Goal: Task Accomplishment & Management: Complete application form

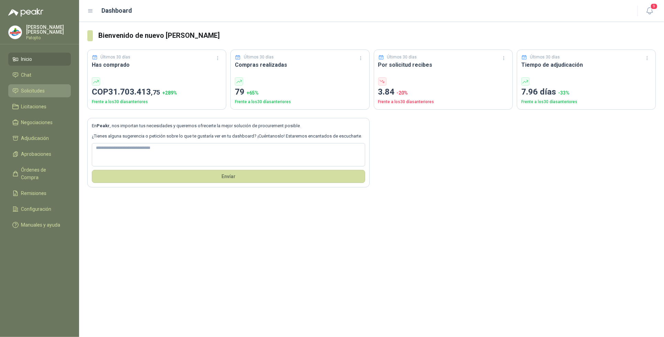
click at [46, 89] on li "Solicitudes" at bounding box center [39, 91] width 54 height 8
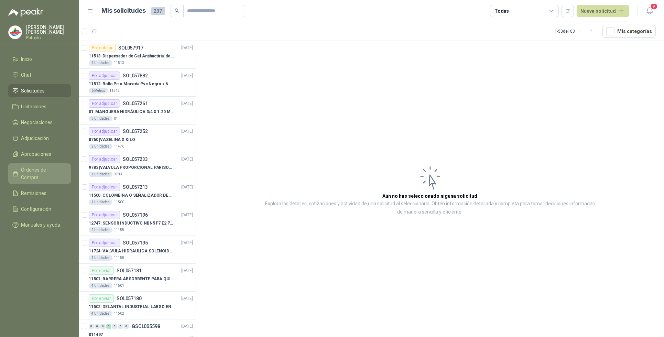
click at [61, 167] on span "Órdenes de Compra" at bounding box center [42, 173] width 43 height 15
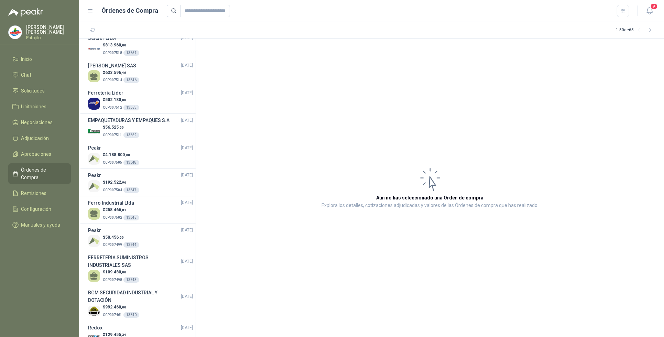
scroll to position [430, 0]
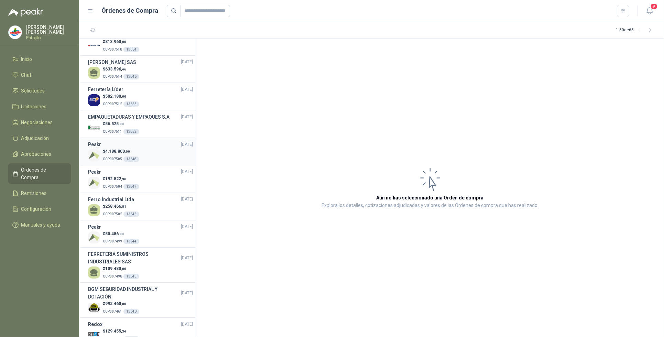
click at [161, 151] on div "$ 4.188.800 ,00 OCP007505 13648" at bounding box center [140, 155] width 105 height 14
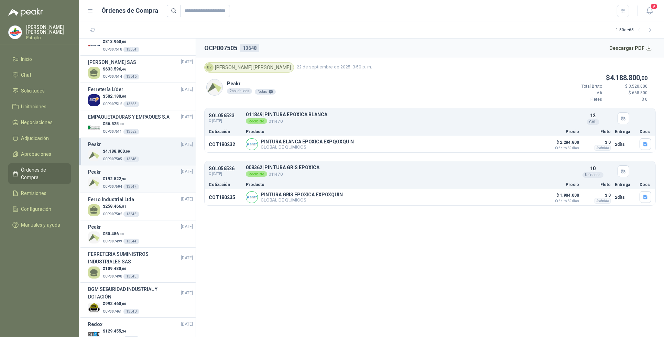
click at [136, 175] on div "Peakr 22/09/25" at bounding box center [140, 172] width 105 height 8
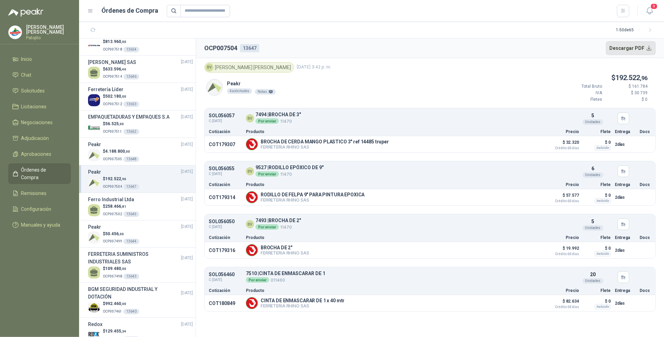
click at [643, 44] on button "Descargar PDF" at bounding box center [631, 48] width 50 height 14
click at [653, 14] on icon "button" at bounding box center [649, 11] width 9 height 9
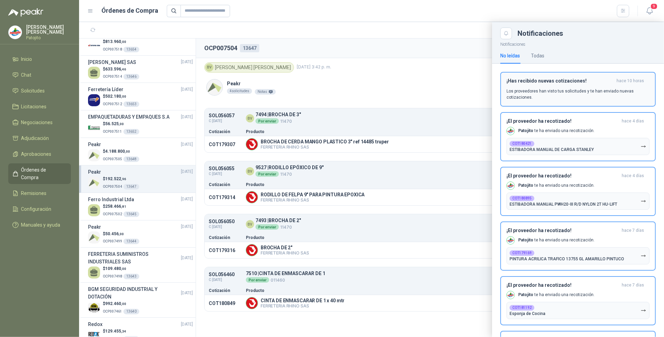
click at [625, 85] on div "¡Has recibido nuevas cotizaciones! hace 10 horas Los proveedores han visto tus …" at bounding box center [577, 89] width 143 height 22
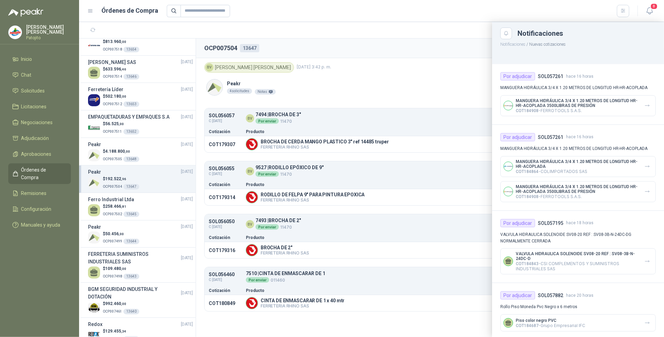
scroll to position [312, 0]
click at [44, 90] on span "Solicitudes" at bounding box center [33, 91] width 24 height 8
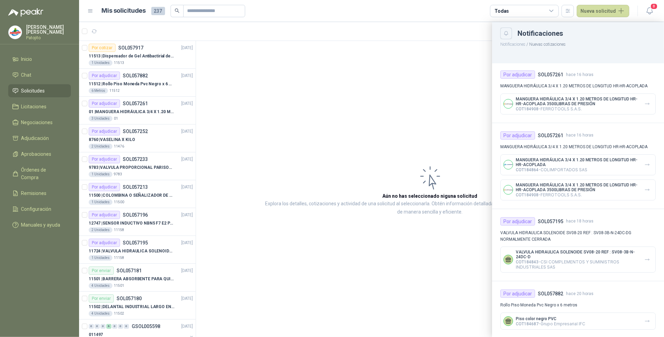
click at [504, 30] on button "Close" at bounding box center [506, 34] width 12 height 12
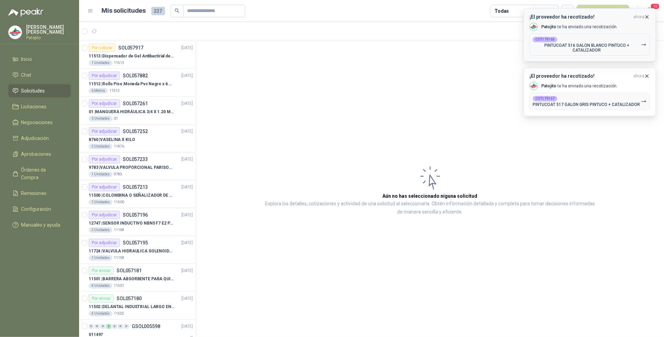
click at [596, 48] on p "PINTUCOAT 516 GALON BLANCO PINTUCO + CATALIZADOR" at bounding box center [587, 48] width 108 height 10
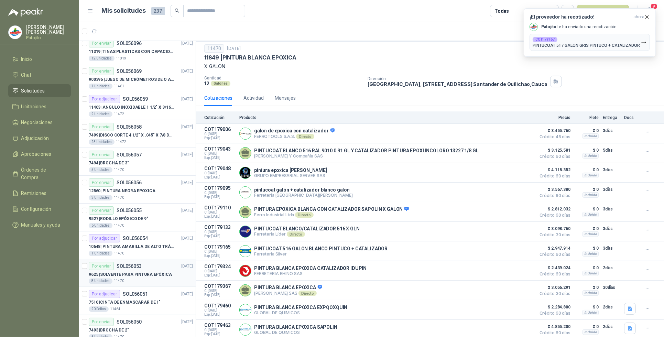
scroll to position [1107, 0]
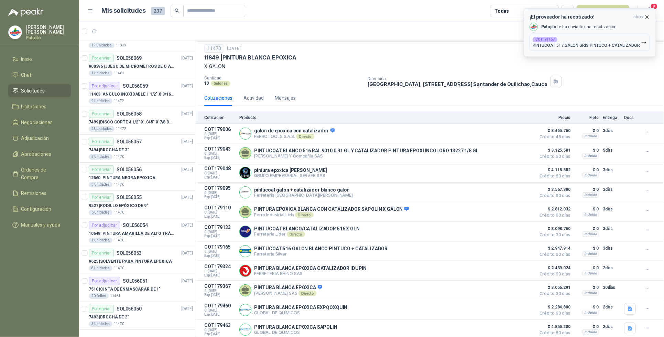
click at [647, 17] on icon "button" at bounding box center [647, 16] width 3 height 3
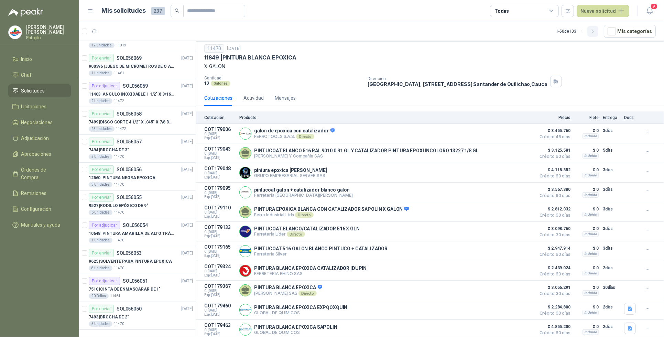
click at [592, 31] on icon "button" at bounding box center [593, 32] width 6 height 6
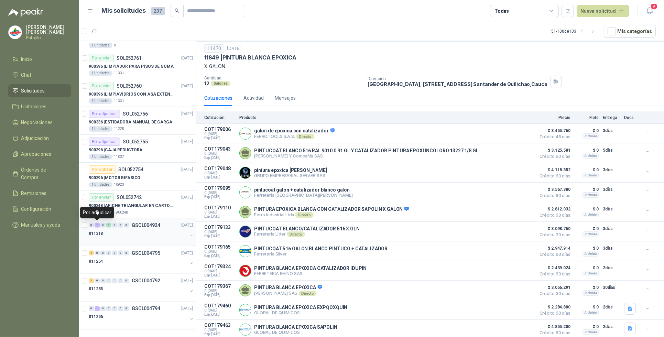
click at [98, 225] on div "1" at bounding box center [97, 225] width 5 height 5
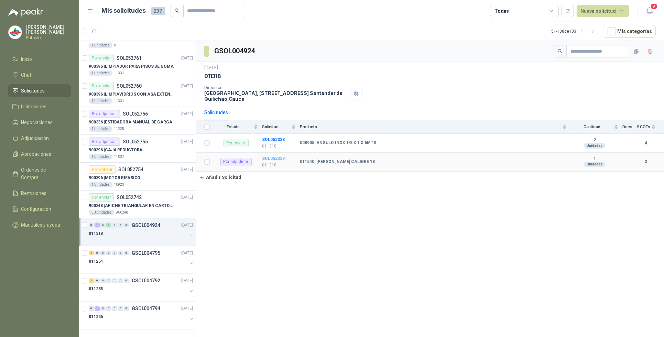
click at [282, 160] on b "SOL052339" at bounding box center [273, 158] width 23 height 5
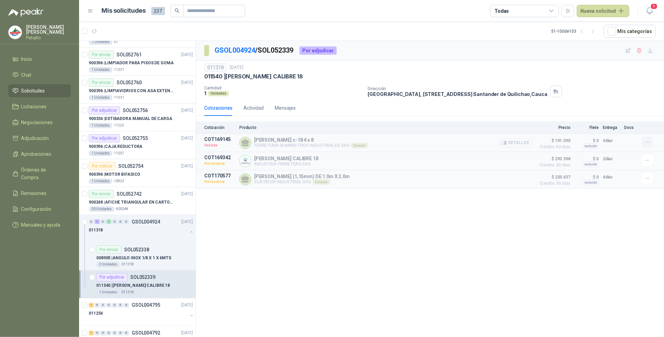
drag, startPoint x: 645, startPoint y: 144, endPoint x: 646, endPoint y: 148, distance: 3.5
click at [646, 147] on button "button" at bounding box center [647, 141] width 11 height 11
click at [407, 226] on div "GSOL004924 / SOL052339 Por adjudicar 011318 15 ago, 2025 011540 | LAMINA GALVAN…" at bounding box center [430, 190] width 468 height 298
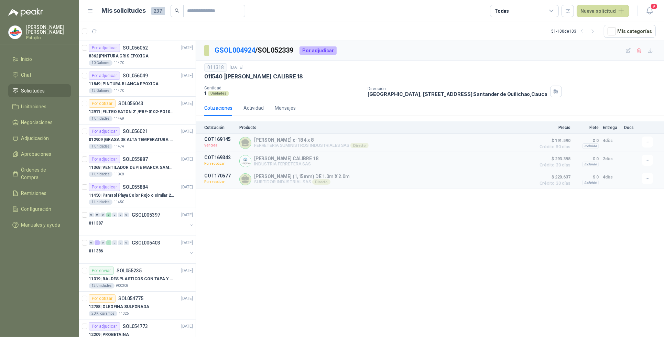
drag, startPoint x: 583, startPoint y: 33, endPoint x: 560, endPoint y: 67, distance: 41.8
click at [583, 33] on icon "button" at bounding box center [582, 32] width 6 height 6
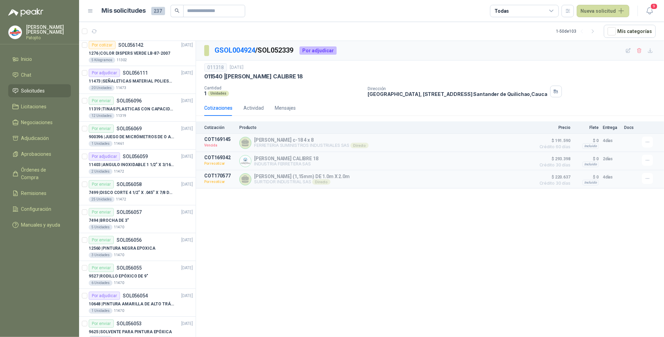
scroll to position [1107, 0]
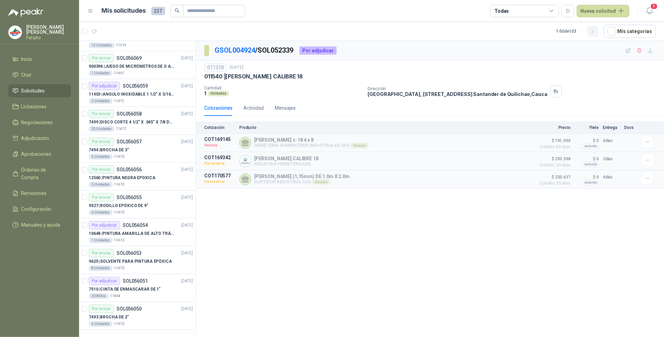
click at [596, 30] on icon "button" at bounding box center [593, 32] width 6 height 6
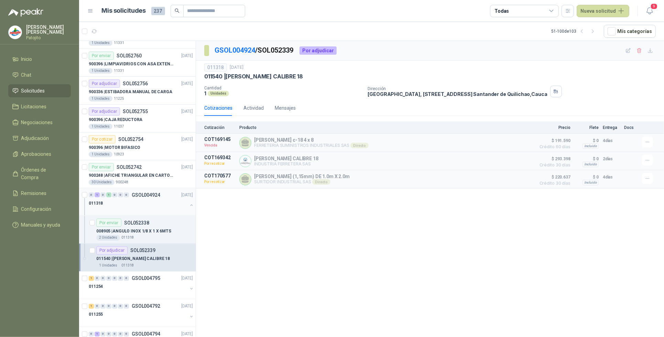
scroll to position [1163, 0]
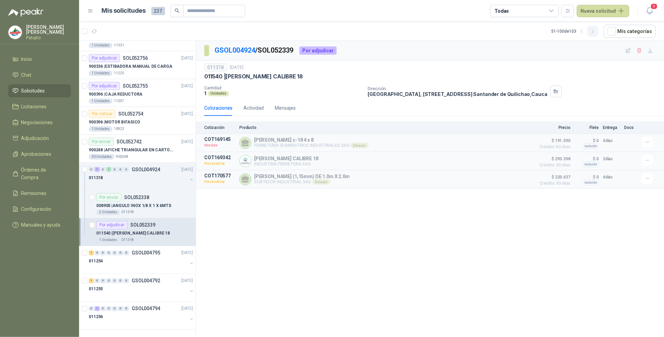
click at [592, 29] on icon "button" at bounding box center [593, 32] width 6 height 6
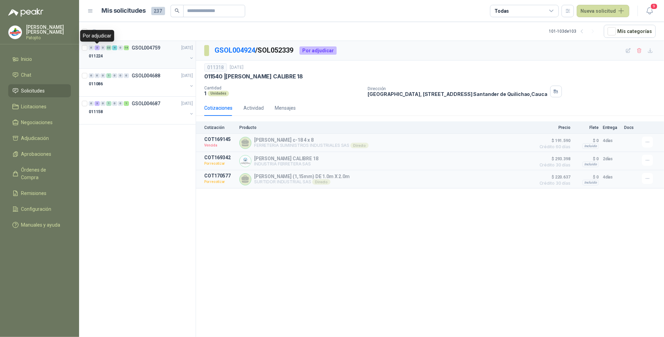
click at [99, 47] on div "3" at bounding box center [97, 47] width 5 height 5
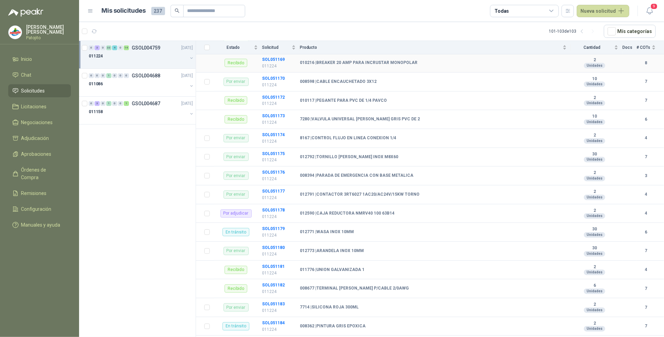
scroll to position [387, 0]
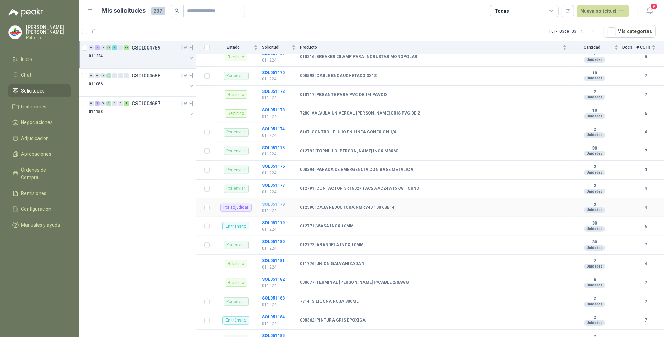
click at [266, 206] on b "SOL051178" at bounding box center [273, 204] width 23 height 5
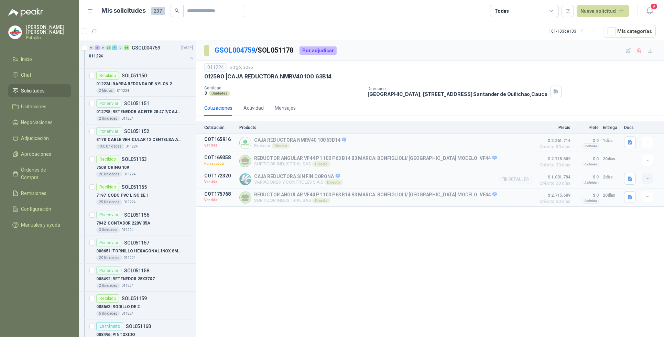
click at [649, 179] on icon "button" at bounding box center [647, 178] width 3 height 0
click at [649, 164] on button "Solicitar Recotización" at bounding box center [633, 165] width 55 height 11
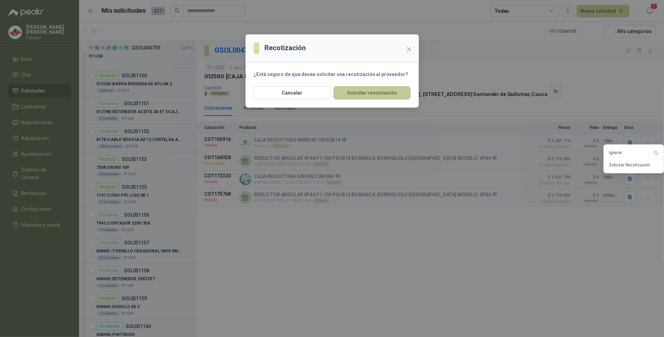
click at [395, 92] on button "Solicitar recotización" at bounding box center [371, 92] width 77 height 13
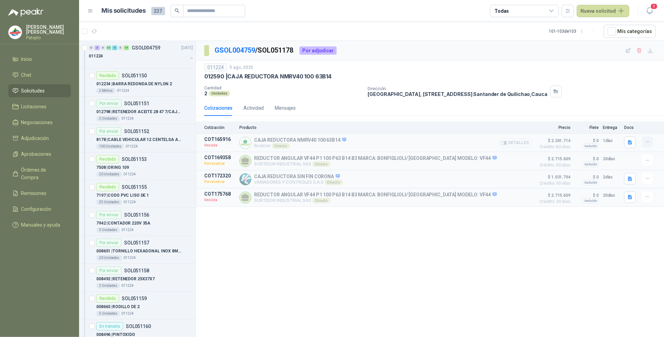
click at [647, 143] on icon "button" at bounding box center [648, 142] width 6 height 6
click at [642, 126] on button "Solicitar Recotización" at bounding box center [633, 127] width 55 height 11
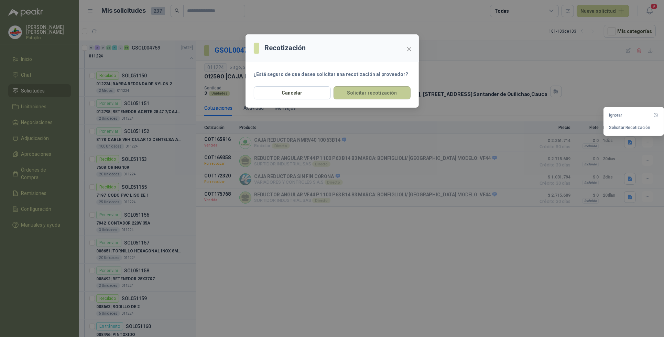
click at [377, 94] on button "Solicitar recotización" at bounding box center [371, 92] width 77 height 13
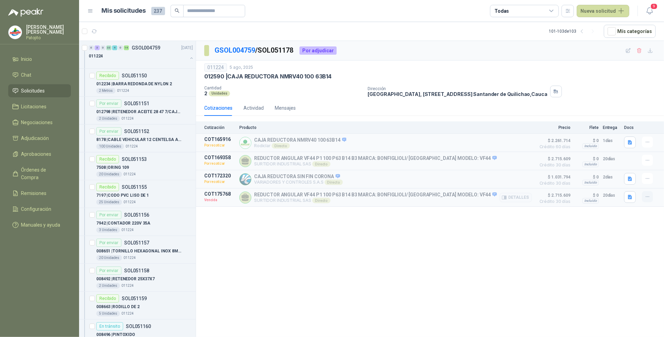
click at [648, 200] on icon "button" at bounding box center [648, 197] width 6 height 6
click at [633, 184] on button "Solicitar Recotización" at bounding box center [633, 183] width 55 height 11
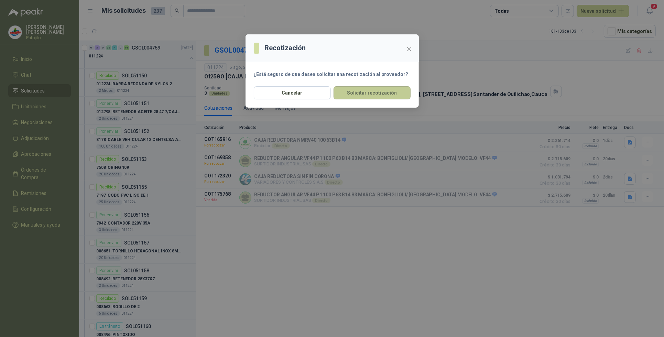
click at [363, 95] on button "Solicitar recotización" at bounding box center [371, 92] width 77 height 13
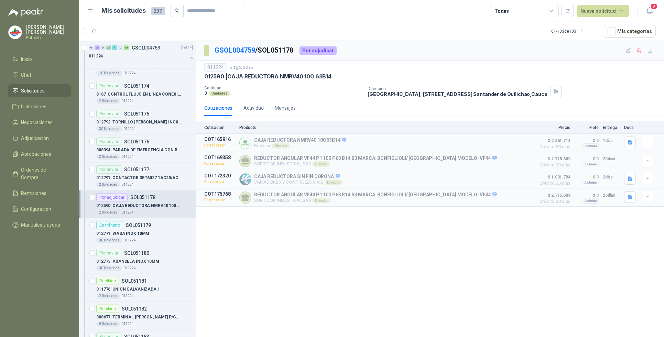
scroll to position [559, 0]
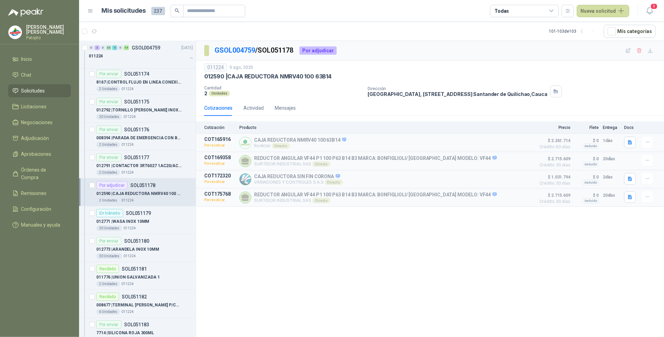
click at [141, 188] on p "SOL051178" at bounding box center [142, 185] width 25 height 5
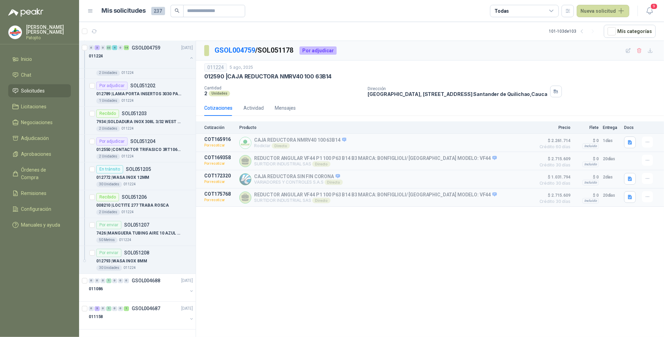
scroll to position [1302, 0]
click at [97, 308] on div "3" at bounding box center [97, 308] width 5 height 5
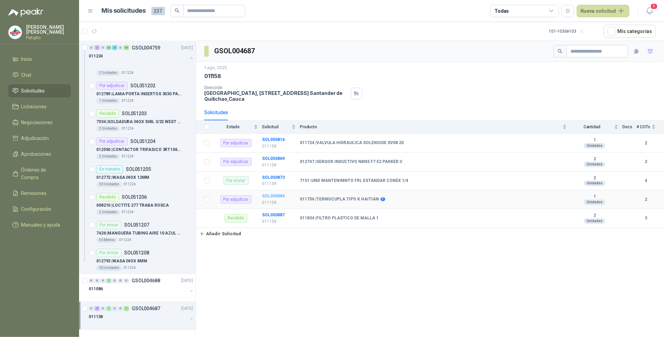
click at [267, 196] on b "SOL050884" at bounding box center [273, 196] width 23 height 5
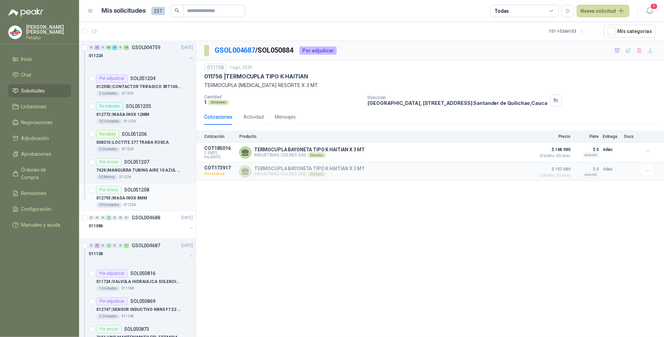
scroll to position [1441, 0]
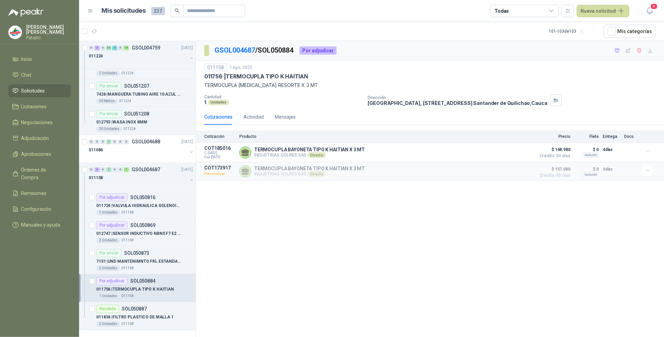
click at [108, 280] on div "Por adjudicar" at bounding box center [111, 281] width 31 height 8
click at [525, 153] on button "Detalles" at bounding box center [516, 152] width 32 height 9
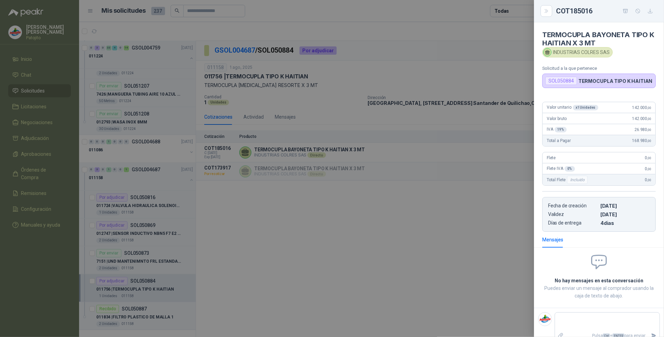
click at [337, 264] on div at bounding box center [332, 168] width 664 height 337
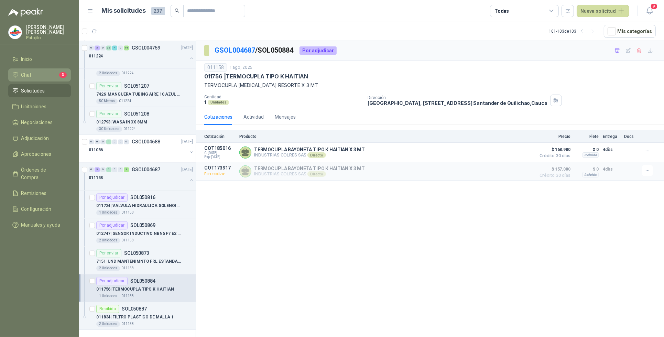
click at [47, 75] on li "Chat 3" at bounding box center [39, 75] width 54 height 8
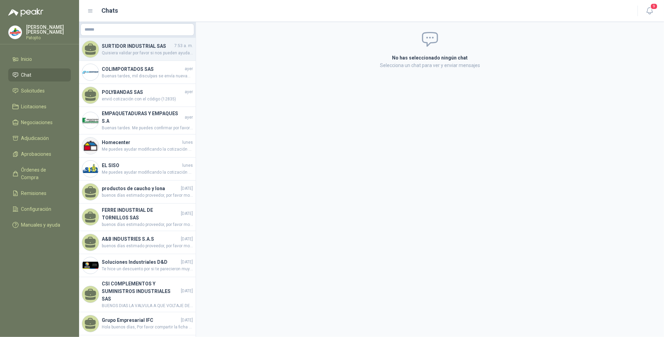
click at [159, 51] on span "Quisiera validar por favor si nos pueden ayudar con esta compra" at bounding box center [147, 53] width 91 height 7
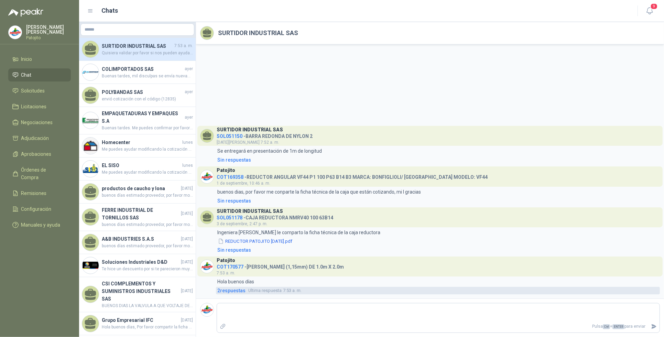
click at [237, 292] on span "2 respuesta s" at bounding box center [231, 291] width 28 height 8
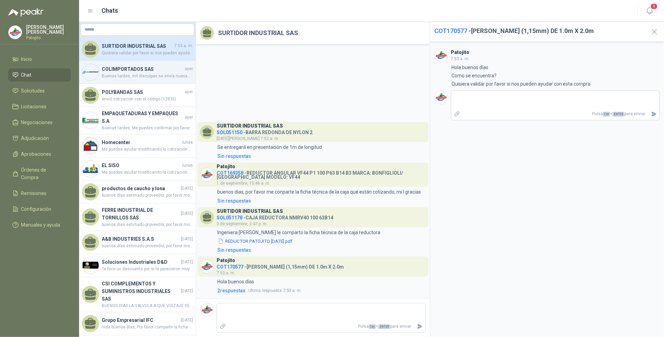
click at [150, 71] on h4 "COLIMPORTADOS SAS" at bounding box center [142, 69] width 81 height 8
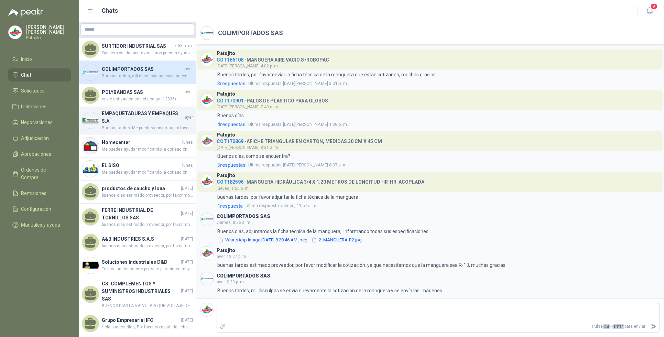
click at [152, 122] on h4 "EMPAQUETADURAS Y EMPAQUES S.A" at bounding box center [142, 117] width 81 height 15
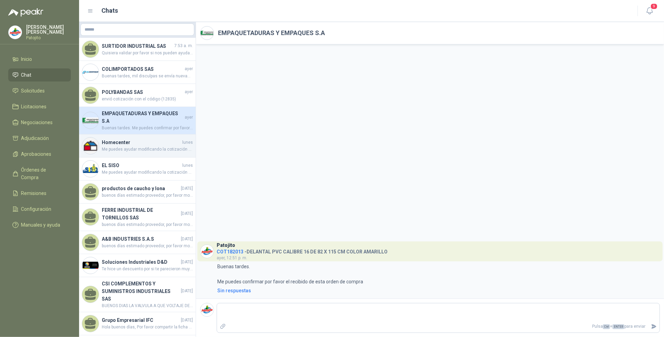
click at [169, 148] on span "Me puedes ayudar modificando la cotización por favor" at bounding box center [147, 149] width 91 height 7
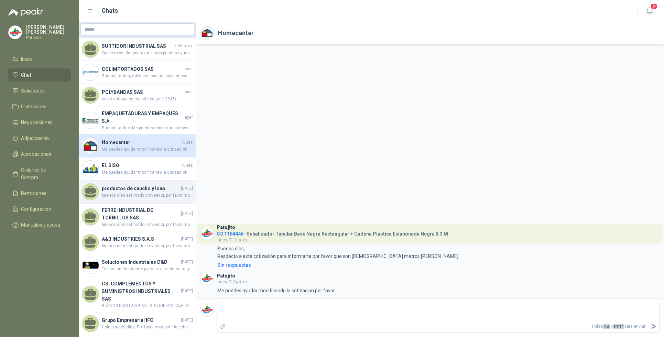
click at [156, 195] on span "buenos días estimado proveedor, por favor modificar la cotización. ya que neces…" at bounding box center [147, 195] width 91 height 7
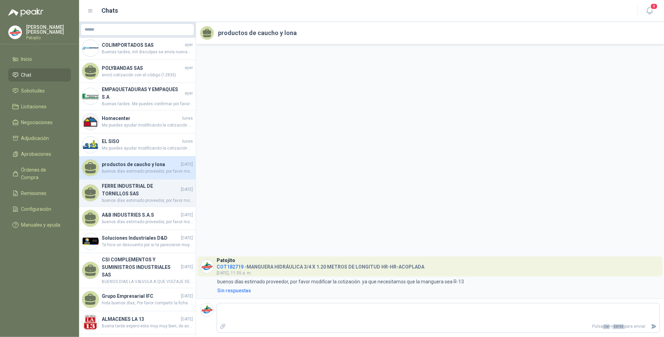
scroll to position [43, 0]
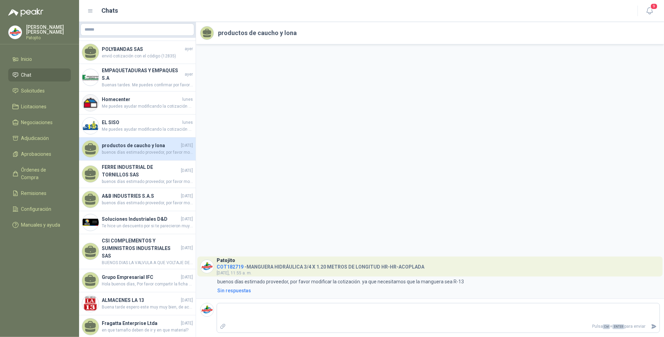
drag, startPoint x: 162, startPoint y: 271, endPoint x: 202, endPoint y: 268, distance: 40.0
click at [163, 273] on h4 "Grupo Empresarial IFC" at bounding box center [141, 277] width 78 height 8
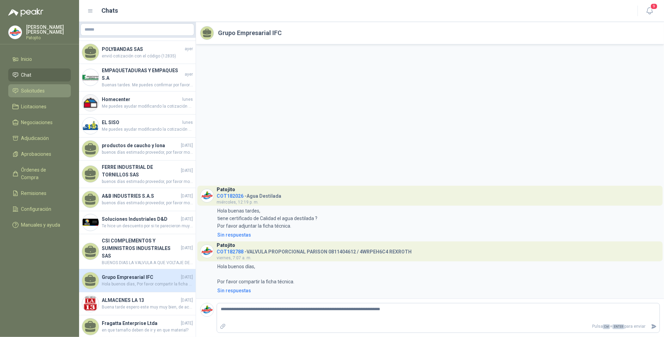
click at [46, 86] on link "Solicitudes" at bounding box center [39, 90] width 63 height 13
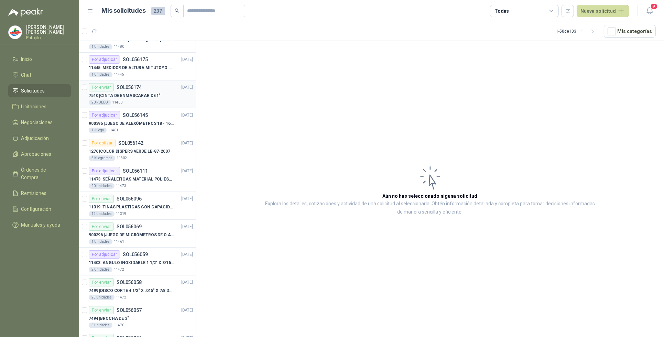
scroll to position [1107, 0]
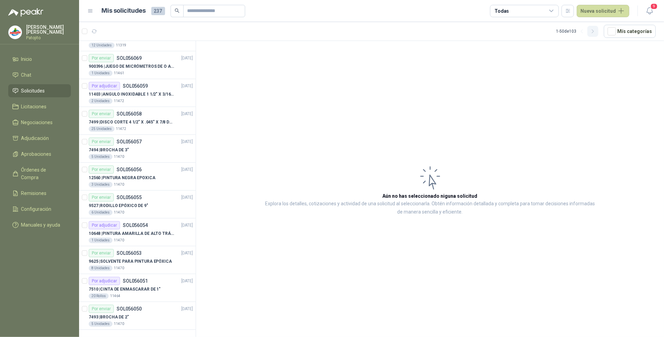
click at [595, 33] on icon "button" at bounding box center [593, 32] width 6 height 6
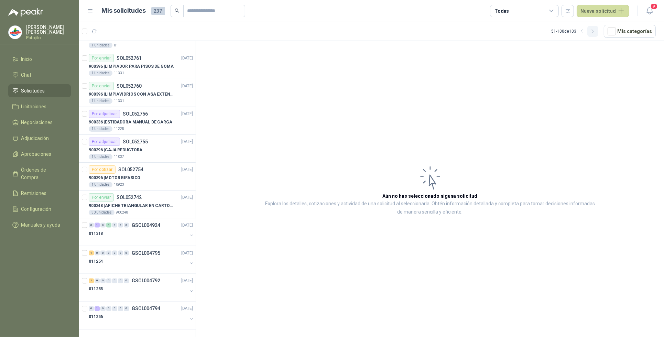
click at [595, 30] on icon "button" at bounding box center [593, 32] width 6 height 6
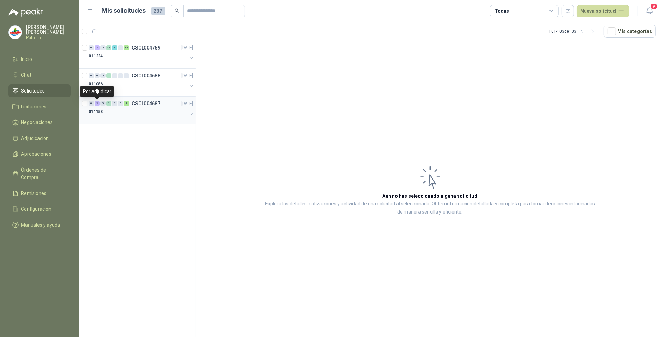
click at [96, 104] on div "3" at bounding box center [97, 103] width 5 height 5
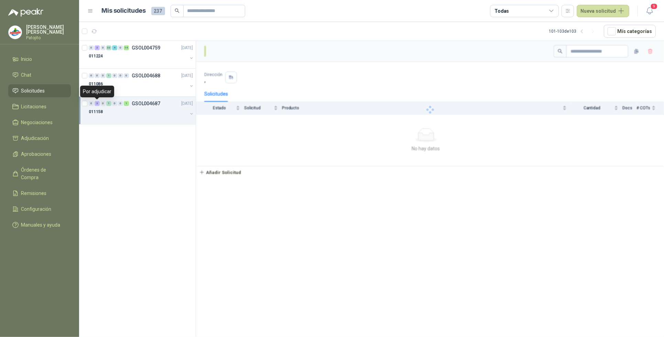
click at [96, 104] on div "3" at bounding box center [97, 103] width 5 height 5
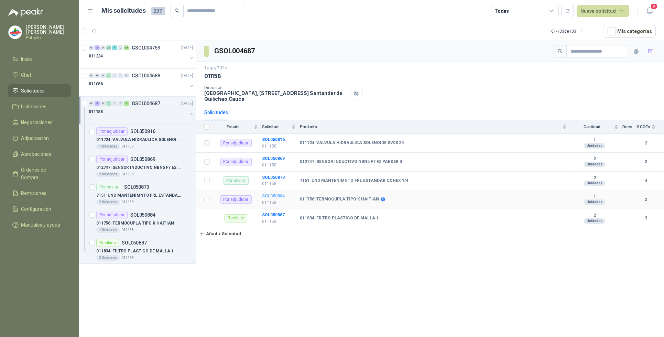
click at [277, 198] on b "SOL050884" at bounding box center [273, 196] width 23 height 5
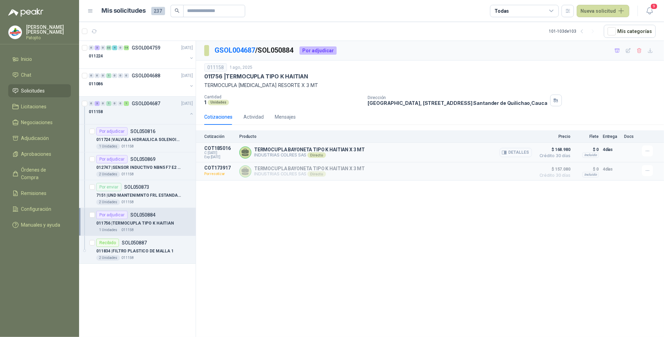
click at [519, 151] on button "Detalles" at bounding box center [516, 152] width 32 height 9
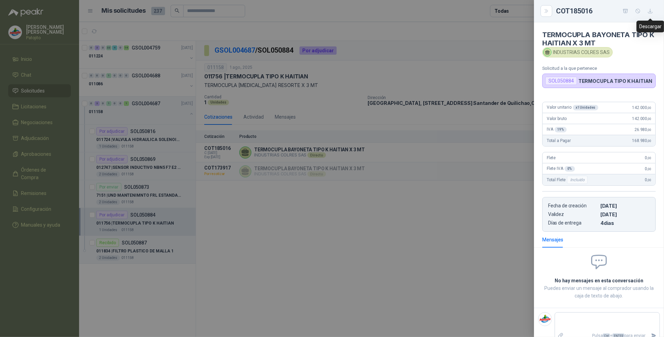
click at [649, 12] on icon "button" at bounding box center [650, 11] width 6 height 6
click at [547, 9] on icon "Close" at bounding box center [547, 11] width 6 height 6
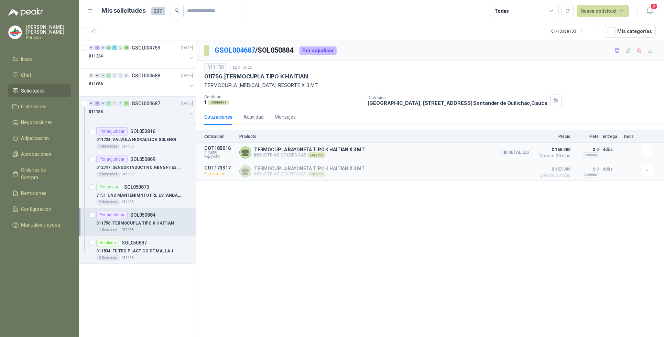
click at [527, 152] on button "Detalles" at bounding box center [516, 152] width 32 height 9
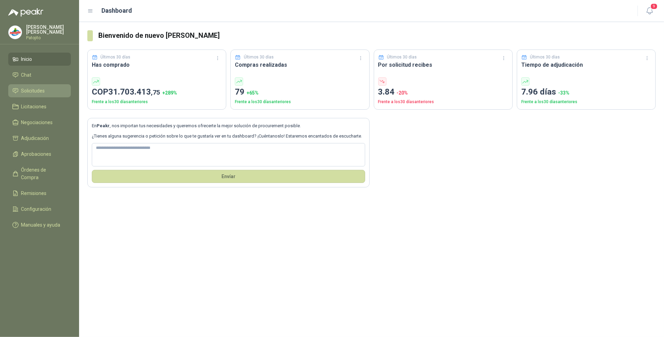
click at [50, 87] on li "Solicitudes" at bounding box center [39, 91] width 54 height 8
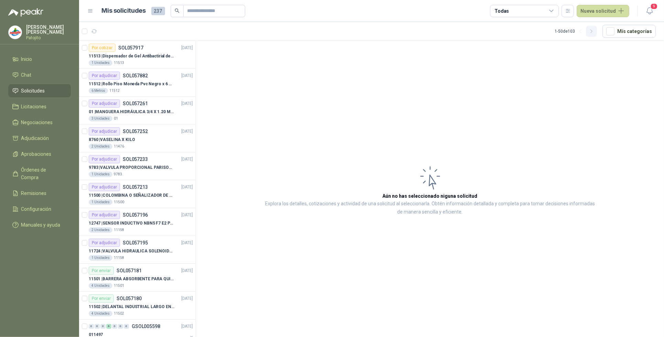
click at [592, 30] on icon "button" at bounding box center [591, 31] width 2 height 3
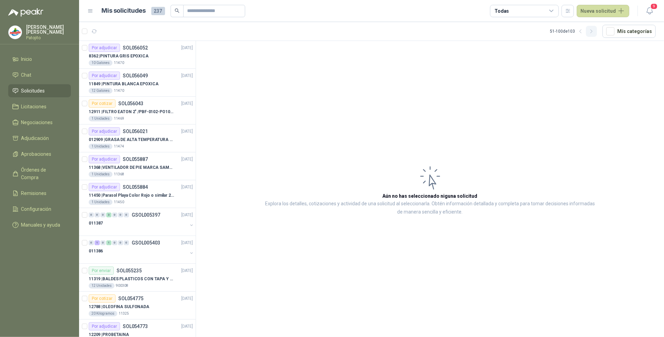
click at [592, 30] on icon "button" at bounding box center [591, 31] width 2 height 3
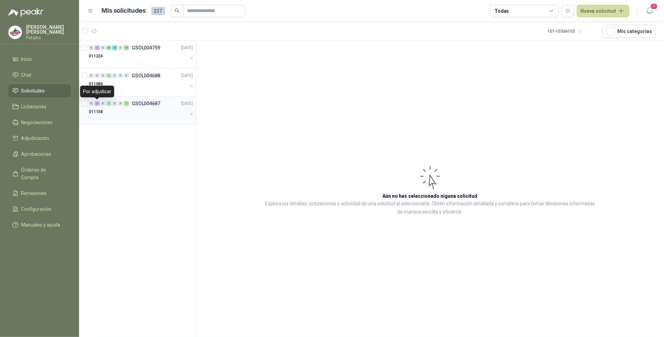
click at [97, 104] on div "3" at bounding box center [97, 103] width 5 height 5
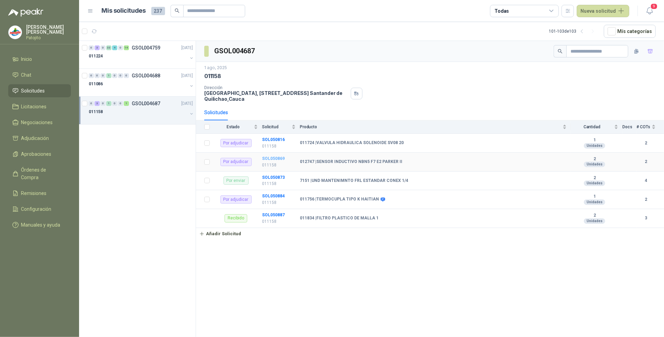
click at [279, 158] on b "SOL050869" at bounding box center [273, 158] width 23 height 5
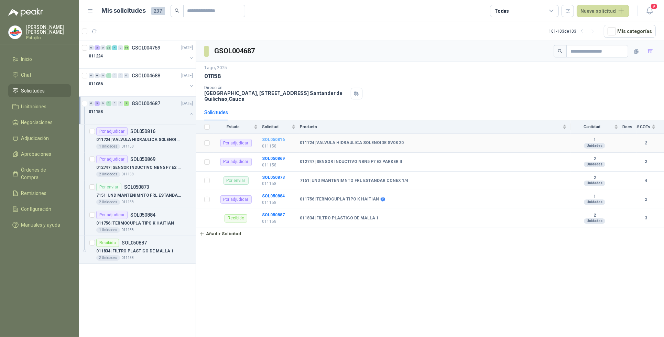
click at [271, 138] on b "SOL050816" at bounding box center [273, 139] width 23 height 5
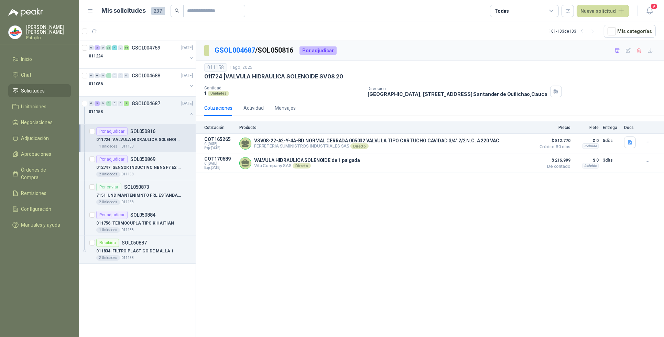
click at [353, 246] on div "GSOL004687 / SOL050816 Por adjudicar 011158 [DATE] 011724 | VALVULA HIDRAULICA …" at bounding box center [430, 190] width 468 height 298
click at [52, 85] on link "Solicitudes" at bounding box center [39, 90] width 63 height 13
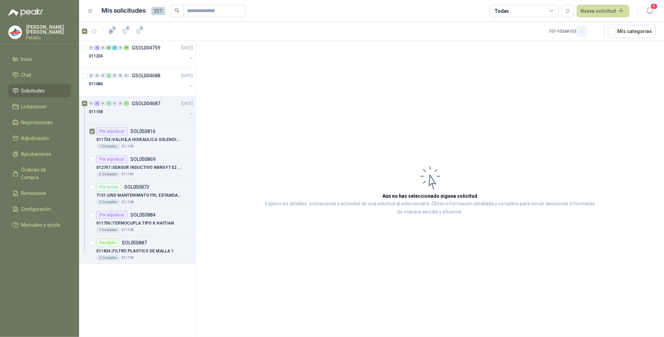
click at [583, 33] on icon "button" at bounding box center [582, 32] width 6 height 6
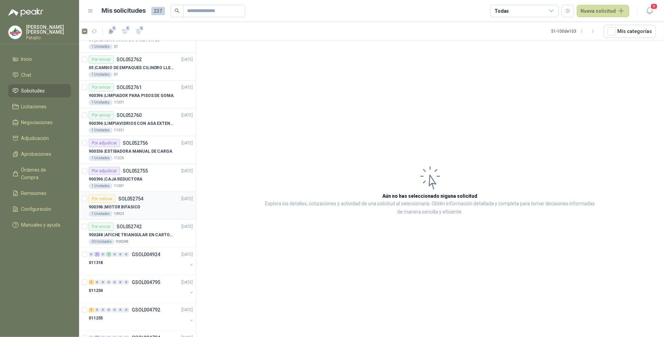
scroll to position [1107, 0]
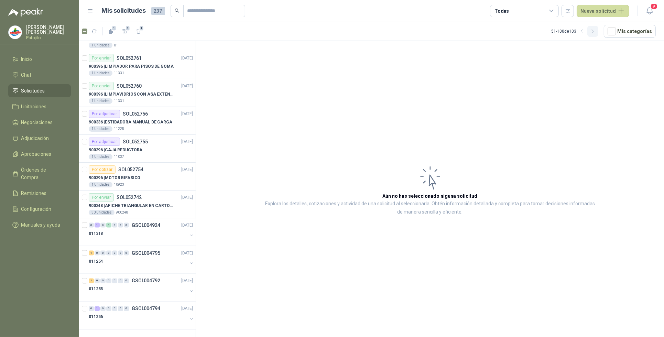
click at [595, 29] on icon "button" at bounding box center [593, 32] width 6 height 6
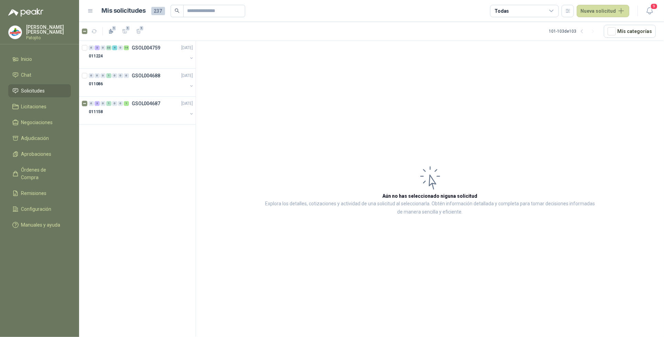
scroll to position [0, 0]
click at [585, 30] on icon "button" at bounding box center [582, 32] width 6 height 6
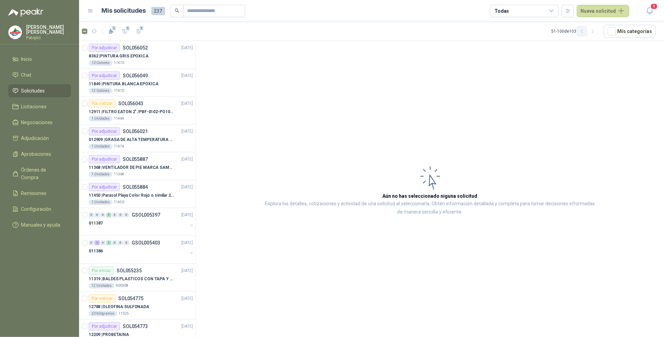
click at [585, 30] on icon "button" at bounding box center [582, 32] width 6 height 6
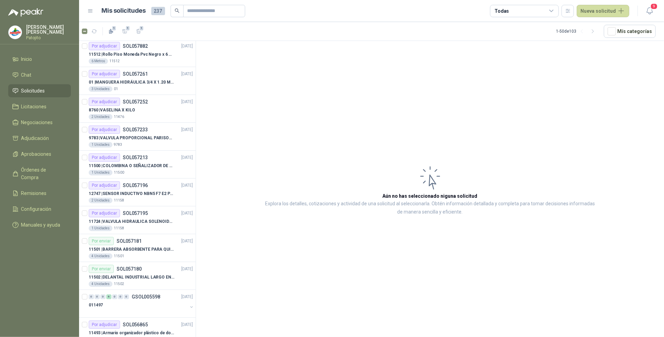
scroll to position [43, 0]
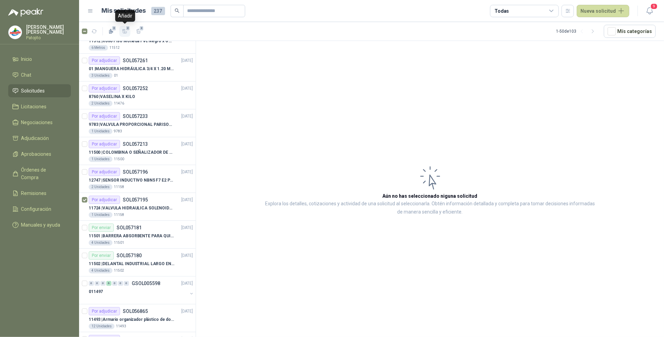
click at [125, 31] on icon "button" at bounding box center [125, 32] width 6 height 6
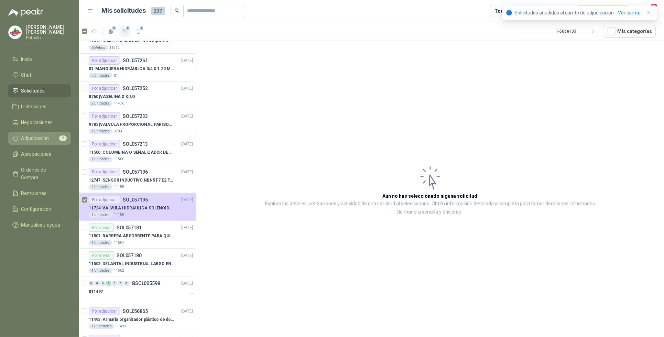
click at [52, 138] on li "Adjudicación 2" at bounding box center [39, 138] width 54 height 8
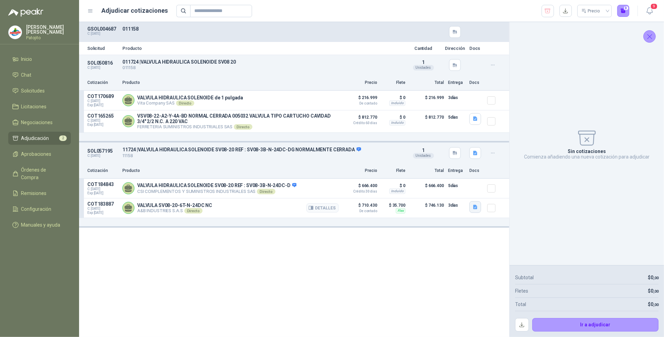
click at [478, 207] on button "button" at bounding box center [475, 207] width 12 height 12
click at [442, 193] on button "COTIZACIÓN AYB -2880 .pdf" at bounding box center [444, 193] width 66 height 7
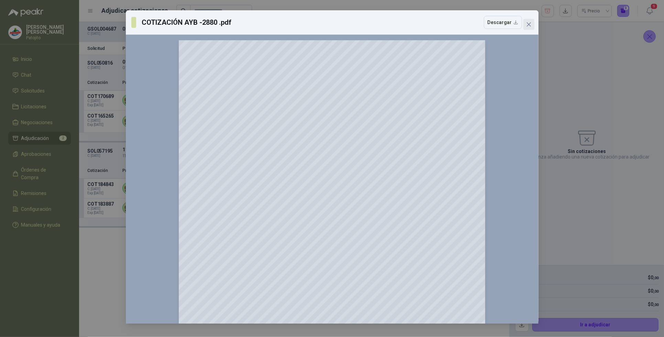
click at [529, 24] on icon "close" at bounding box center [529, 25] width 6 height 6
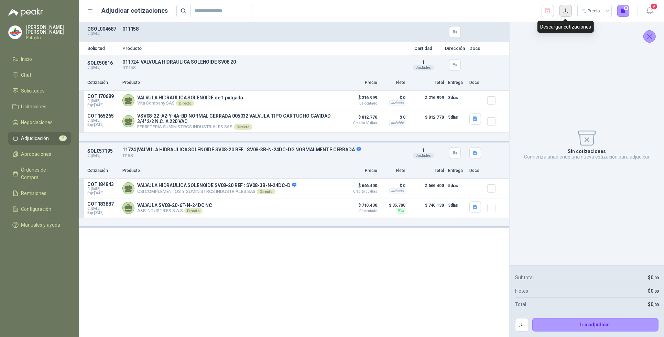
click at [564, 11] on button "button" at bounding box center [565, 11] width 12 height 12
click at [367, 287] on div "Solicitud Producto Cantidad Dirección Docs SOL050816 C: [DATE] 011724 | VALVULA…" at bounding box center [294, 179] width 430 height 315
click at [32, 88] on span "Solicitudes" at bounding box center [33, 91] width 24 height 8
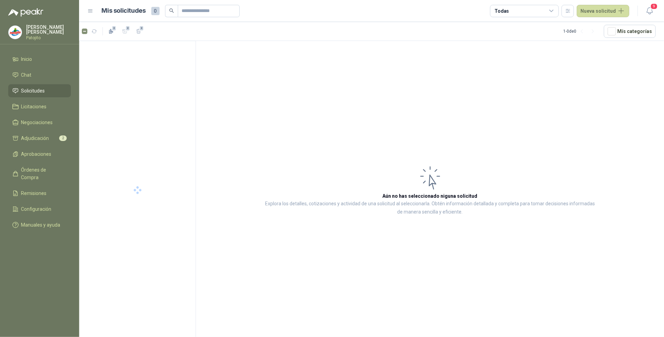
click at [40, 92] on span "Solicitudes" at bounding box center [33, 91] width 24 height 8
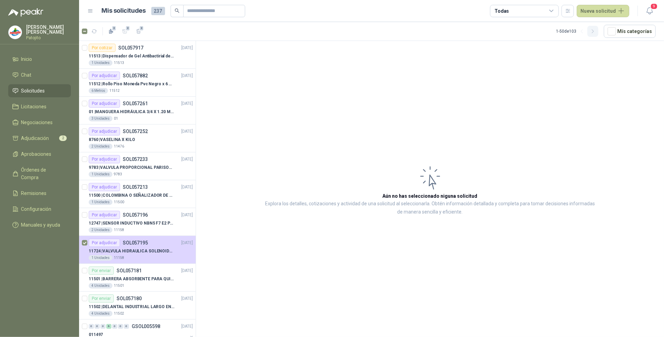
click at [593, 31] on icon "button" at bounding box center [593, 32] width 6 height 6
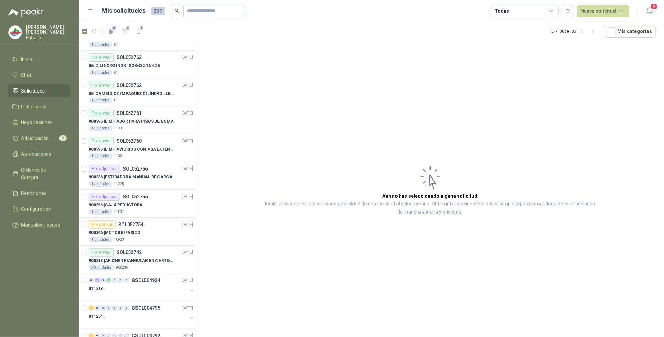
scroll to position [1107, 0]
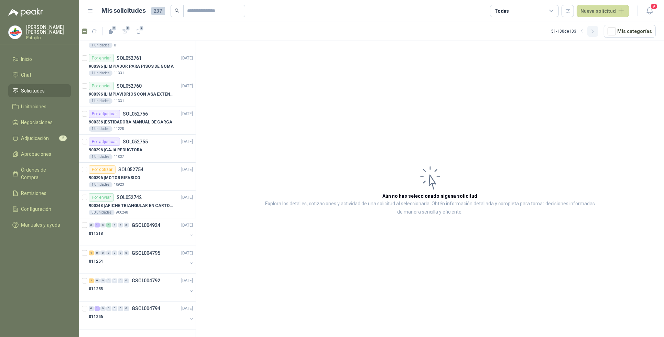
click at [592, 30] on icon "button" at bounding box center [593, 32] width 6 height 6
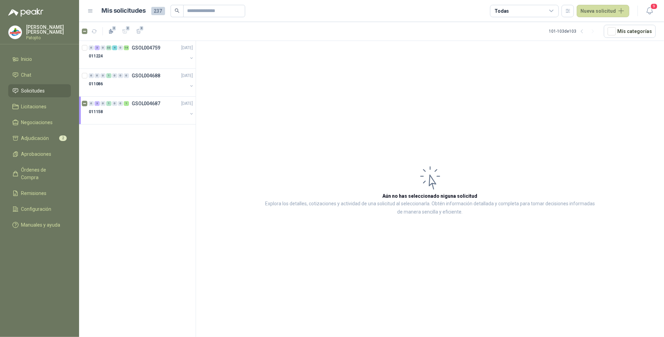
scroll to position [0, 0]
click at [98, 101] on div "0 3 0 1 0 0 1 GSOL004687 [DATE]" at bounding box center [142, 103] width 106 height 8
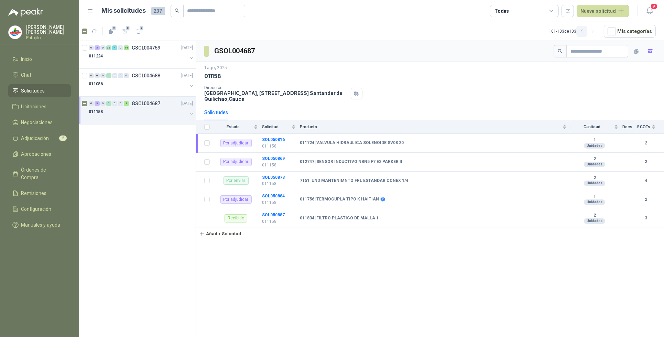
click at [583, 32] on icon "button" at bounding box center [582, 32] width 6 height 6
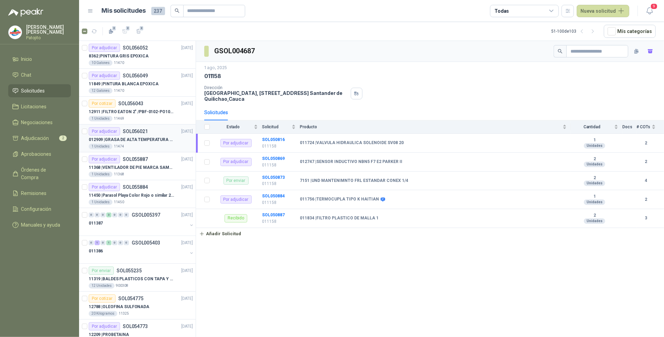
click at [155, 130] on div "Por adjudicar SOL056021 [DATE]" at bounding box center [141, 131] width 104 height 8
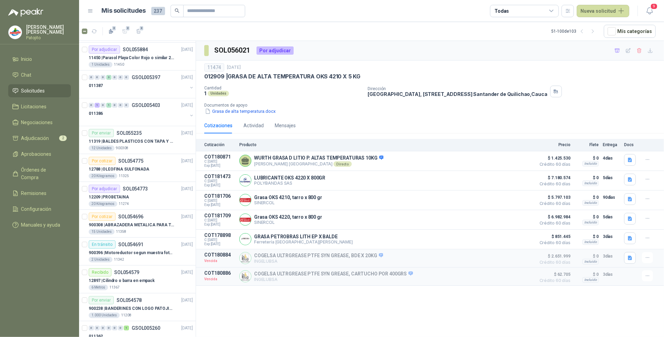
scroll to position [172, 0]
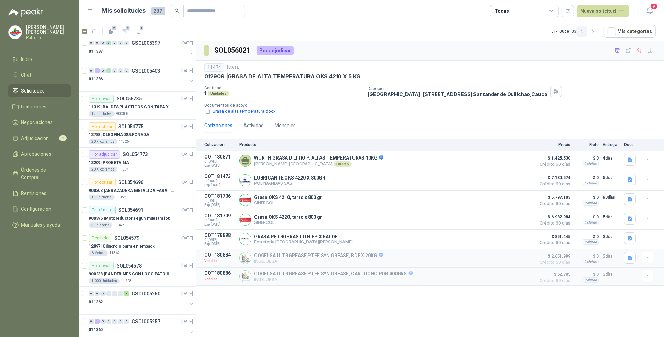
click at [585, 31] on icon "button" at bounding box center [582, 32] width 6 height 6
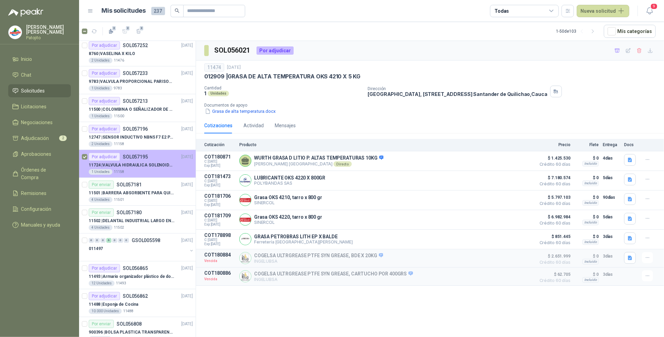
scroll to position [43, 0]
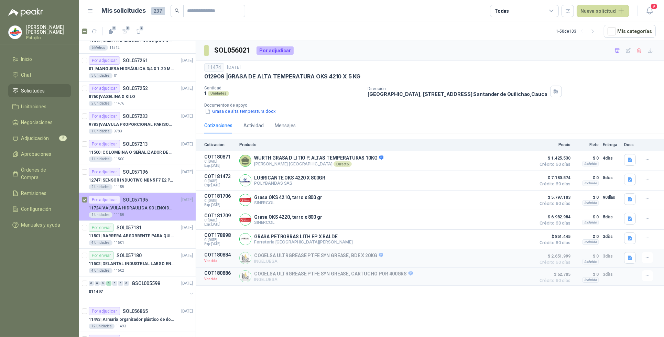
click at [148, 204] on div "Por adjudicar SOL057195 [DATE]" at bounding box center [141, 200] width 104 height 8
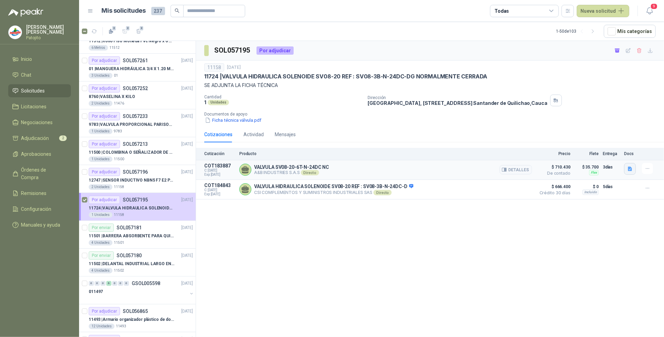
click at [633, 167] on button "button" at bounding box center [630, 169] width 12 height 12
click at [599, 154] on button "COTIZACIÓN AYB -2880 .pdf" at bounding box center [599, 153] width 66 height 7
click at [442, 193] on div "VALVULA HIDRAULICA SOLENOIDE SV08-20 REF : SV08-3B-N-24DC-D CSI COMPLEMENTOS Y …" at bounding box center [385, 190] width 293 height 14
click at [524, 188] on button "Detalles" at bounding box center [516, 189] width 32 height 9
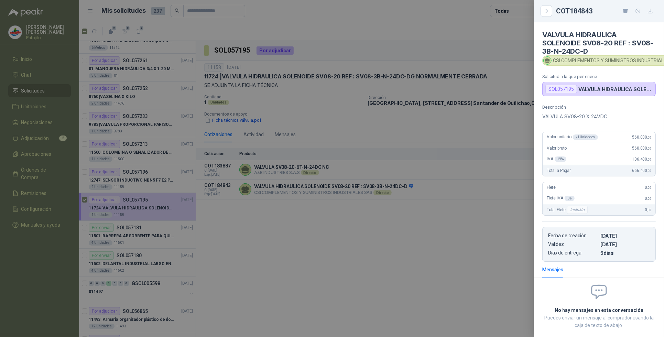
click at [367, 231] on div at bounding box center [332, 168] width 664 height 337
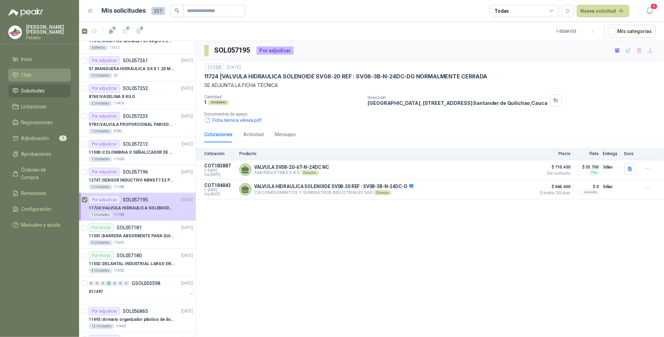
click at [50, 74] on li "Chat" at bounding box center [39, 75] width 54 height 8
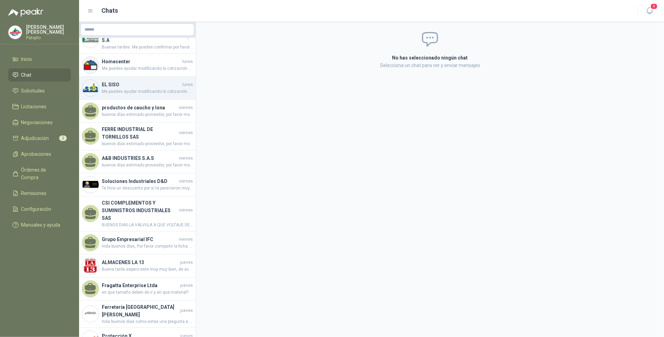
scroll to position [86, 0]
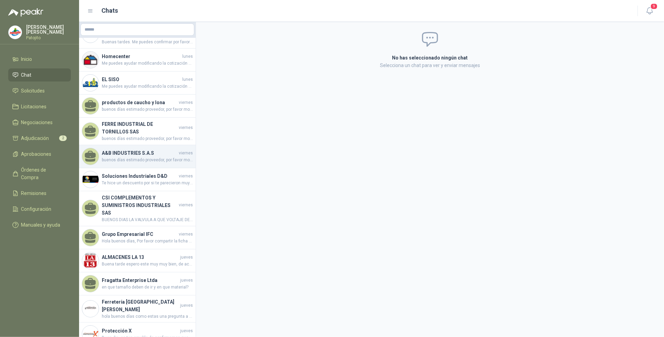
click at [161, 161] on span "buenos días estimado proveedor, por favor modificar la cotización. ya que neces…" at bounding box center [147, 160] width 91 height 7
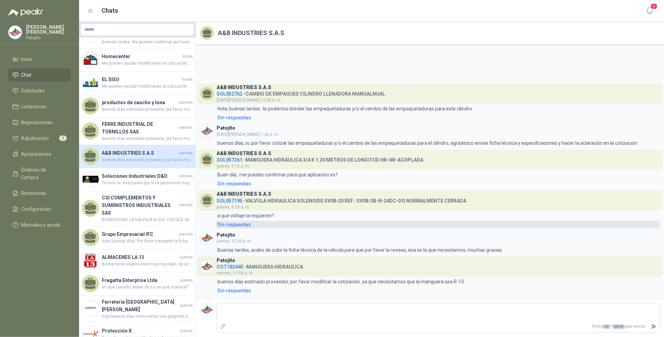
click at [540, 225] on link "Sin respuestas" at bounding box center [438, 225] width 444 height 8
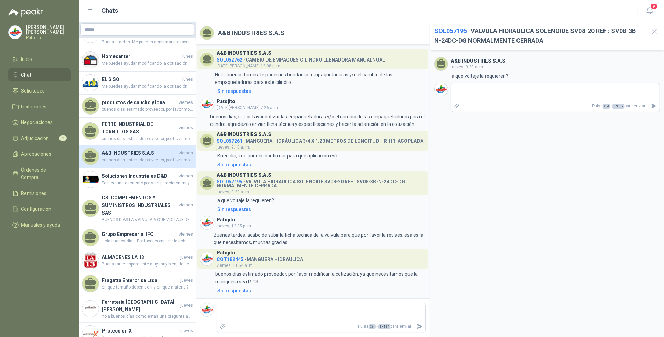
click at [235, 260] on span "COT182445" at bounding box center [230, 259] width 27 height 6
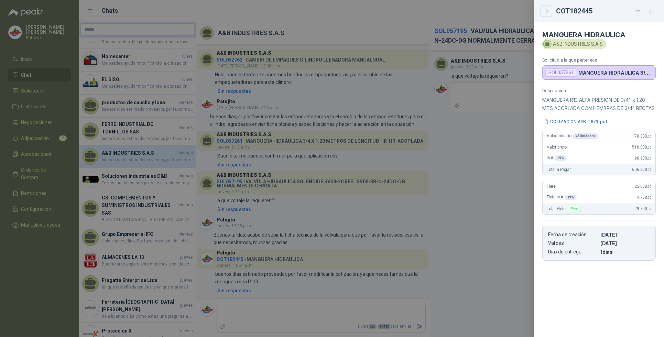
click at [548, 6] on button "Close" at bounding box center [546, 11] width 12 height 12
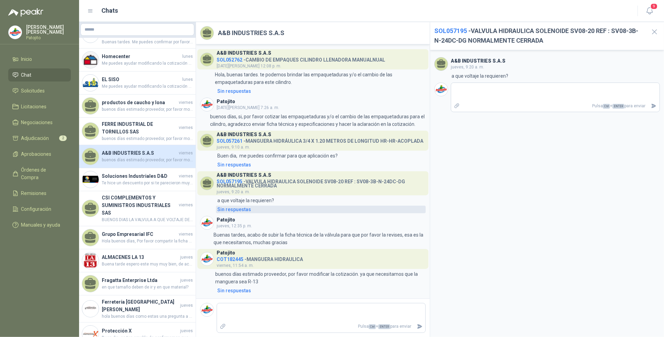
drag, startPoint x: 391, startPoint y: 206, endPoint x: 364, endPoint y: 206, distance: 26.1
click at [391, 206] on link "Sin respuestas" at bounding box center [321, 210] width 210 height 8
click at [229, 182] on span "SOL057195" at bounding box center [230, 182] width 26 height 6
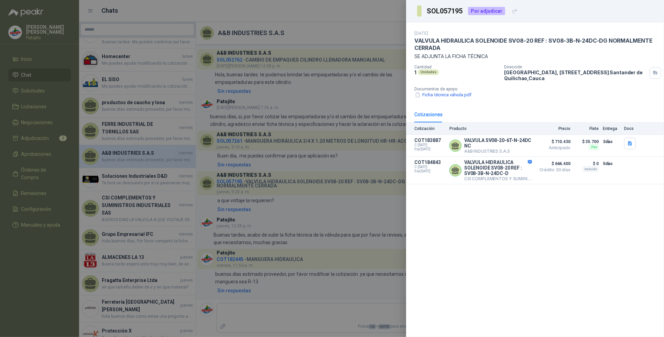
click at [361, 11] on div at bounding box center [332, 168] width 664 height 337
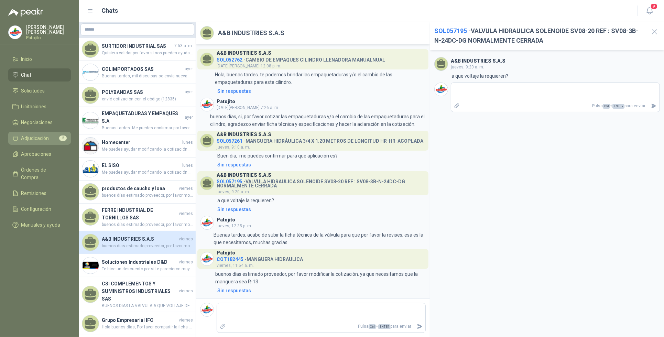
drag, startPoint x: 55, startPoint y: 136, endPoint x: 62, endPoint y: 134, distance: 7.2
click at [55, 136] on li "Adjudicación 2" at bounding box center [39, 138] width 54 height 8
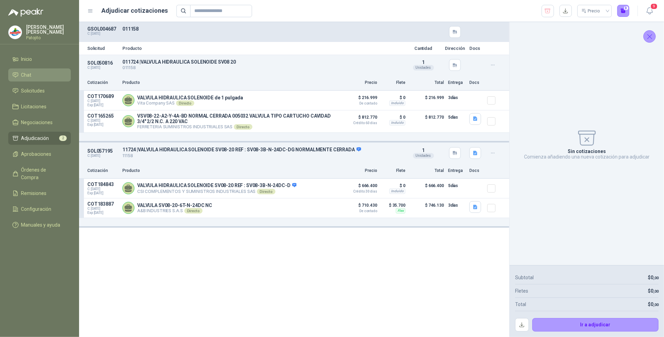
click at [46, 73] on li "Chat" at bounding box center [39, 75] width 54 height 8
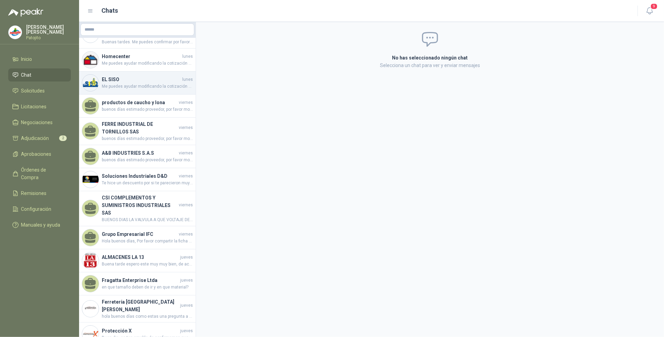
scroll to position [129, 0]
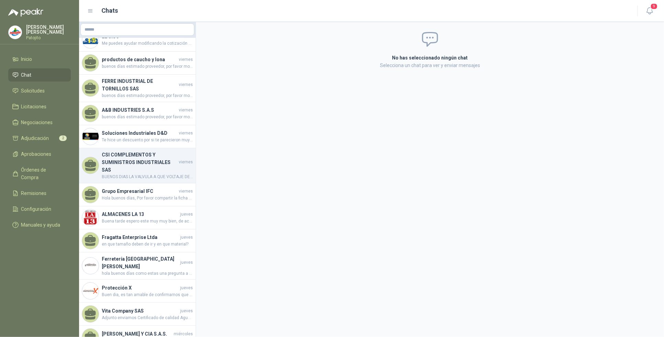
click at [161, 157] on h4 "CSI COMPLEMENTOS Y SUMINISTROS INDUSTRIALES SAS" at bounding box center [140, 162] width 76 height 23
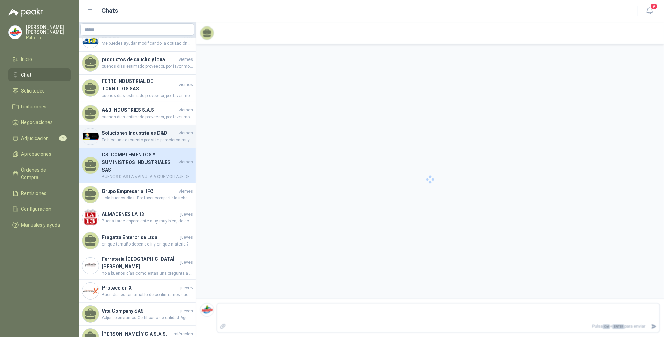
scroll to position [69, 0]
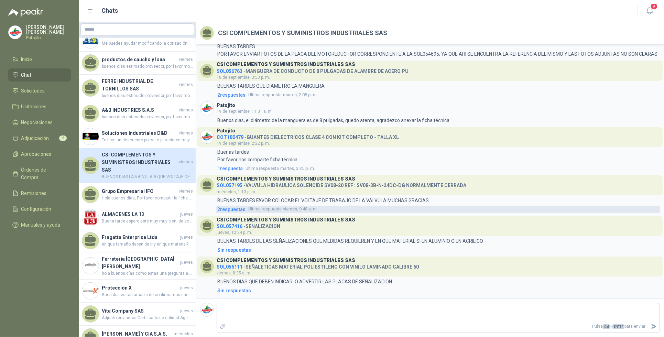
click at [226, 208] on span "2 respuesta s" at bounding box center [231, 210] width 28 height 8
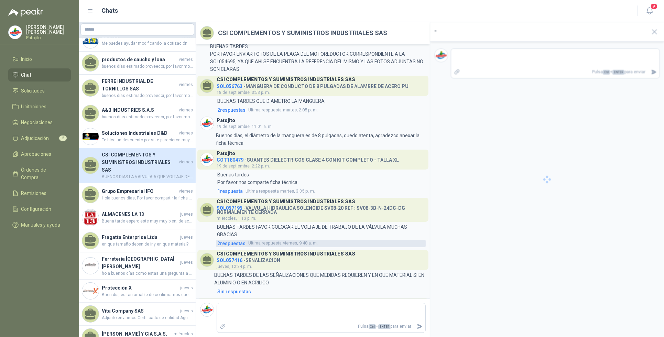
scroll to position [77, 0]
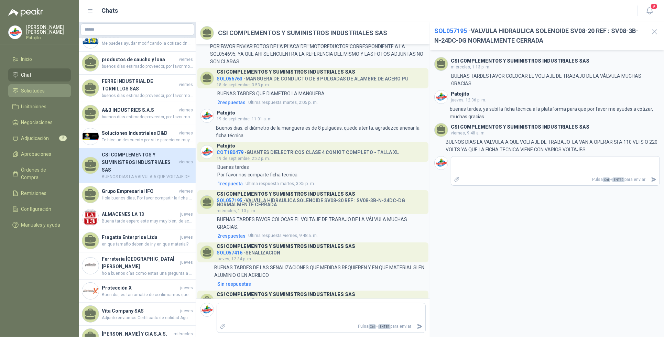
click at [50, 90] on li "Solicitudes" at bounding box center [39, 91] width 54 height 8
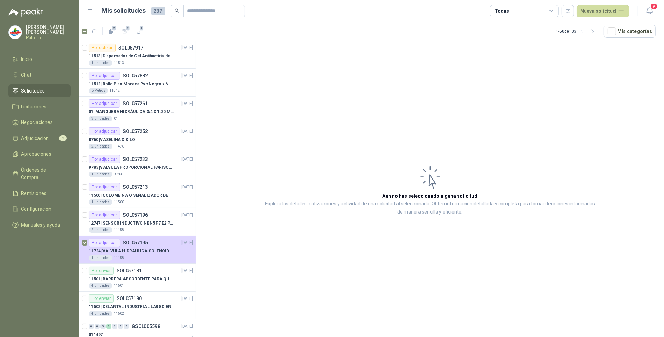
click at [48, 88] on li "Solicitudes" at bounding box center [39, 91] width 54 height 8
click at [158, 253] on p "11724 | VALVULA HIDRAULICA SOLENOIDE SV08-20 REF : SV08-3B-N-24DC-DG NORMALMENT…" at bounding box center [132, 251] width 86 height 7
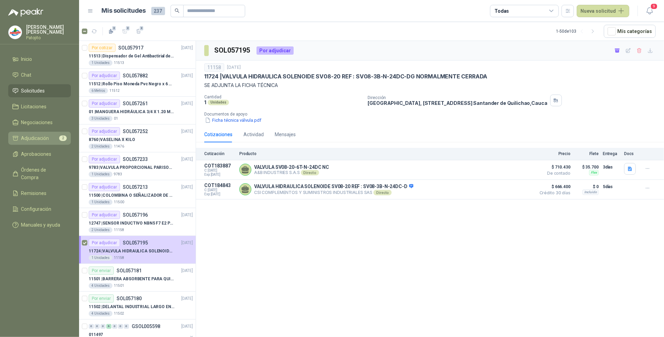
click at [38, 138] on span "Adjudicación" at bounding box center [35, 138] width 28 height 8
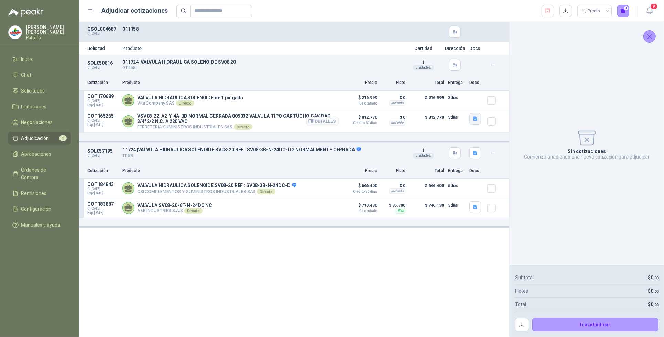
click at [473, 120] on icon "button" at bounding box center [475, 119] width 4 height 4
click at [438, 104] on button "WhatsApp Image [DATE] 11.19.42 AM.jpeg" at bounding box center [430, 104] width 93 height 7
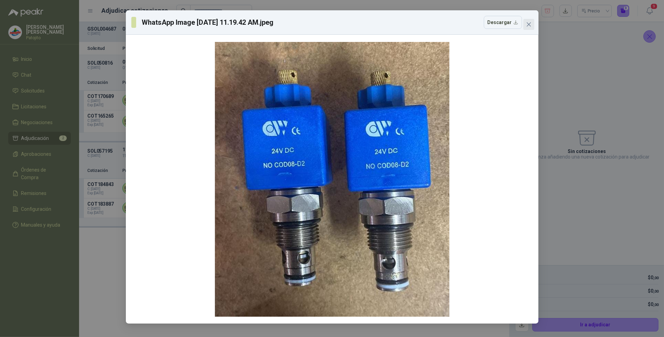
click at [530, 23] on icon "close" at bounding box center [529, 25] width 6 height 6
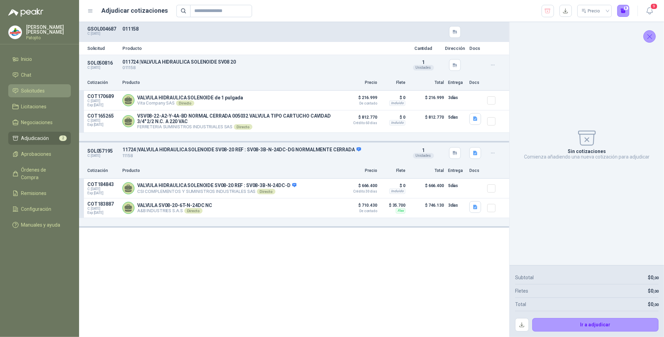
click at [45, 89] on li "Solicitudes" at bounding box center [39, 91] width 54 height 8
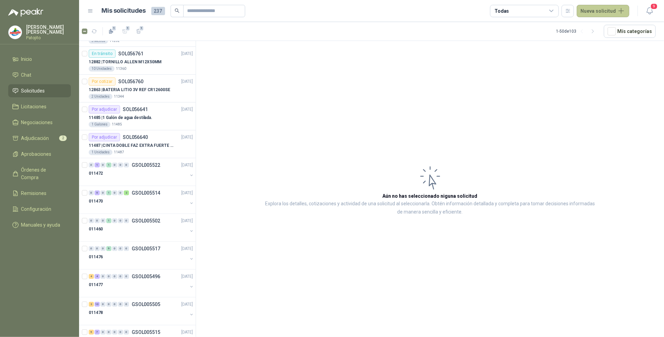
scroll to position [516, 0]
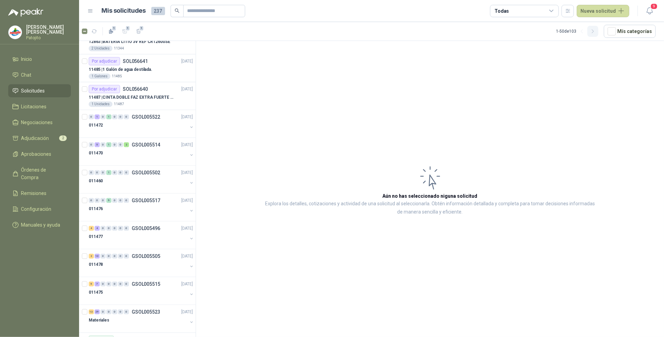
click at [595, 29] on icon "button" at bounding box center [593, 32] width 6 height 6
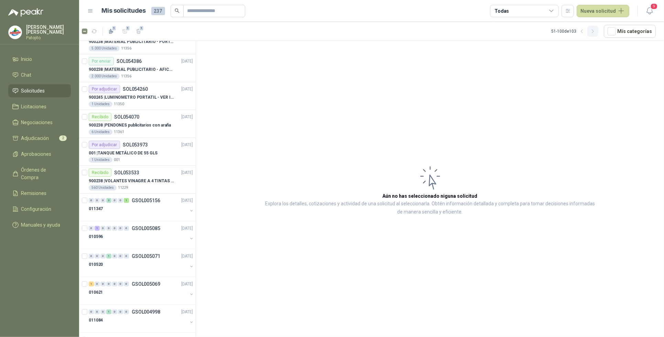
click at [595, 29] on icon "button" at bounding box center [593, 32] width 6 height 6
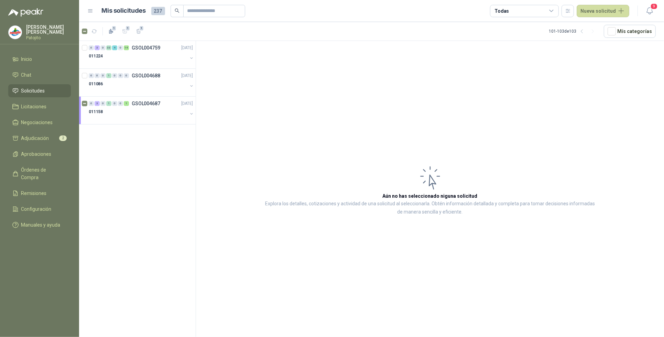
scroll to position [0, 0]
click at [119, 162] on div "0 3 0 33 4 0 14 GSOL004759 [DATE] 011224 0 0 0 1 0 0 0 GSOL004688 [DATE] 011086…" at bounding box center [137, 190] width 117 height 298
click at [96, 103] on div "3" at bounding box center [97, 103] width 5 height 5
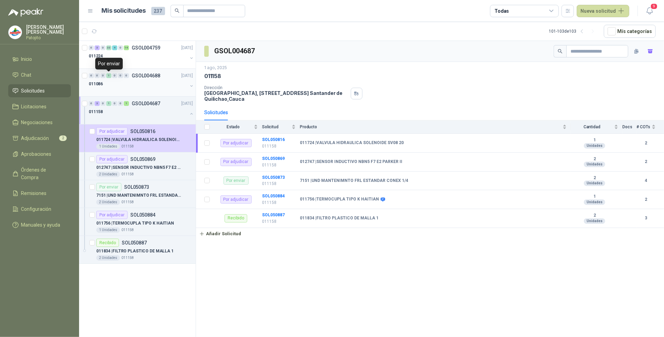
click at [107, 75] on div "1" at bounding box center [108, 75] width 5 height 5
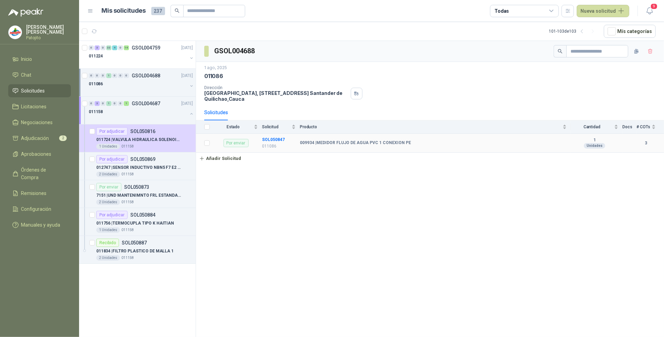
click at [360, 141] on b "009934 | MEDIDOR FLUJO DE AGUA PVC 1 CONEXION PE" at bounding box center [355, 143] width 111 height 6
click at [277, 139] on b "SOL050847" at bounding box center [273, 139] width 23 height 5
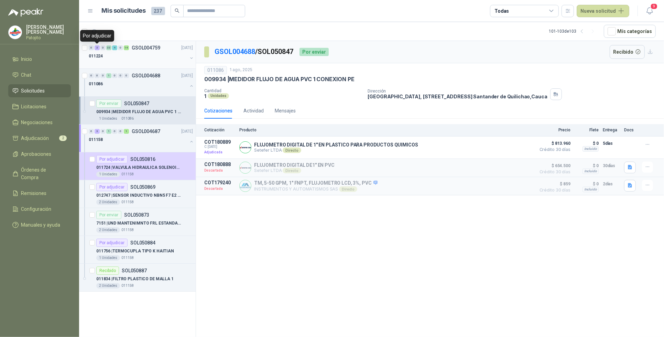
click at [96, 47] on div "3" at bounding box center [97, 47] width 5 height 5
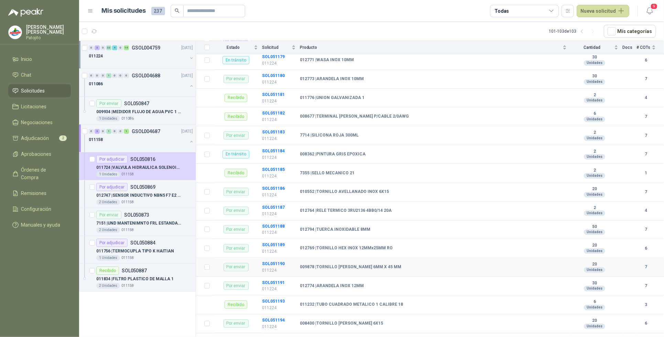
scroll to position [473, 0]
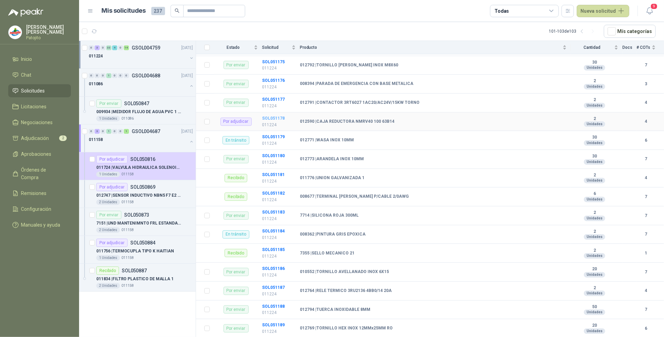
click at [272, 121] on b "SOL051178" at bounding box center [273, 118] width 23 height 5
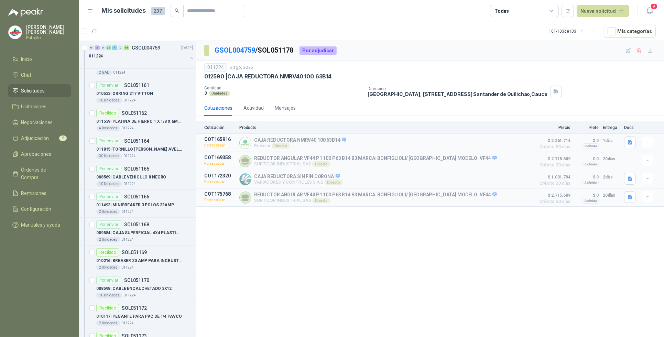
scroll to position [301, 0]
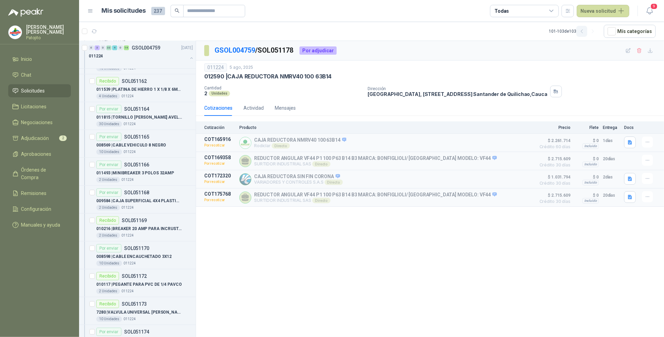
click at [585, 33] on icon "button" at bounding box center [582, 32] width 6 height 6
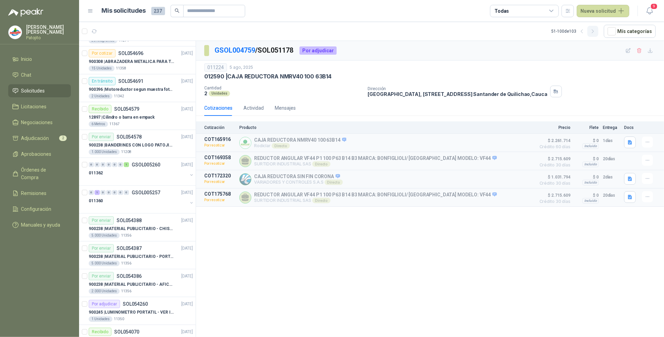
click at [592, 32] on button "button" at bounding box center [592, 31] width 11 height 11
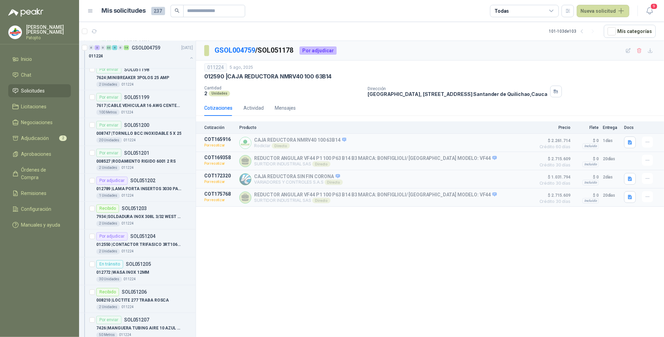
scroll to position [1302, 0]
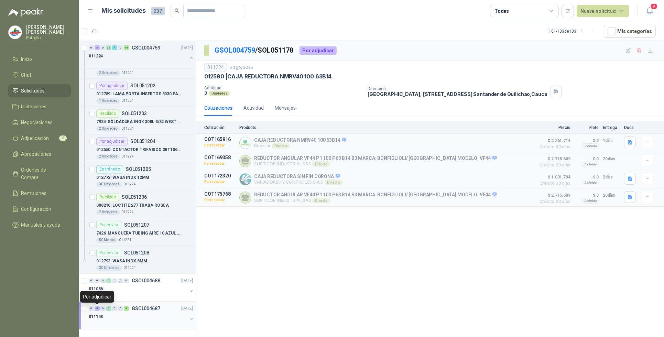
click at [98, 308] on div "3" at bounding box center [97, 308] width 5 height 5
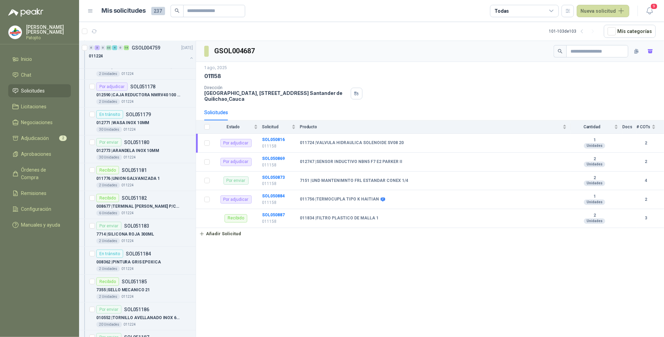
scroll to position [485, 0]
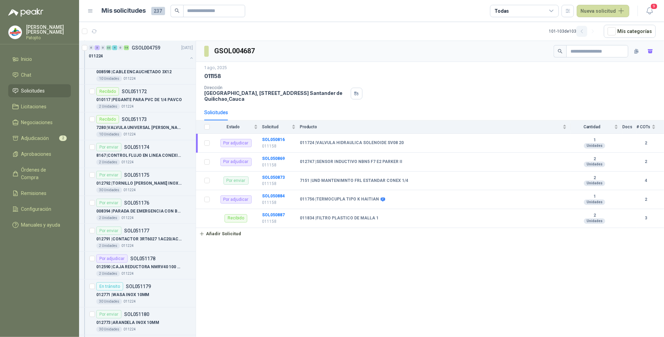
click at [584, 31] on icon "button" at bounding box center [582, 32] width 6 height 6
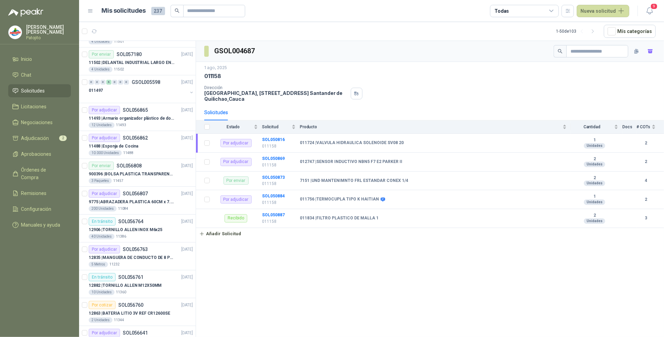
scroll to position [258, 0]
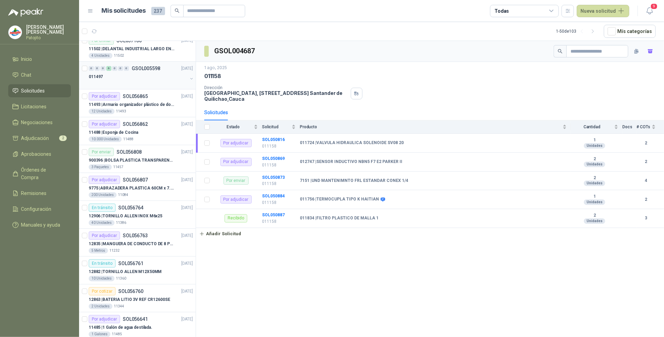
click at [110, 70] on div "6" at bounding box center [108, 68] width 5 height 5
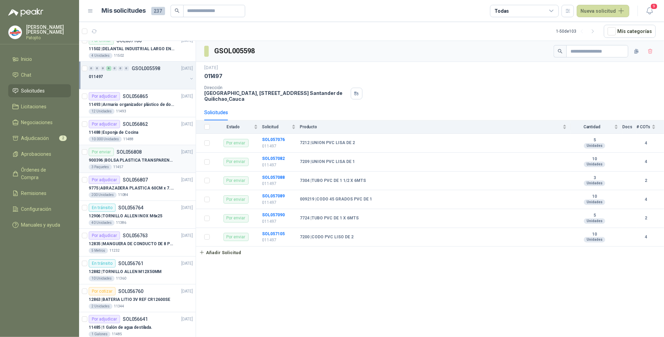
click at [121, 152] on p "SOL056808" at bounding box center [129, 152] width 25 height 5
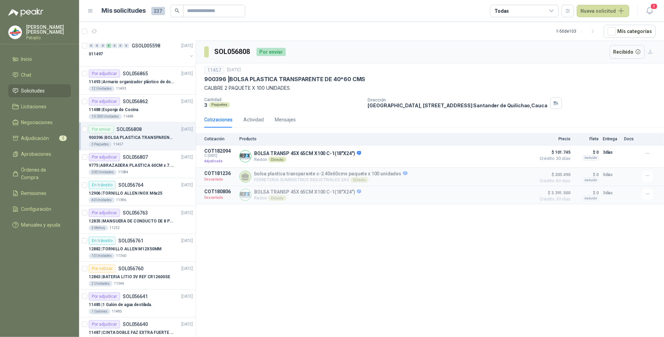
scroll to position [301, 0]
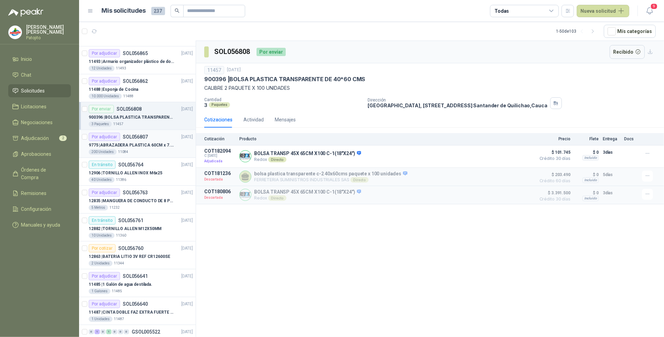
click at [120, 139] on div "Por adjudicar SOL056807" at bounding box center [118, 137] width 59 height 8
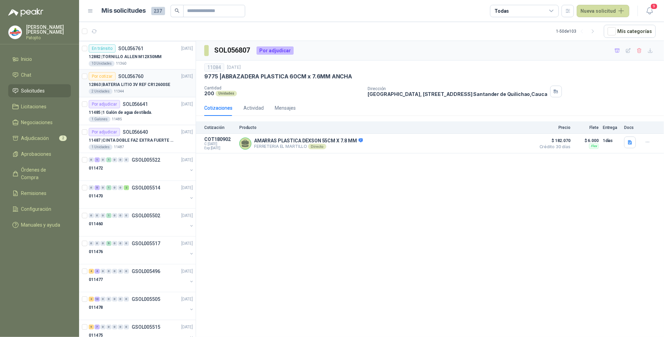
scroll to position [516, 0]
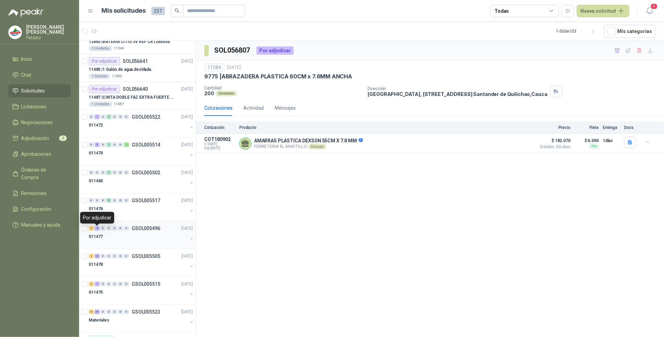
click at [98, 227] on span "4" at bounding box center [97, 228] width 5 height 5
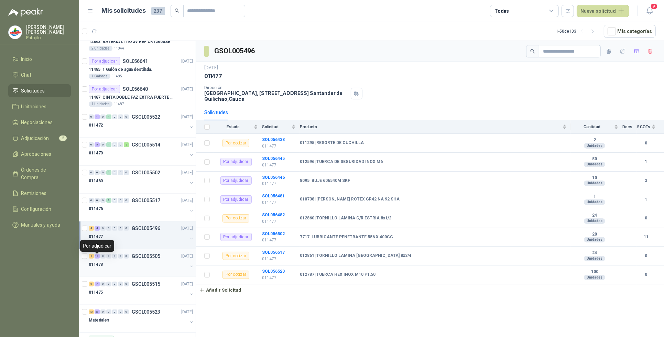
click at [99, 255] on div "10" at bounding box center [97, 256] width 5 height 5
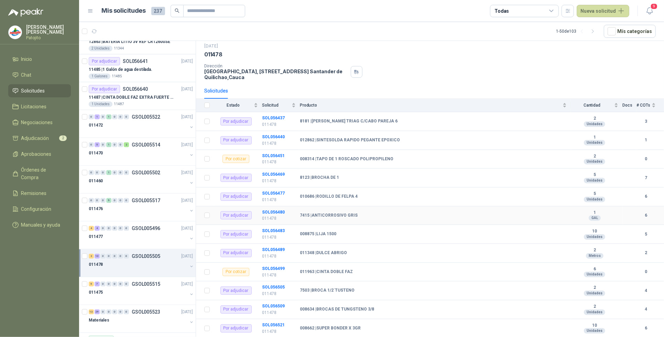
scroll to position [33, 0]
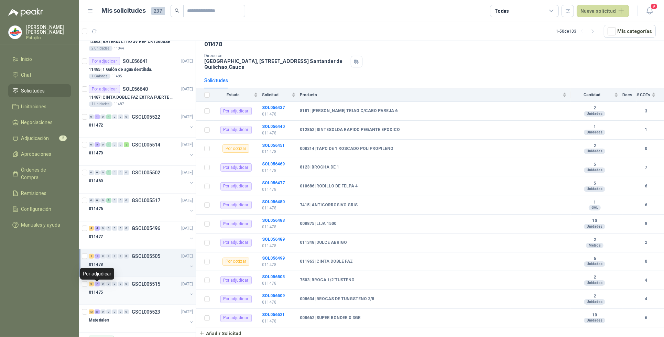
click at [97, 284] on div "7" at bounding box center [97, 284] width 5 height 5
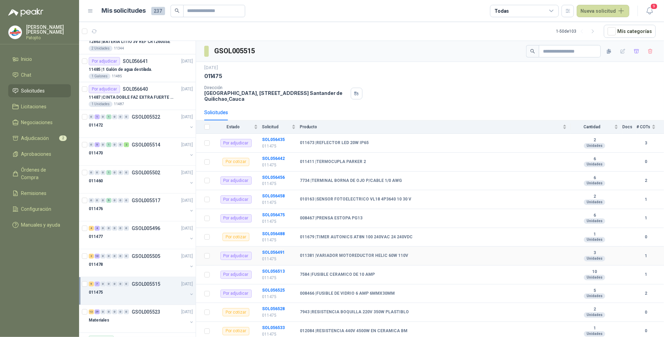
scroll to position [33, 0]
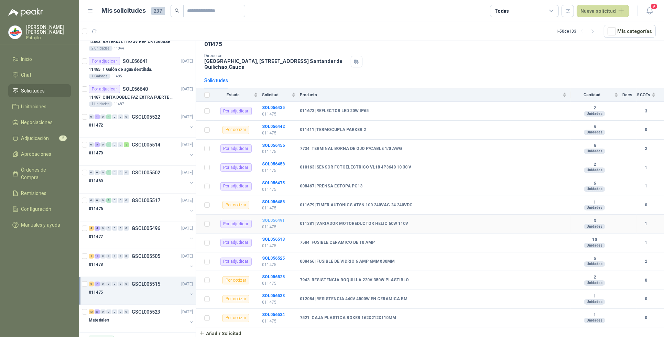
click at [282, 218] on b "SOL056491" at bounding box center [273, 220] width 23 height 5
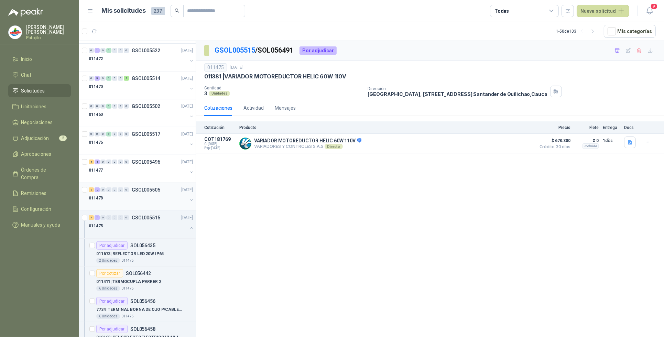
scroll to position [602, 0]
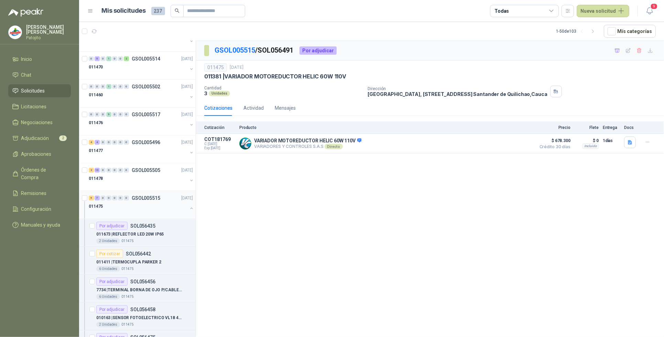
click at [189, 209] on button "button" at bounding box center [192, 209] width 6 height 6
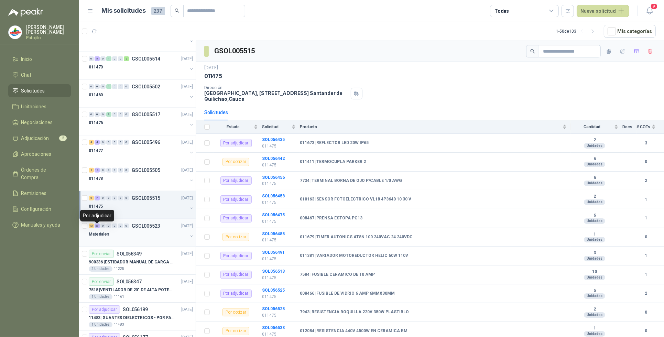
click at [97, 227] on div "29" at bounding box center [97, 225] width 5 height 5
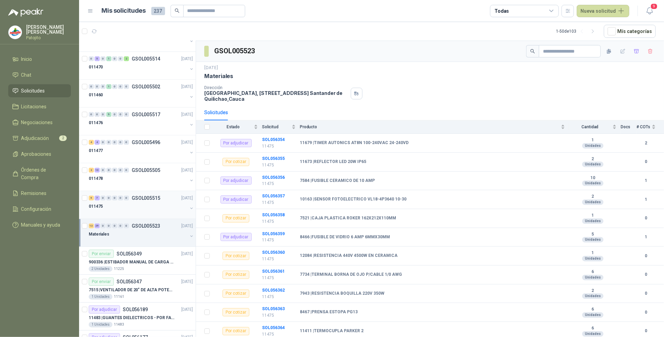
click at [98, 200] on div "7" at bounding box center [97, 198] width 5 height 5
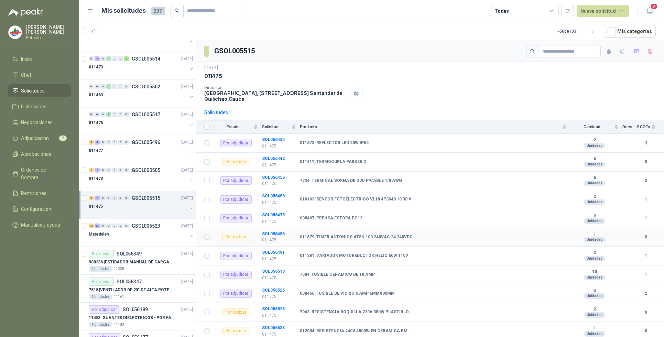
scroll to position [33, 0]
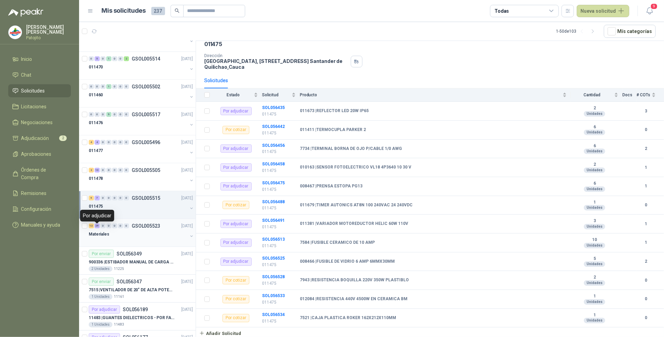
click at [98, 228] on div "29" at bounding box center [97, 225] width 5 height 5
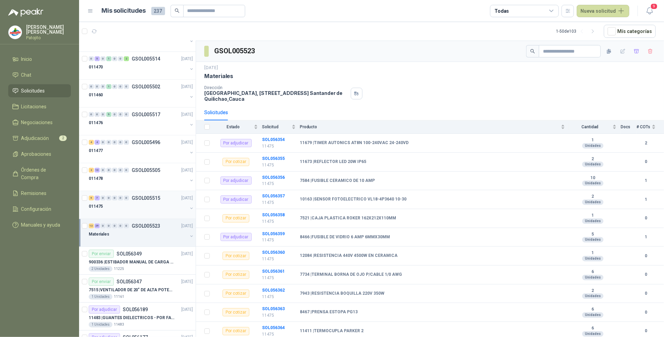
click at [100, 200] on div "5 7 0 0 0 0 0" at bounding box center [109, 198] width 40 height 5
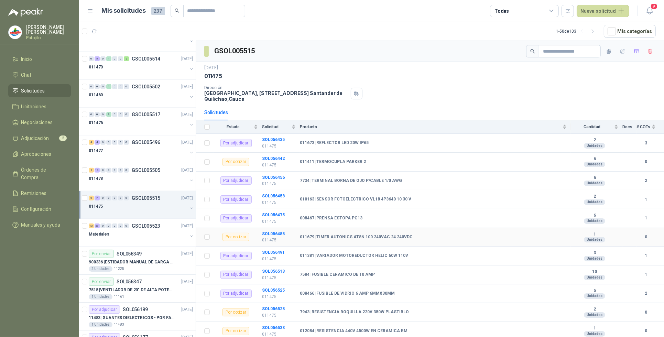
scroll to position [33, 0]
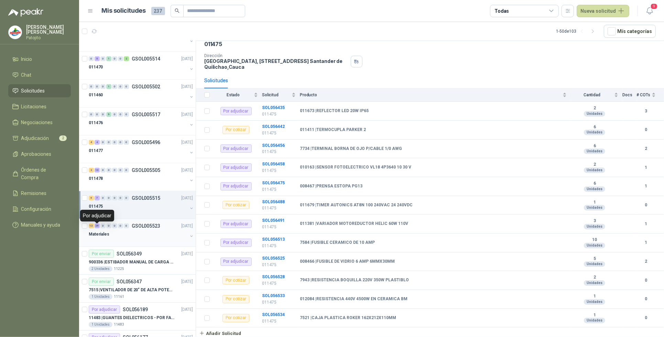
click at [99, 226] on div "29" at bounding box center [97, 225] width 5 height 5
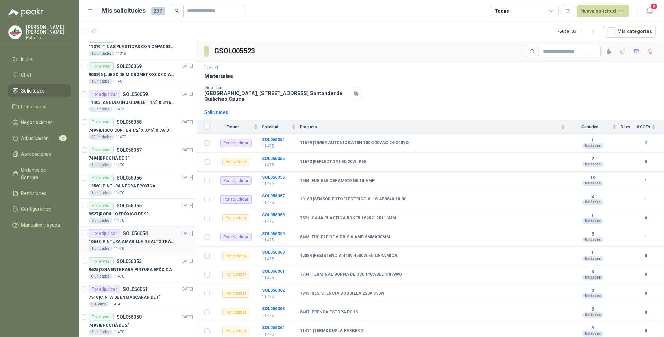
scroll to position [1107, 0]
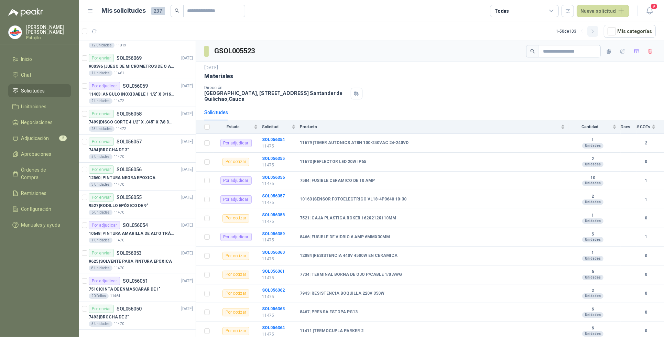
click at [596, 32] on icon "button" at bounding box center [593, 32] width 6 height 6
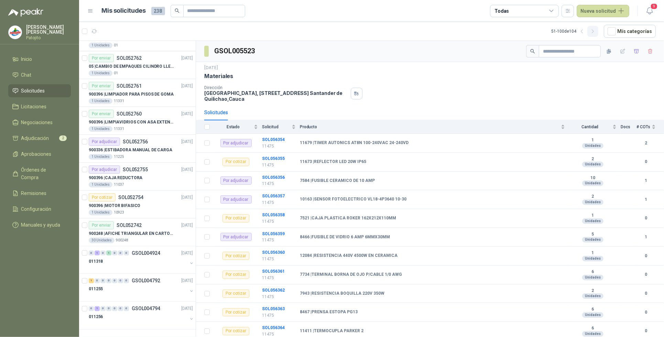
click at [593, 32] on icon "button" at bounding box center [593, 32] width 6 height 6
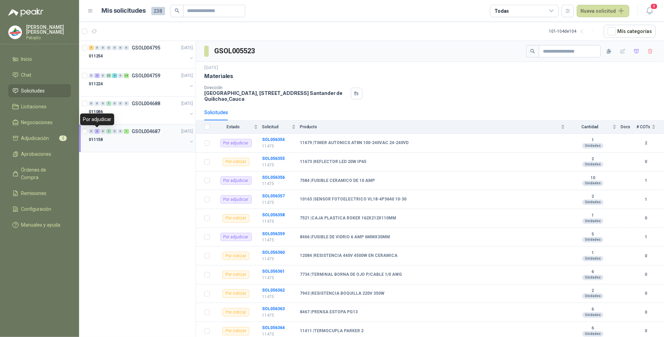
click at [97, 130] on div "3" at bounding box center [97, 131] width 5 height 5
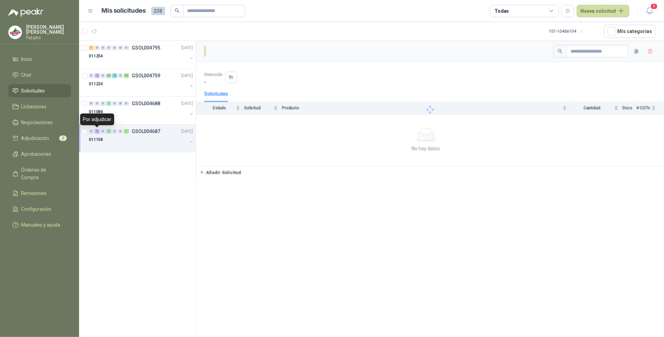
click at [97, 130] on div "3" at bounding box center [97, 131] width 5 height 5
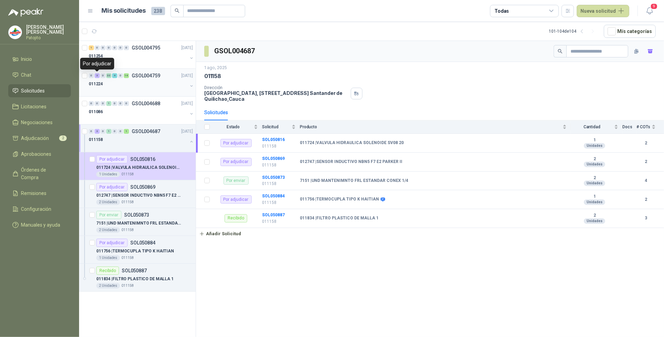
click at [97, 75] on div "3" at bounding box center [97, 75] width 5 height 5
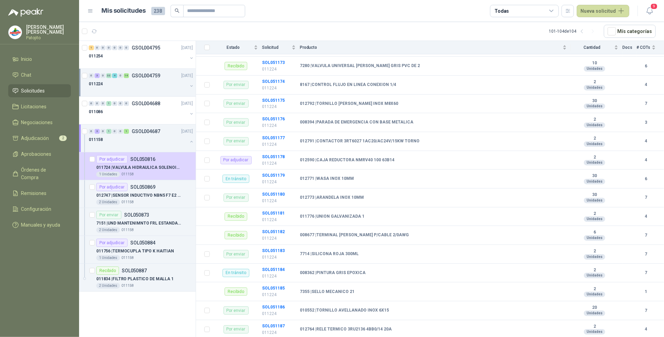
scroll to position [473, 0]
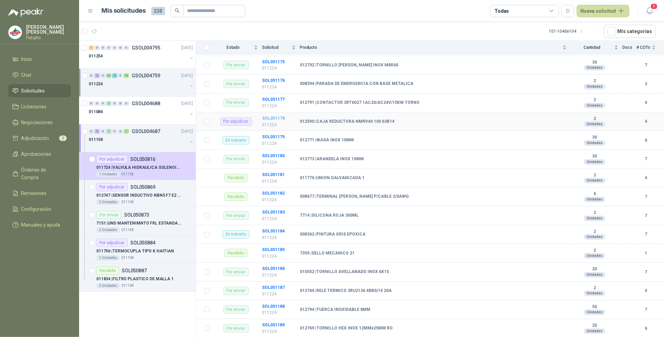
click at [272, 120] on b "SOL051178" at bounding box center [273, 118] width 23 height 5
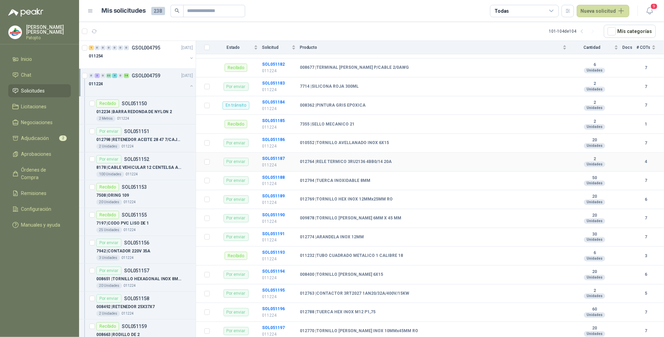
scroll to position [774, 0]
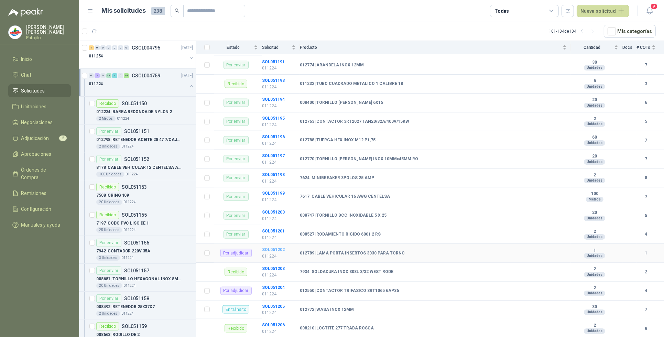
click at [274, 252] on b "SOL051202" at bounding box center [273, 249] width 23 height 5
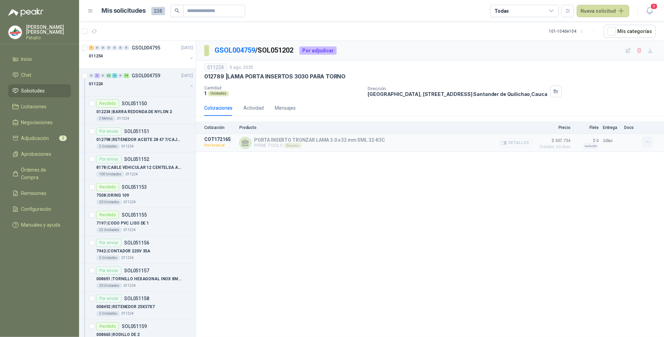
click at [645, 142] on icon "button" at bounding box center [648, 142] width 6 height 6
click at [522, 142] on button "Detalles" at bounding box center [516, 142] width 32 height 9
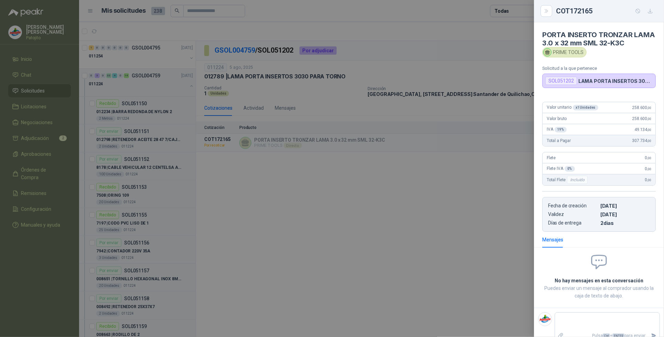
click at [398, 260] on div at bounding box center [332, 168] width 664 height 337
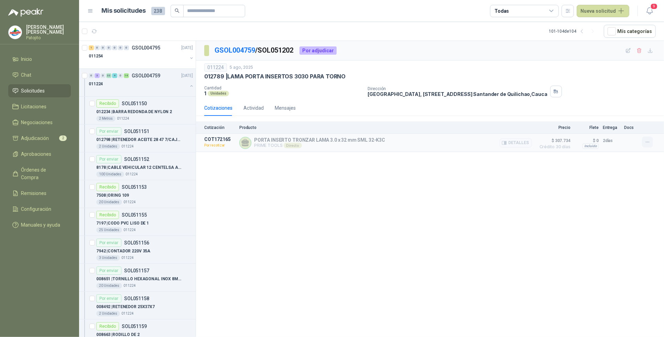
click at [646, 141] on icon "button" at bounding box center [648, 142] width 6 height 6
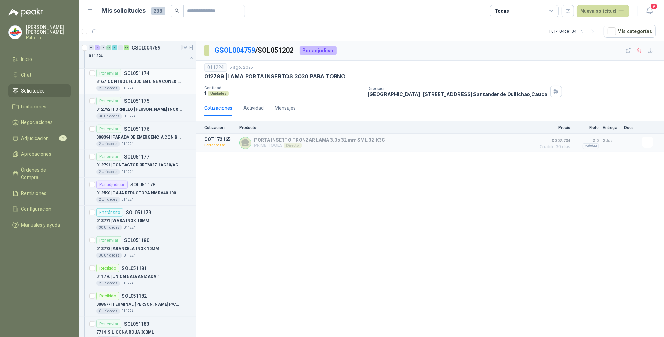
scroll to position [602, 0]
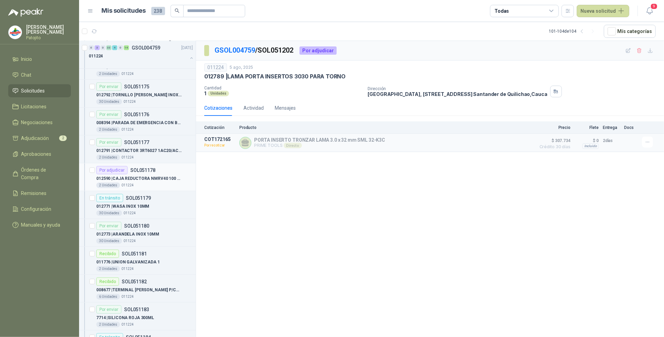
click at [133, 180] on p "012590 | CAJA REDUCTORA NMRV40 100 63B14" at bounding box center [139, 178] width 86 height 7
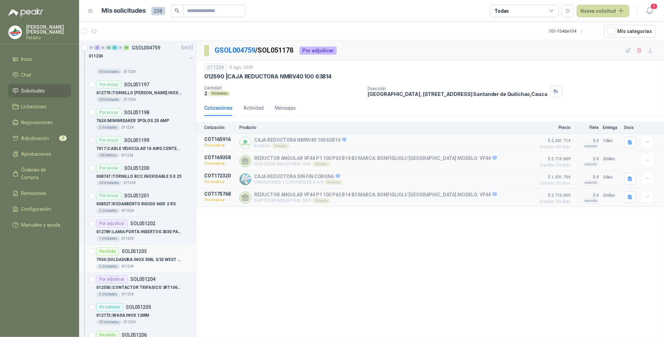
scroll to position [1203, 0]
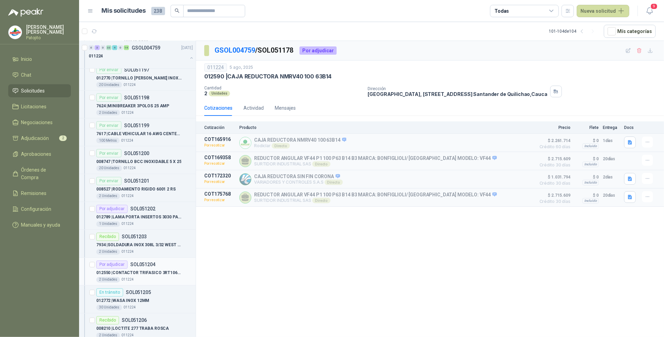
click at [142, 272] on div "012550 | CONTACTOR TRIFASICO 3RT1065 6AP36" at bounding box center [144, 273] width 97 height 8
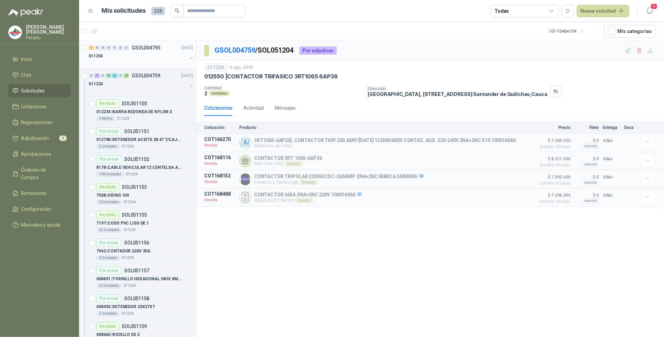
click at [96, 48] on div "0" at bounding box center [97, 47] width 5 height 5
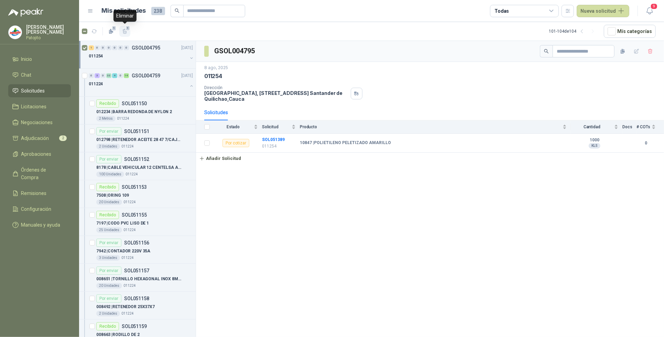
click at [126, 33] on icon "button" at bounding box center [125, 31] width 4 height 5
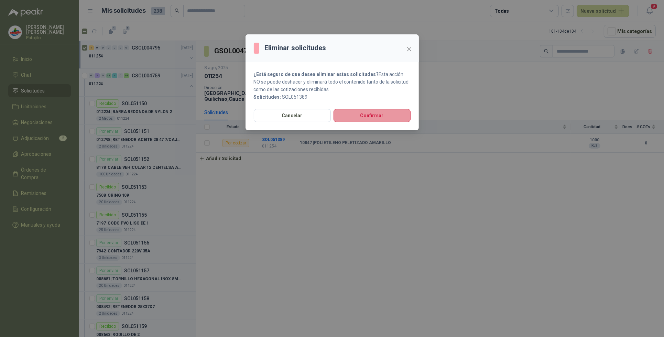
click at [384, 116] on button "Confirmar" at bounding box center [371, 115] width 77 height 13
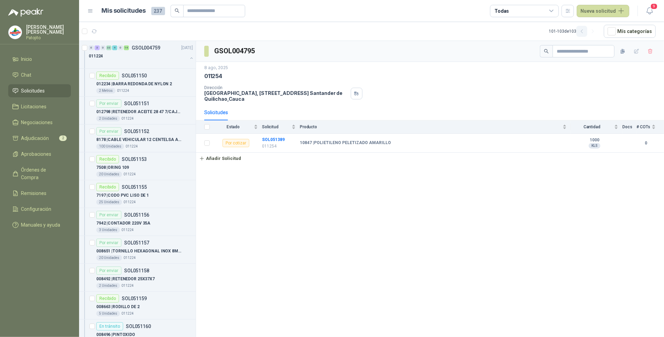
click at [582, 32] on icon "button" at bounding box center [582, 31] width 2 height 3
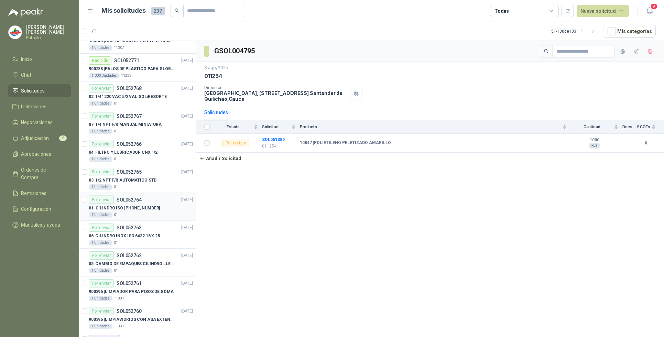
scroll to position [1107, 0]
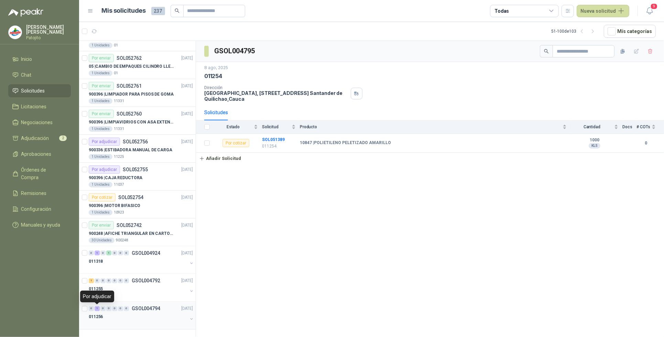
click at [97, 310] on div "1" at bounding box center [97, 308] width 5 height 5
click at [91, 279] on div "1" at bounding box center [91, 280] width 5 height 5
click at [83, 277] on div at bounding box center [85, 288] width 7 height 22
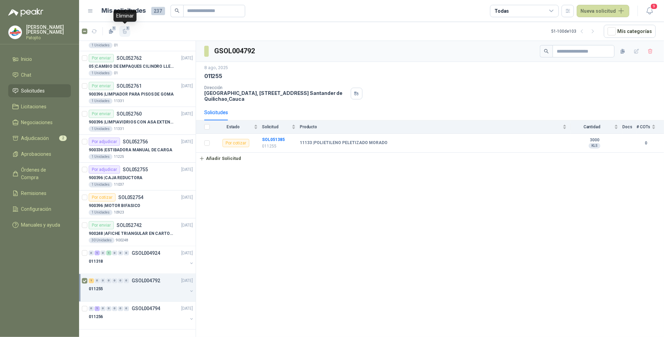
click at [127, 30] on span "1" at bounding box center [127, 28] width 5 height 6
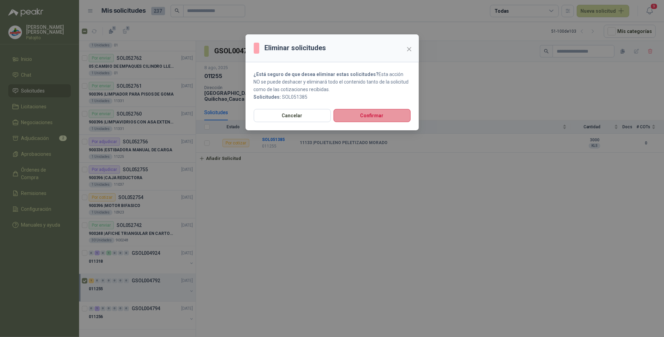
click at [354, 114] on button "Confirmar" at bounding box center [371, 115] width 77 height 13
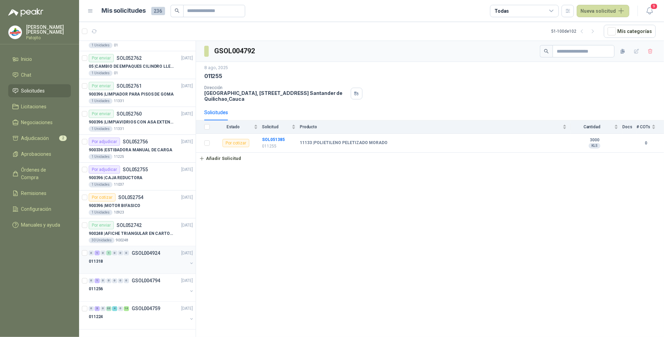
click at [97, 251] on div "1" at bounding box center [97, 253] width 5 height 5
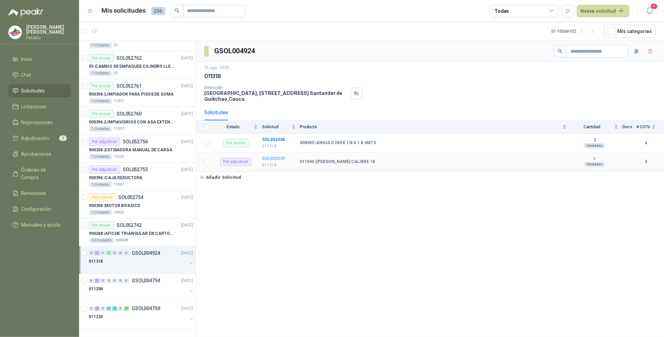
click at [274, 161] on b "SOL052339" at bounding box center [273, 158] width 23 height 5
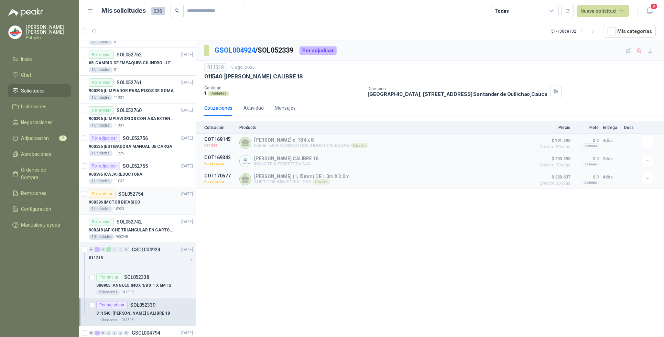
click at [132, 201] on div "900396 | MOTOR BIFASICO" at bounding box center [141, 202] width 104 height 8
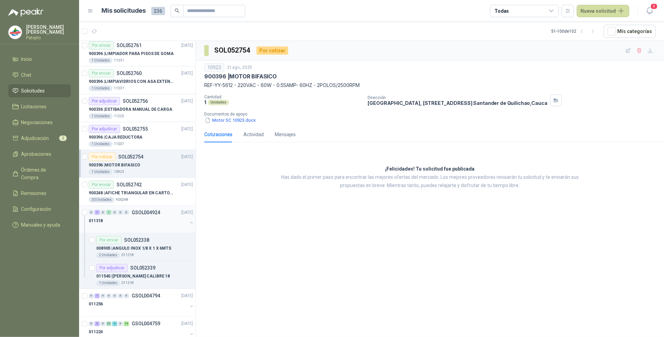
scroll to position [1163, 0]
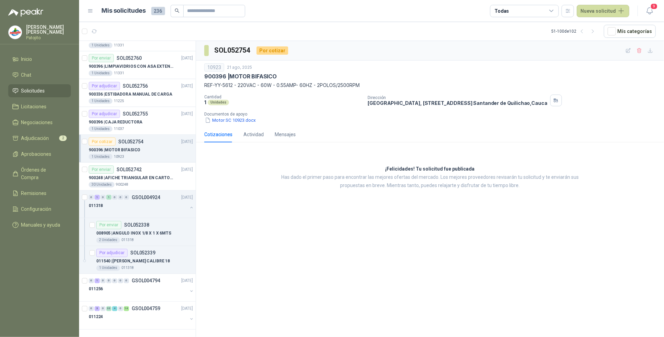
drag, startPoint x: 596, startPoint y: 34, endPoint x: 568, endPoint y: 52, distance: 33.9
click at [595, 35] on button "button" at bounding box center [592, 31] width 11 height 11
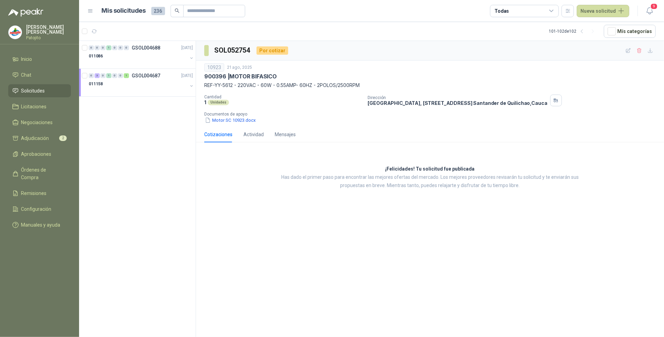
scroll to position [0, 0]
click at [96, 76] on div "3" at bounding box center [97, 75] width 5 height 5
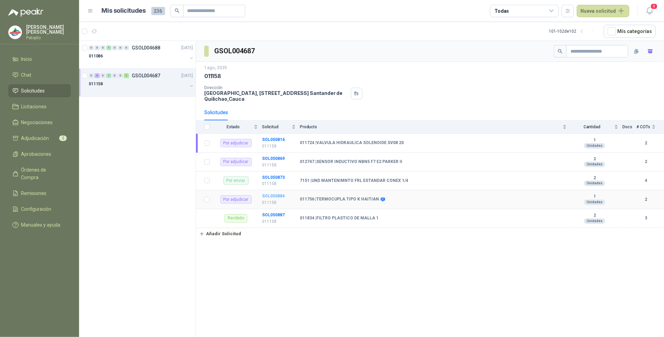
click at [272, 196] on b "SOL050884" at bounding box center [273, 196] width 23 height 5
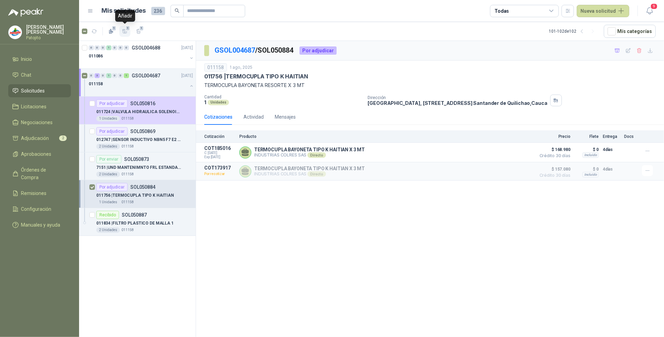
click at [125, 32] on icon "button" at bounding box center [125, 32] width 6 height 6
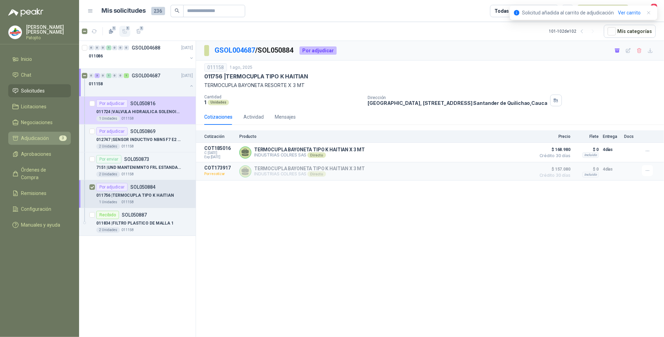
click at [54, 138] on li "Adjudicación 3" at bounding box center [39, 138] width 54 height 8
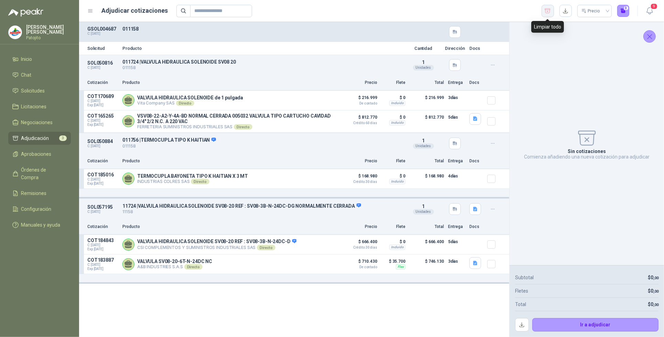
click at [552, 13] on button "button" at bounding box center [547, 11] width 12 height 12
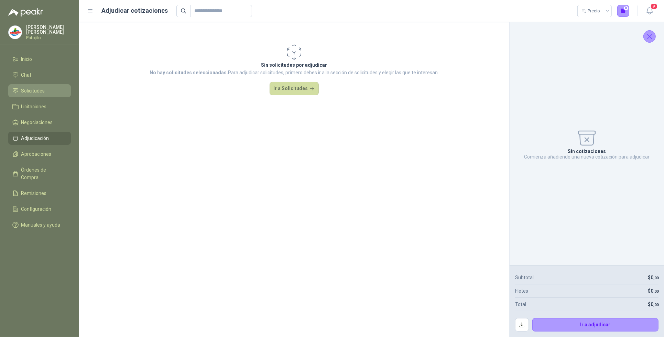
click at [49, 88] on li "Solicitudes" at bounding box center [39, 91] width 54 height 8
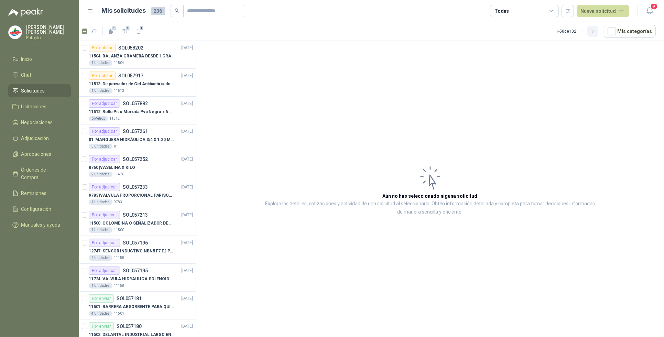
click at [593, 33] on icon "button" at bounding box center [593, 31] width 2 height 3
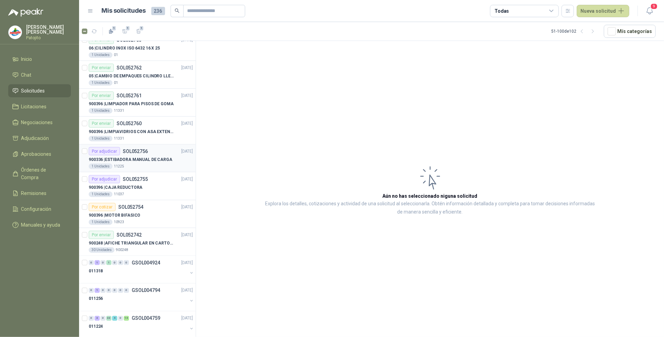
scroll to position [1107, 0]
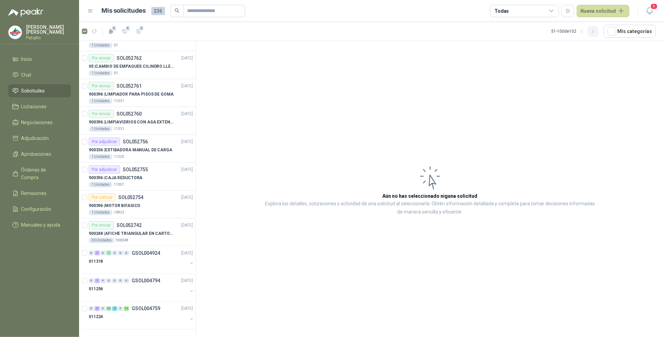
click at [592, 30] on button "button" at bounding box center [592, 31] width 11 height 11
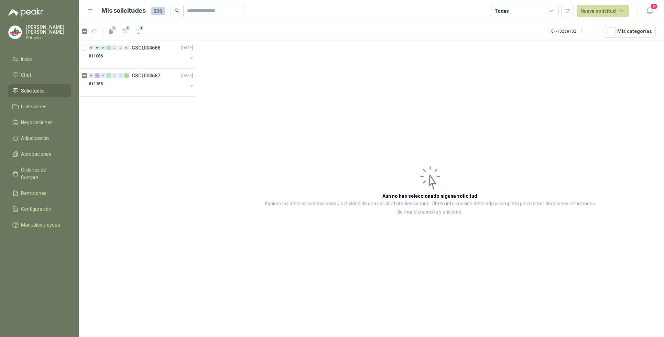
scroll to position [0, 0]
click at [98, 75] on div "3" at bounding box center [97, 75] width 5 height 5
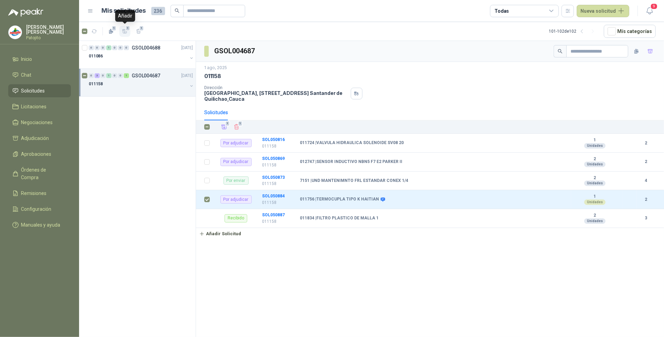
drag, startPoint x: 125, startPoint y: 32, endPoint x: 104, endPoint y: 59, distance: 34.8
click at [124, 32] on icon "button" at bounding box center [124, 31] width 5 height 4
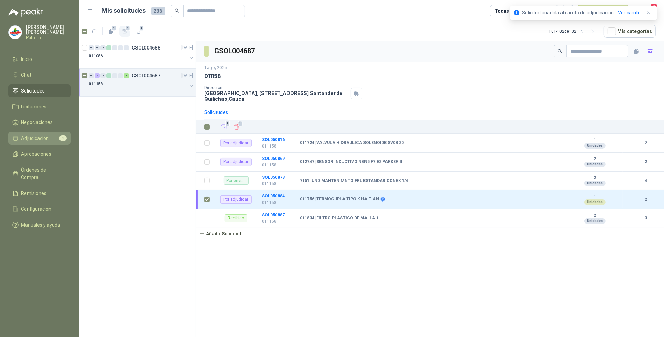
click at [54, 135] on li "Adjudicación 1" at bounding box center [39, 138] width 54 height 8
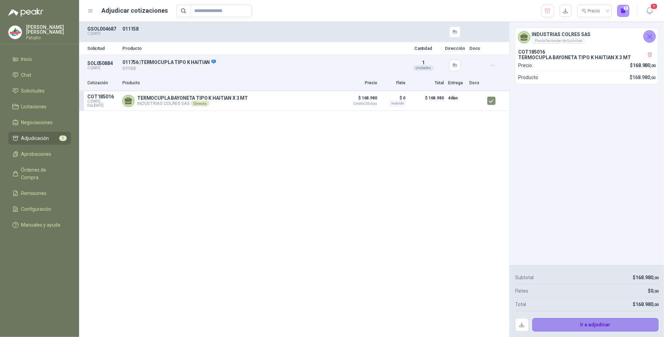
click at [612, 326] on button "Ir a adjudicar" at bounding box center [595, 325] width 127 height 14
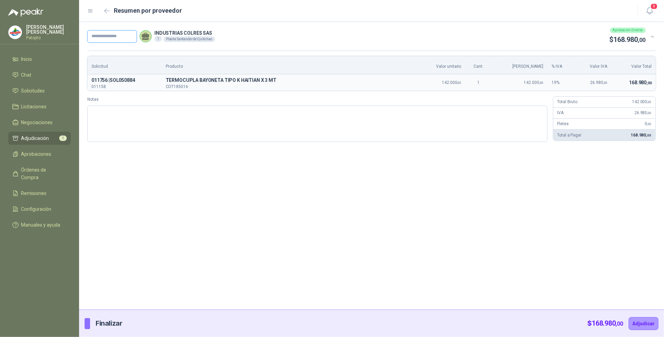
click at [127, 33] on input "text" at bounding box center [112, 36] width 50 height 12
type input "*****"
click at [156, 110] on textarea "Notas" at bounding box center [317, 124] width 460 height 36
type textarea "*"
type textarea "**"
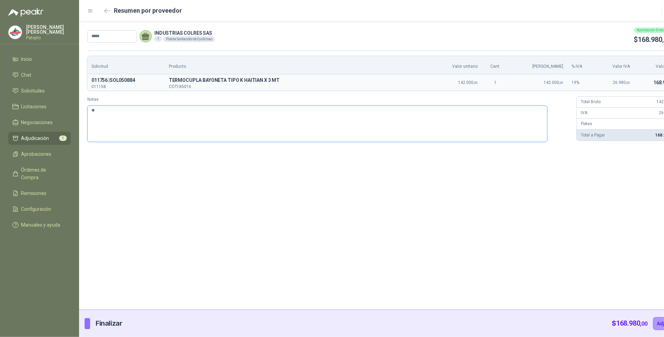
type textarea "***"
type textarea "****"
type textarea "*****"
type textarea "******"
type textarea "*******"
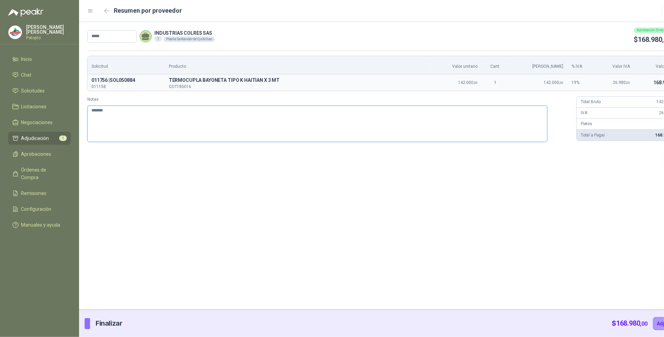
type textarea "******"
type textarea "*****"
type textarea "****"
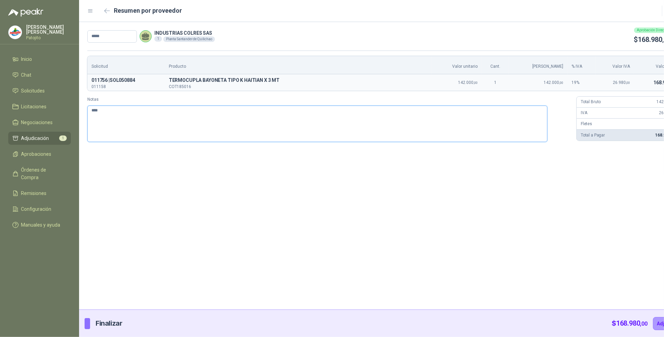
type textarea "***"
type textarea "**"
type textarea "***"
type textarea "*****"
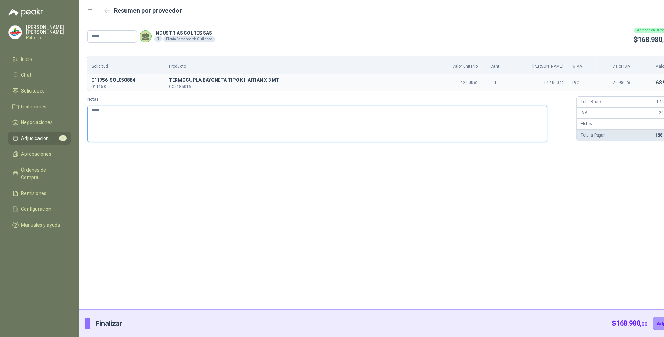
type textarea "******"
type textarea "*******"
type textarea "********"
type textarea "*********"
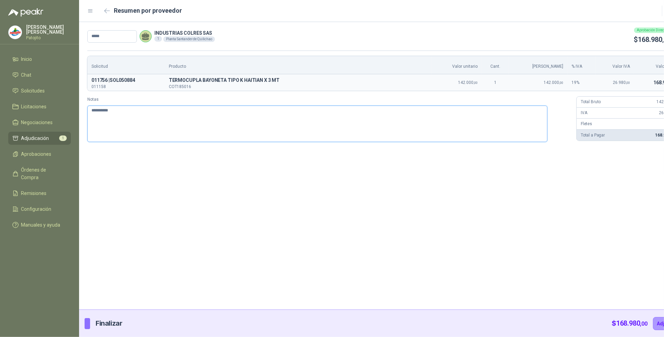
type textarea "**********"
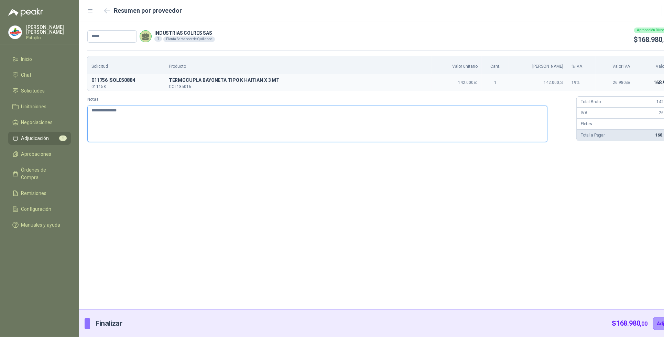
type textarea "**********"
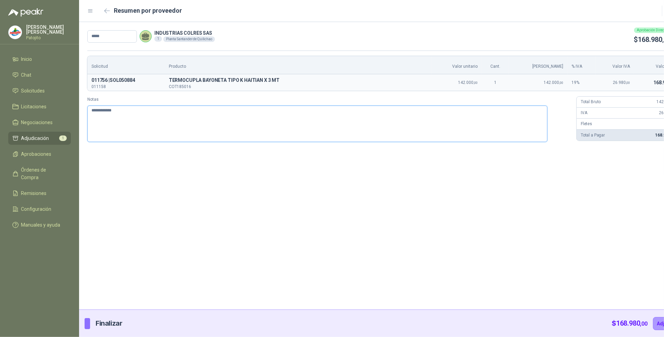
type textarea "**********"
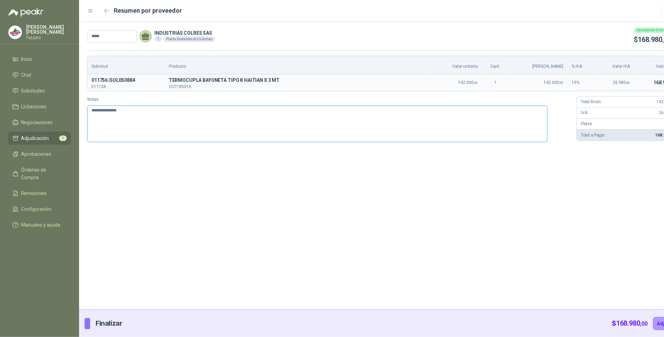
type textarea "**********"
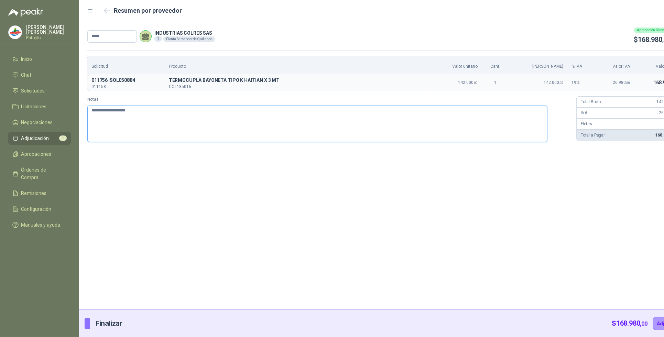
type textarea "**********"
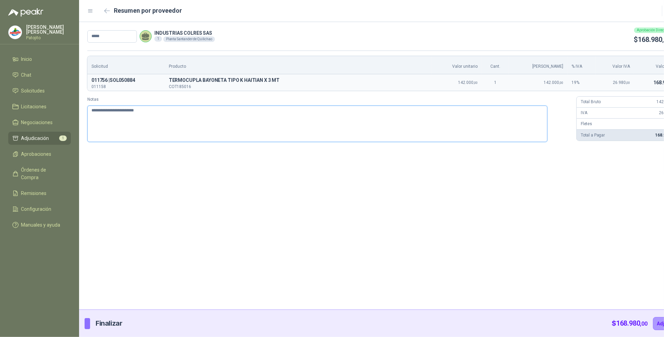
type textarea "**********"
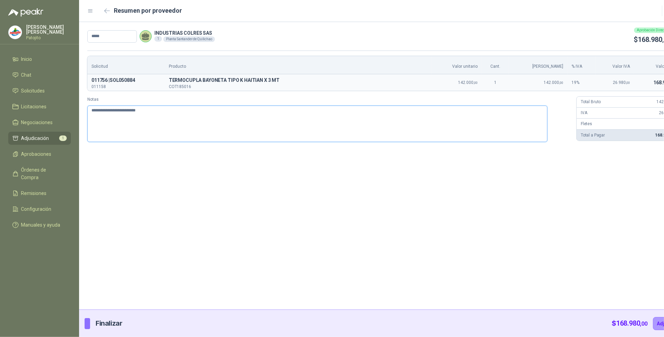
type textarea "**********"
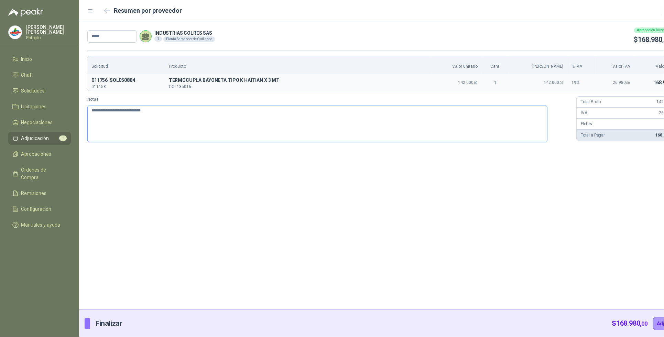
type textarea "**********"
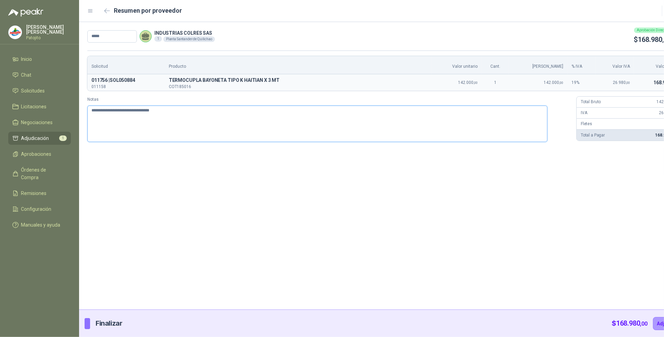
type textarea "**********"
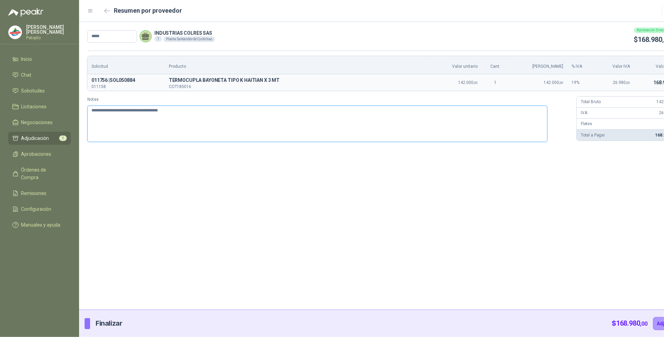
type textarea "**********"
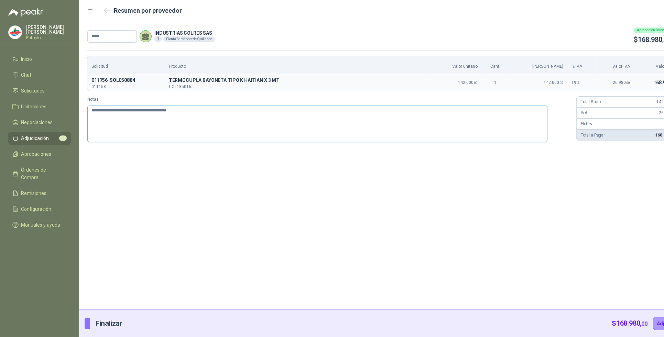
type textarea "**********"
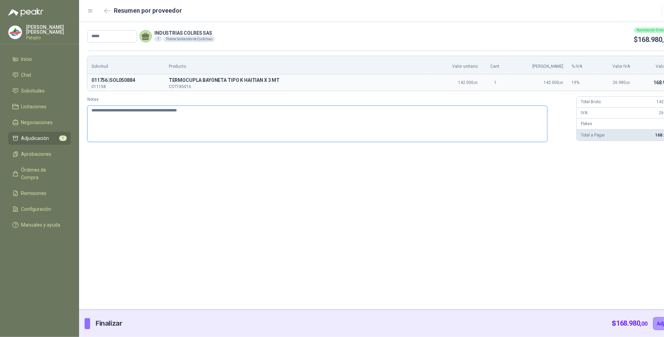
type textarea "**********"
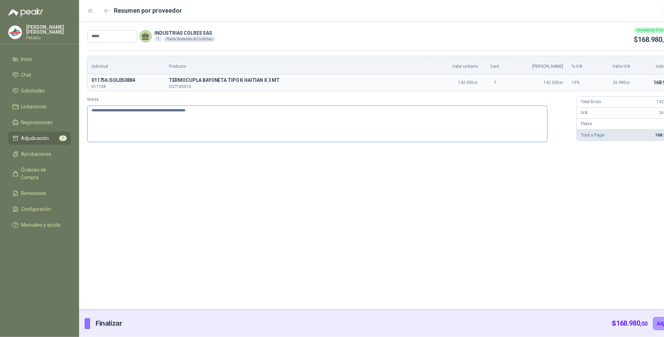
type textarea "**********"
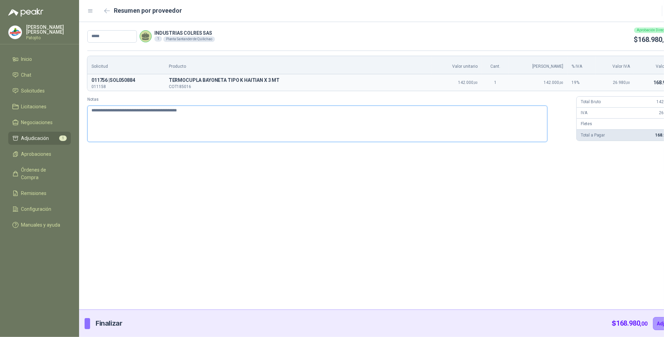
type textarea "**********"
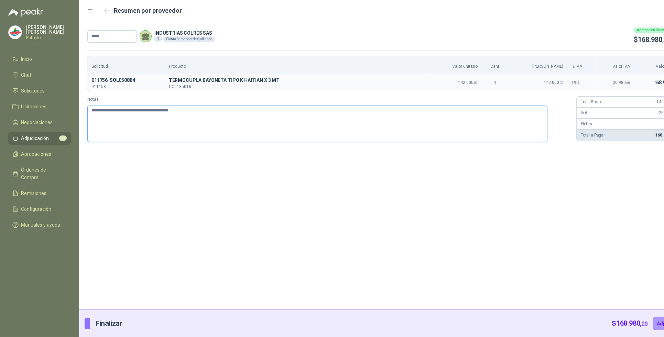
type textarea "**********"
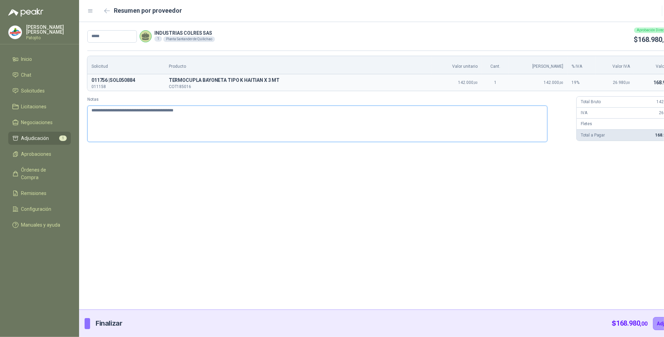
type textarea "**********"
click at [653, 320] on button "Adjudicar" at bounding box center [668, 323] width 30 height 13
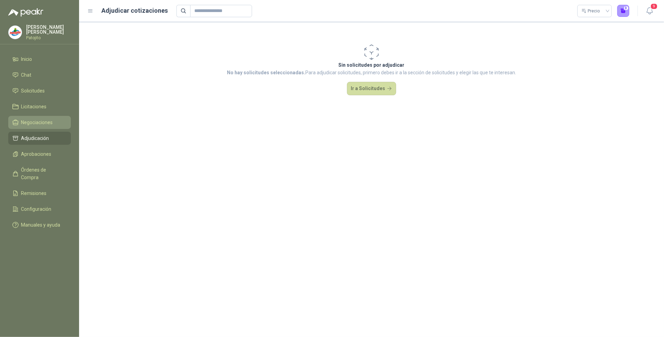
drag, startPoint x: 40, startPoint y: 90, endPoint x: 66, endPoint y: 120, distance: 39.3
click at [40, 90] on span "Solicitudes" at bounding box center [33, 91] width 24 height 8
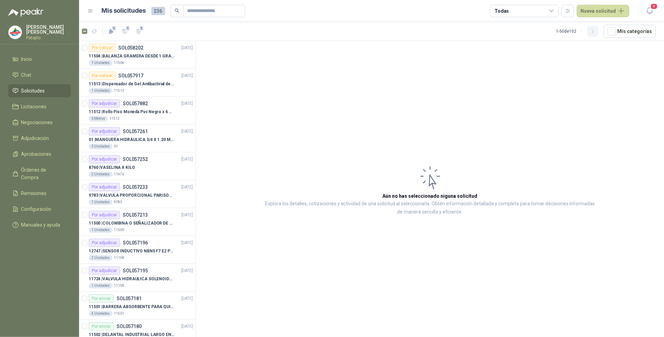
click at [595, 33] on icon "button" at bounding box center [593, 32] width 6 height 6
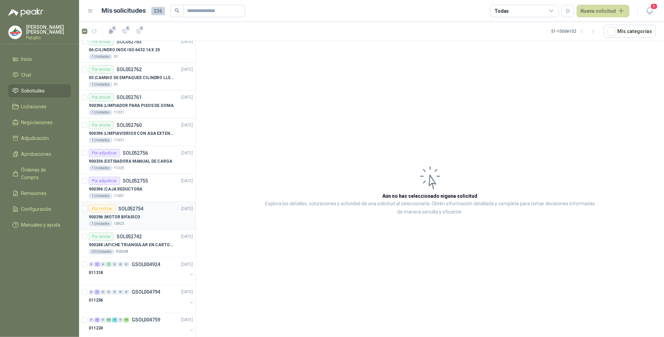
scroll to position [1107, 0]
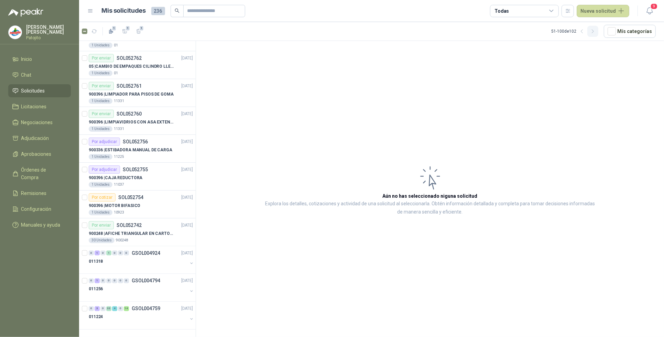
click at [590, 31] on button "button" at bounding box center [592, 31] width 11 height 11
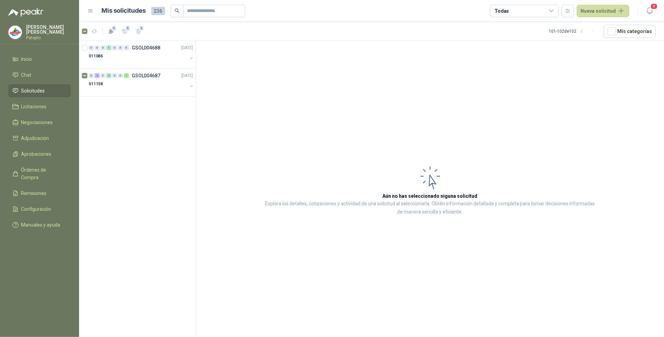
scroll to position [0, 0]
click at [97, 75] on div "2" at bounding box center [97, 75] width 5 height 5
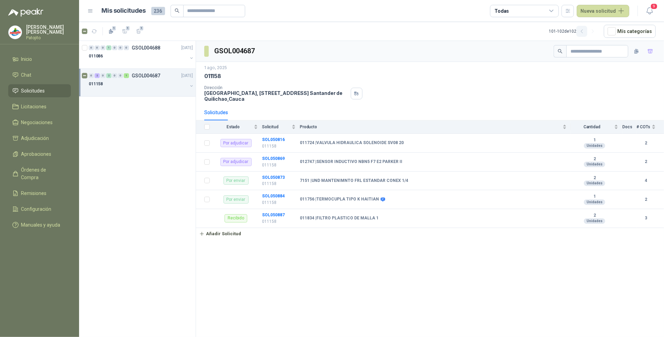
drag, startPoint x: 584, startPoint y: 30, endPoint x: 580, endPoint y: 36, distance: 7.7
click at [584, 30] on icon "button" at bounding box center [582, 32] width 6 height 6
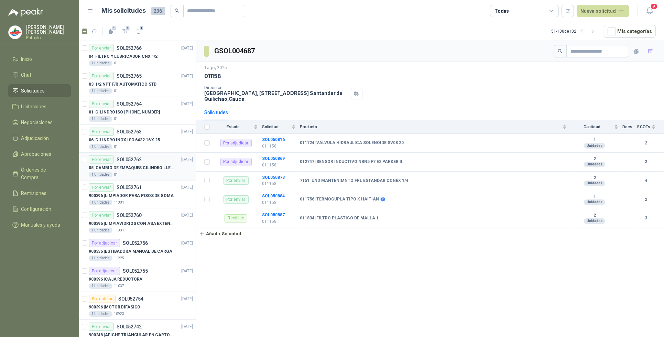
scroll to position [1107, 0]
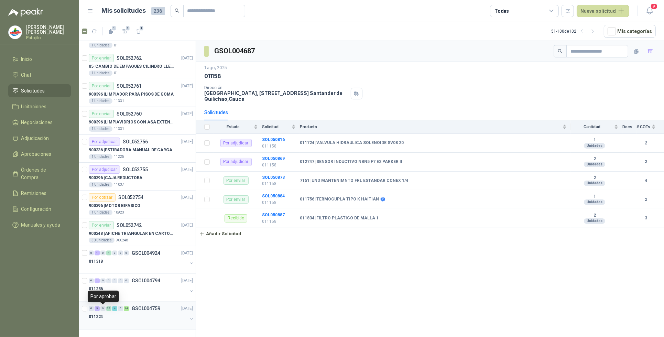
click at [100, 309] on div "0" at bounding box center [102, 308] width 5 height 5
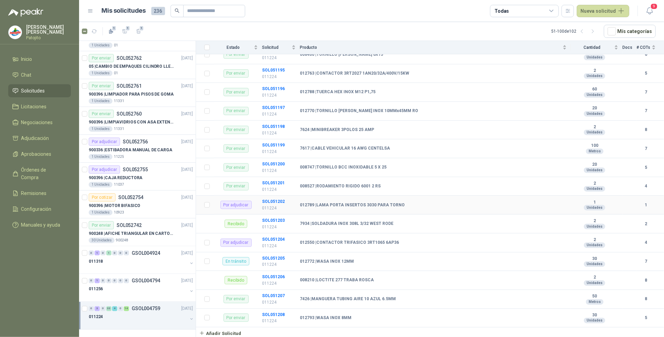
scroll to position [826, 0]
click at [270, 239] on b "SOL051204" at bounding box center [273, 239] width 23 height 5
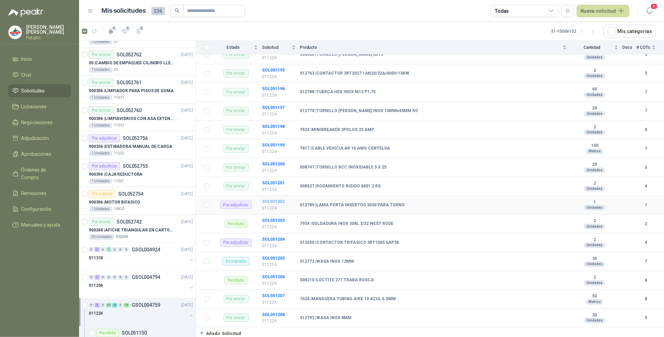
scroll to position [826, 0]
click at [279, 202] on b "SOL051202" at bounding box center [273, 201] width 23 height 5
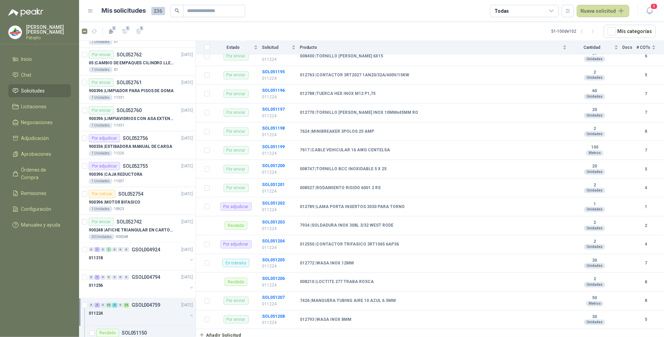
scroll to position [826, 0]
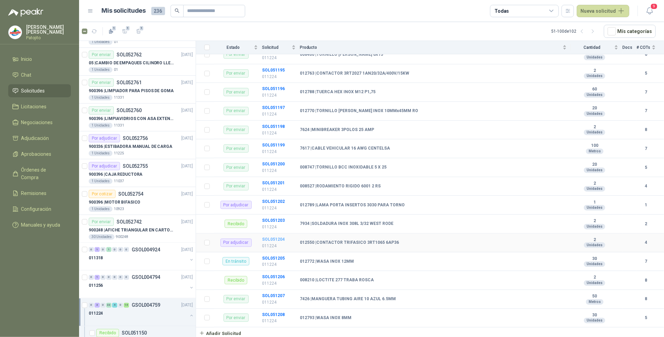
click at [278, 239] on b "SOL051204" at bounding box center [273, 239] width 23 height 5
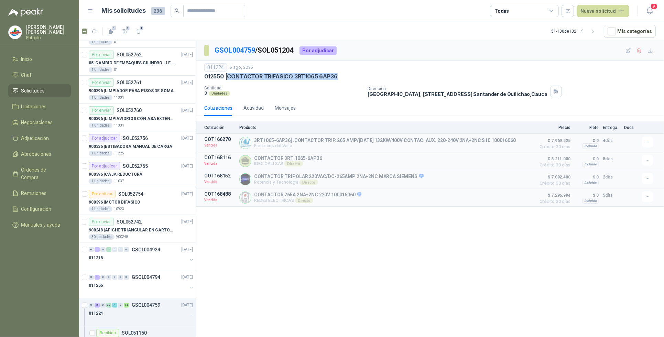
drag, startPoint x: 336, startPoint y: 77, endPoint x: 228, endPoint y: 77, distance: 107.6
click at [228, 77] on p "012550 | CONTACTOR TRIFASICO 3RT1065 6AP36" at bounding box center [270, 76] width 133 height 7
copy p "CONTACTOR TRIFASICO 3RT1065 6AP36"
click at [561, 263] on div "GSOL004759 / SOL051204 Por adjudicar 011224 [DATE] 012550 | CONTACTOR TRIFASICO…" at bounding box center [430, 190] width 468 height 298
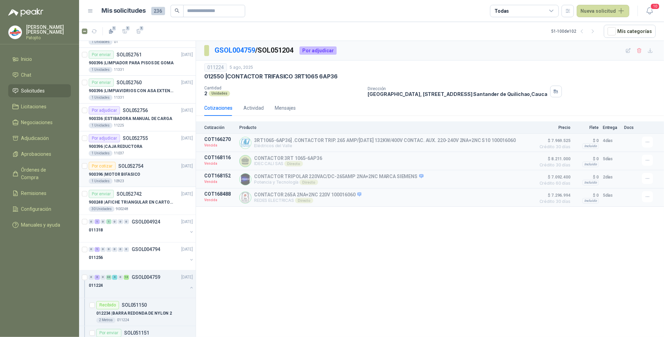
scroll to position [1150, 0]
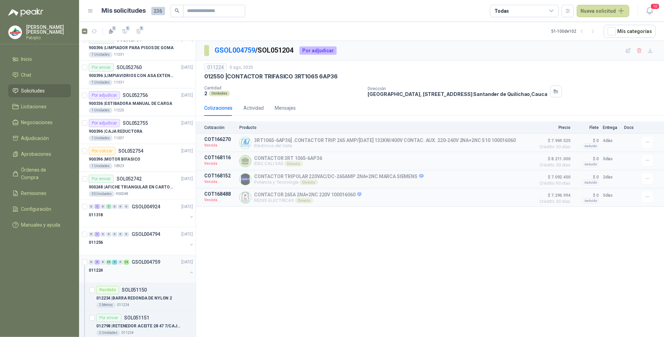
click at [95, 265] on div "3" at bounding box center [97, 262] width 5 height 5
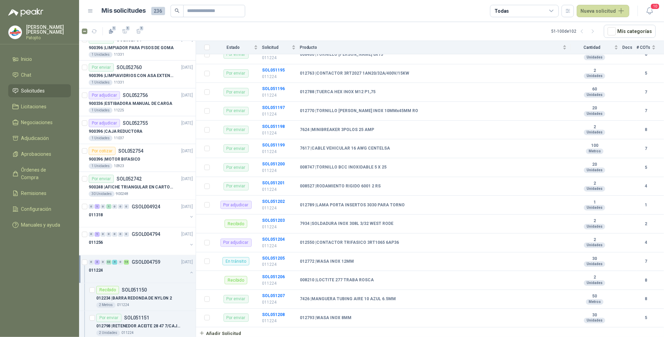
scroll to position [826, 0]
click at [281, 239] on b "SOL051204" at bounding box center [273, 239] width 23 height 5
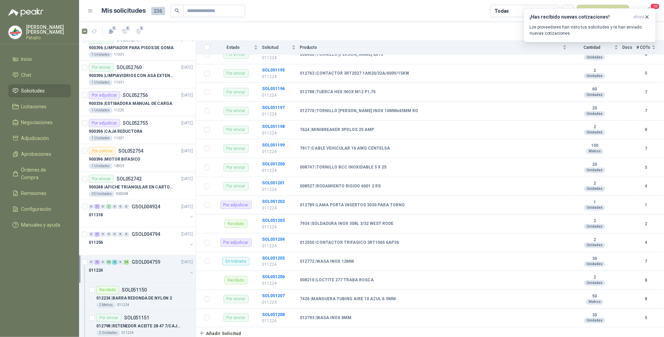
scroll to position [826, 0]
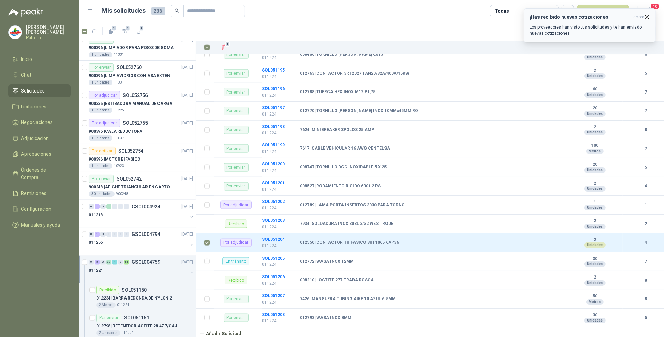
click at [648, 16] on icon "button" at bounding box center [647, 17] width 6 height 6
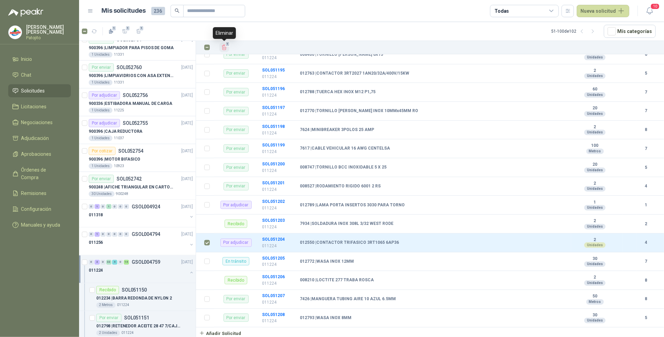
click at [224, 48] on icon "Eliminar" at bounding box center [224, 47] width 6 height 6
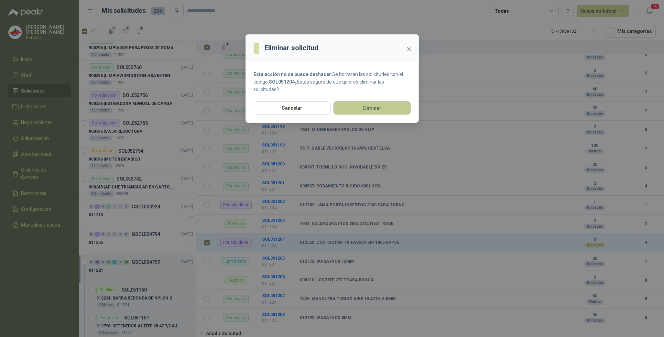
click at [353, 105] on button "Eliminar" at bounding box center [371, 107] width 77 height 13
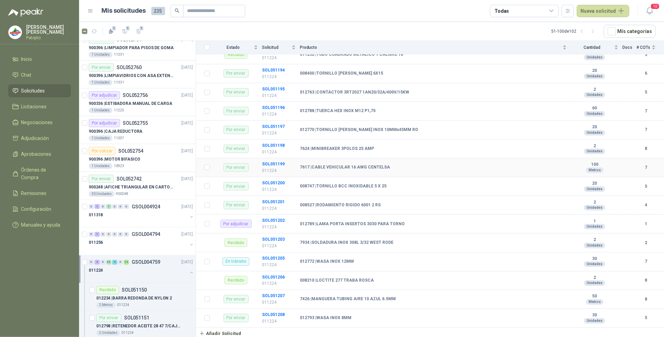
scroll to position [807, 0]
click at [97, 263] on div "2" at bounding box center [97, 262] width 5 height 5
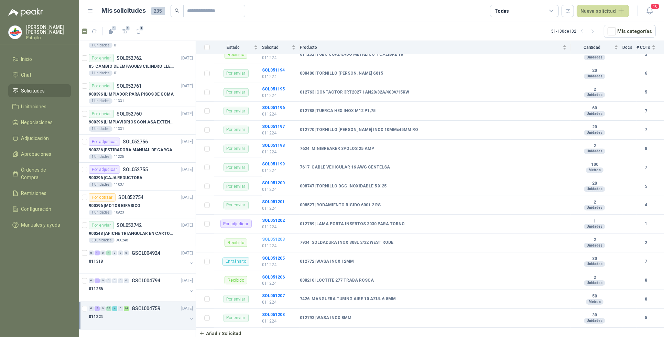
click at [596, 30] on icon "button" at bounding box center [593, 32] width 6 height 6
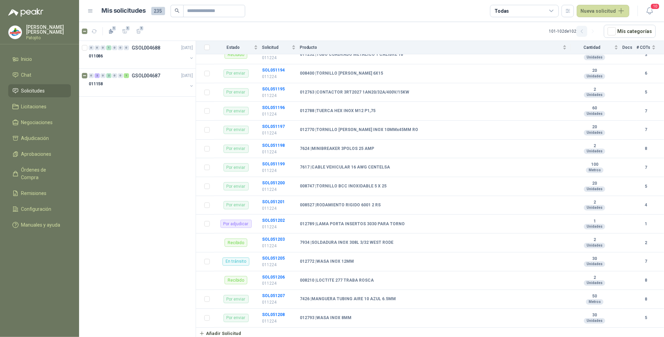
click at [581, 30] on icon "button" at bounding box center [582, 32] width 6 height 6
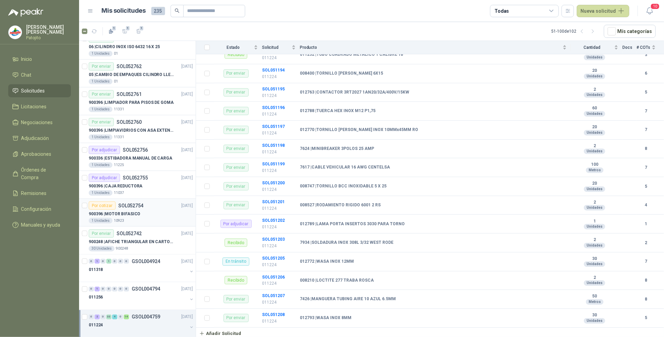
scroll to position [1107, 0]
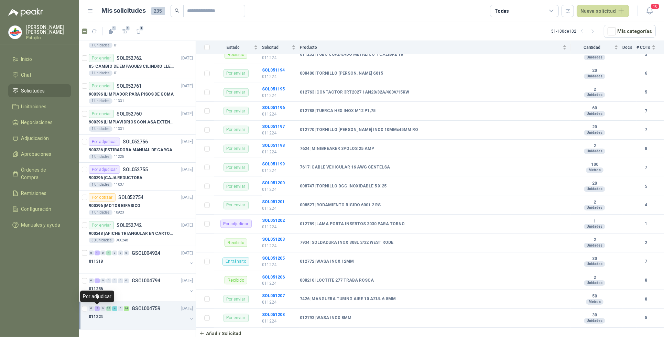
click at [95, 308] on div "2" at bounding box center [97, 308] width 5 height 5
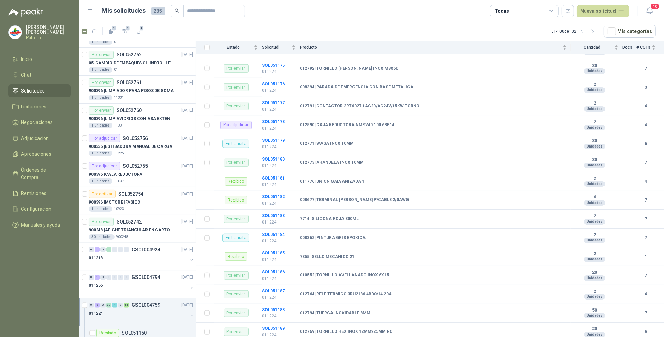
scroll to position [463, 0]
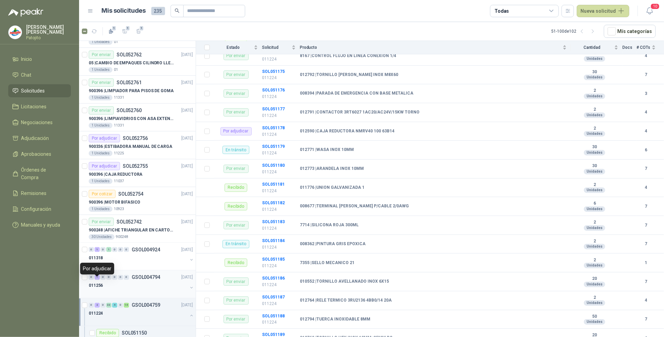
click at [95, 280] on div "1" at bounding box center [97, 277] width 5 height 5
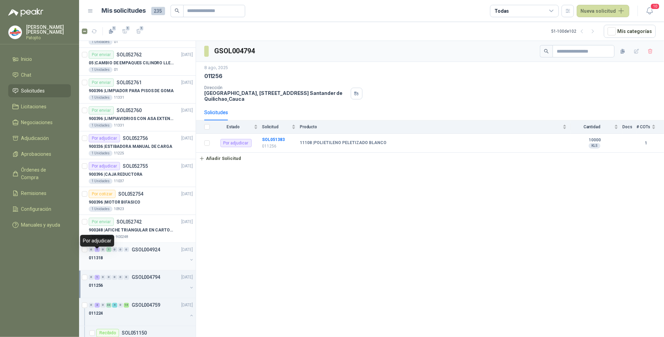
click at [97, 252] on div "1" at bounding box center [97, 249] width 5 height 5
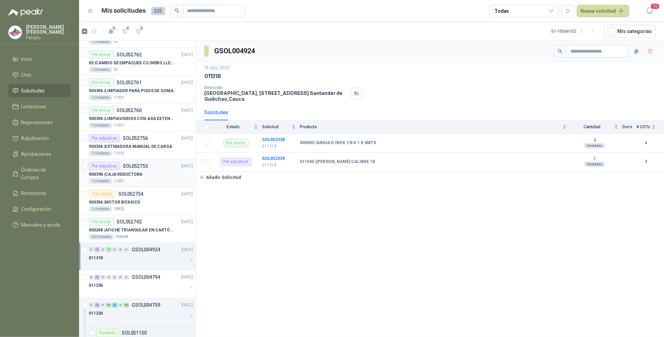
click at [124, 168] on p "SOL052755" at bounding box center [135, 166] width 25 height 5
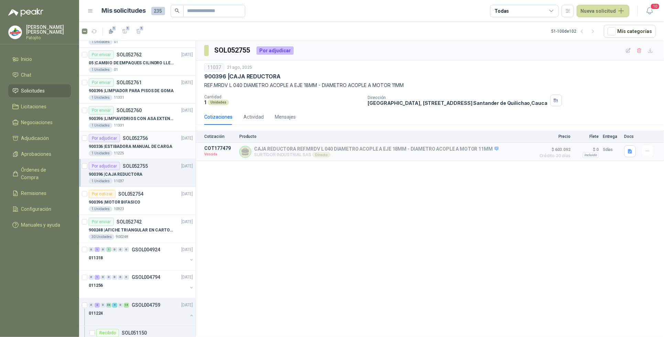
click at [148, 142] on div "Por adjudicar SOL052756 [DATE]" at bounding box center [141, 138] width 104 height 8
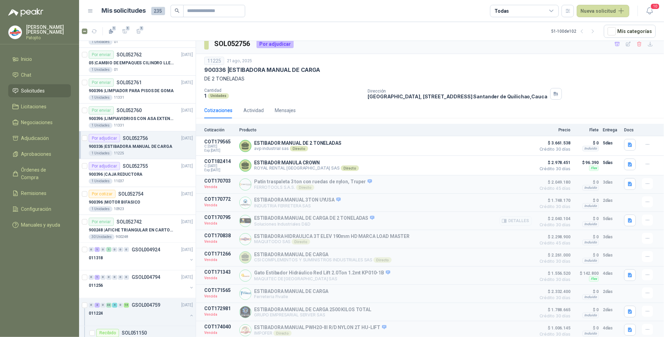
scroll to position [13, 0]
click at [139, 183] on div "1 Unidades 11037" at bounding box center [141, 181] width 104 height 6
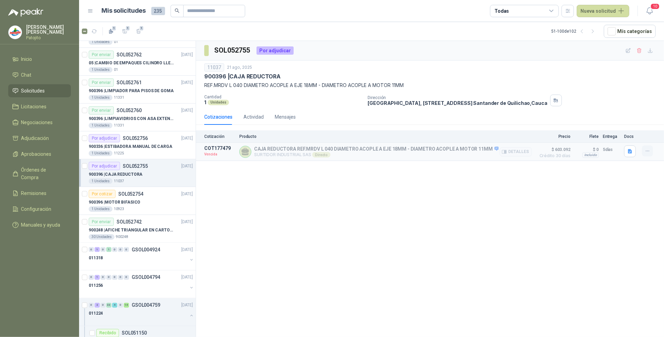
click at [645, 150] on icon "button" at bounding box center [648, 151] width 6 height 6
click at [640, 136] on button "Solicitar Recotización" at bounding box center [633, 136] width 55 height 11
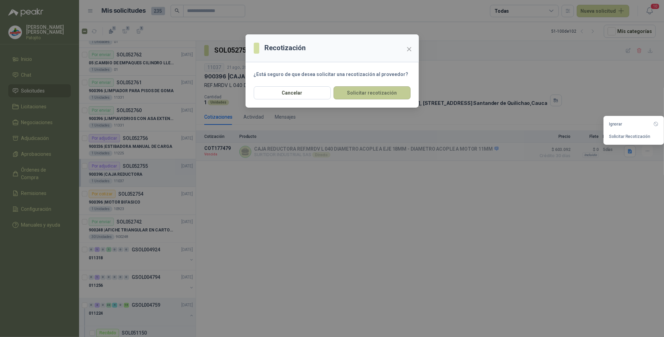
click at [373, 92] on button "Solicitar recotización" at bounding box center [371, 92] width 77 height 13
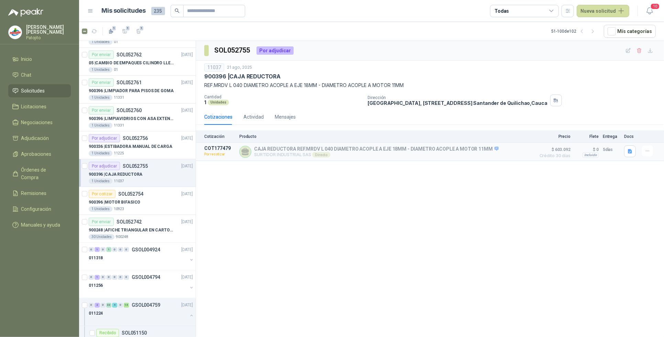
click at [404, 236] on div "SOL052755 Por adjudicar 11037 [DATE] 900396 | CAJA REDUCTORA REF.MRDV L 040 DIA…" at bounding box center [430, 190] width 468 height 298
click at [366, 269] on div "SOL052755 Por adjudicar 11037 [DATE] 900396 | CAJA REDUCTORA REF.MRDV L 040 DIA…" at bounding box center [430, 190] width 468 height 298
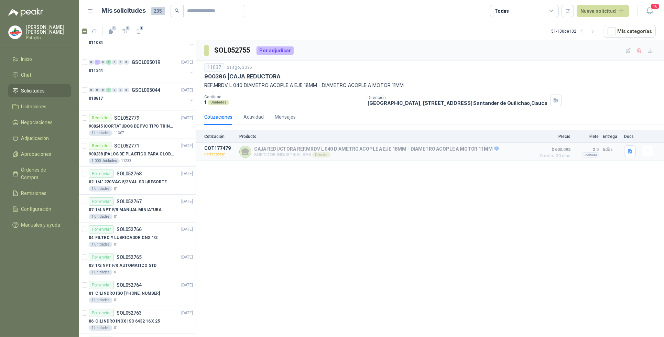
scroll to position [806, 0]
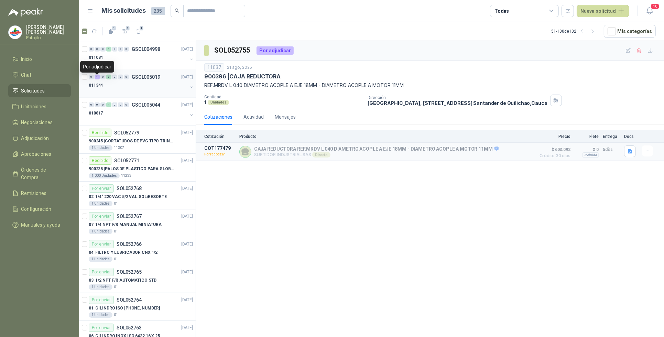
click at [97, 77] on div "1" at bounding box center [97, 77] width 5 height 5
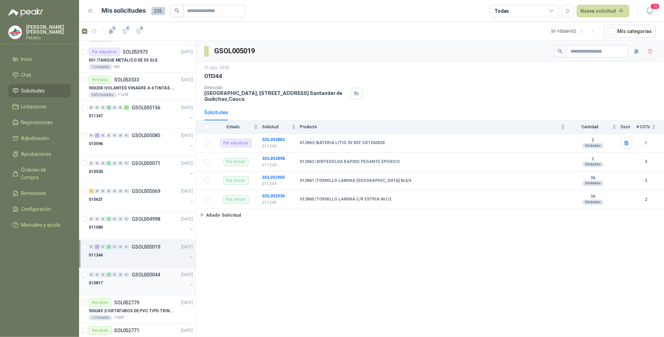
scroll to position [634, 0]
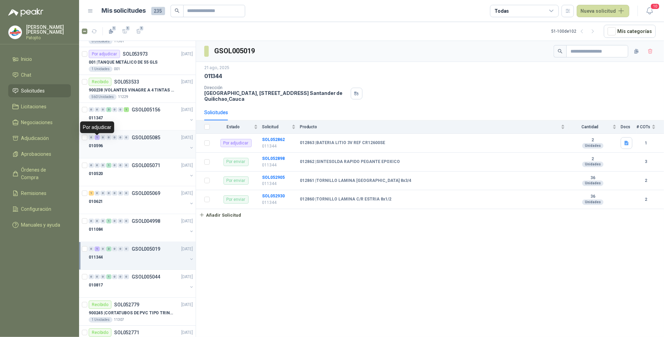
drag, startPoint x: 98, startPoint y: 138, endPoint x: 105, endPoint y: 153, distance: 16.6
click at [98, 138] on div "1" at bounding box center [97, 137] width 5 height 5
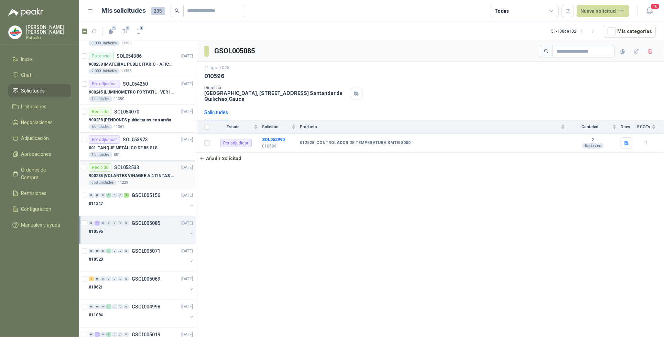
scroll to position [548, 0]
click at [126, 142] on p "SOL053973" at bounding box center [135, 140] width 25 height 5
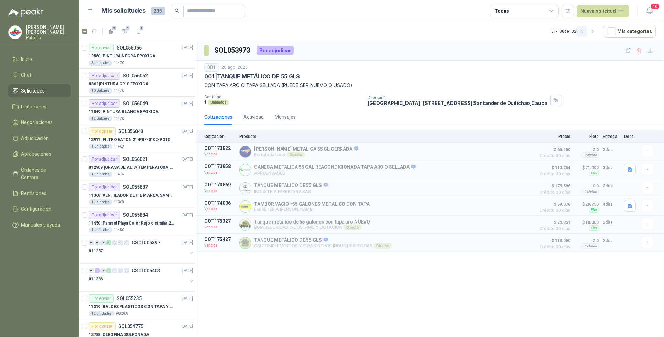
click at [584, 31] on icon "button" at bounding box center [582, 32] width 6 height 6
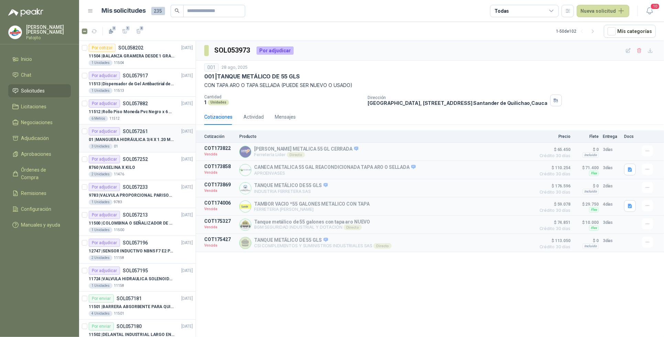
click at [156, 140] on p "01 | MANGUERA HIDRÁULICA 3/4 X 1.20 METROS DE LONGITUD HR-HR-ACOPLADA" at bounding box center [132, 139] width 86 height 7
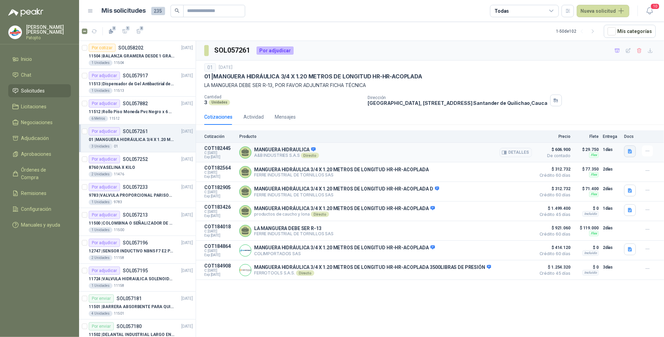
click at [633, 152] on icon "button" at bounding box center [630, 152] width 6 height 6
click at [611, 138] on button "COTIZACIÓN AYB -2879 .pdf" at bounding box center [599, 136] width 66 height 7
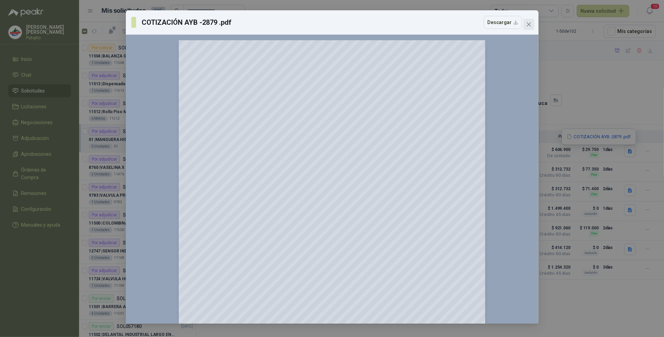
click at [531, 21] on button "Close" at bounding box center [528, 24] width 11 height 11
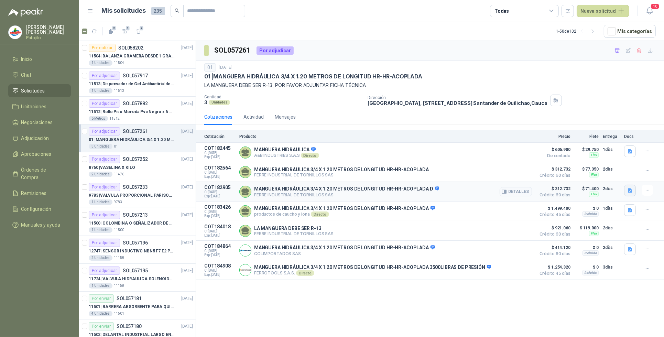
click at [629, 191] on icon "button" at bounding box center [630, 190] width 4 height 4
click at [601, 176] on button "MANGUERA HIDRAULICA SAE 100R2 FICHA TECNICA .pdf" at bounding box center [568, 176] width 125 height 7
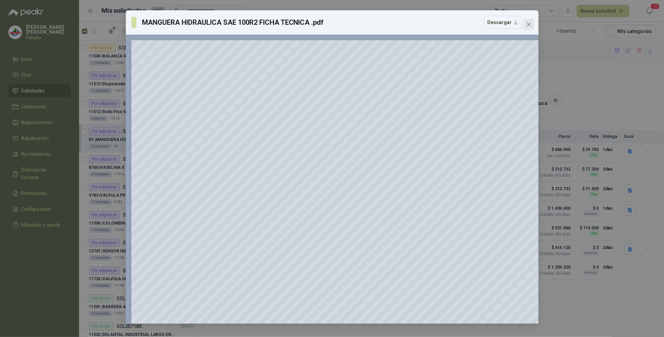
click at [528, 23] on icon "close" at bounding box center [528, 24] width 4 height 4
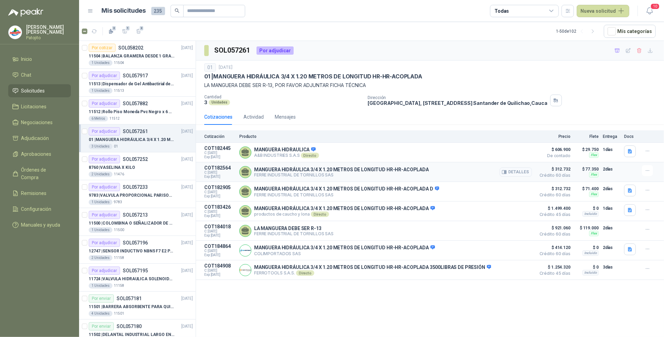
click at [521, 170] on button "Detalles" at bounding box center [516, 171] width 32 height 9
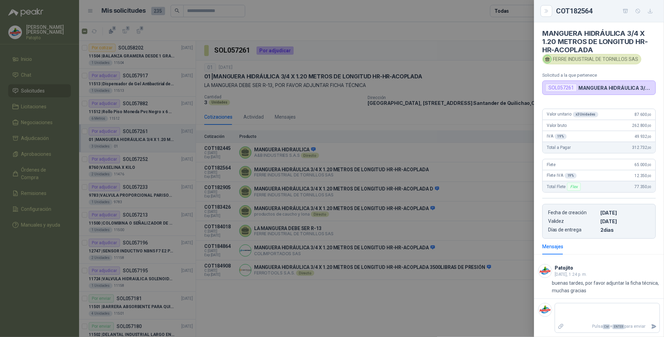
scroll to position [3, 0]
click at [468, 324] on div at bounding box center [332, 168] width 664 height 337
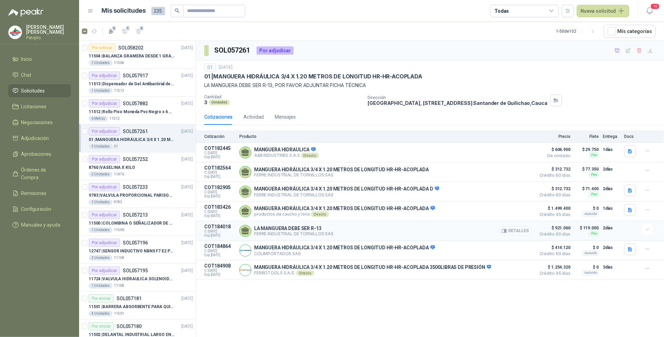
click at [529, 234] on button "Detalles" at bounding box center [516, 230] width 32 height 9
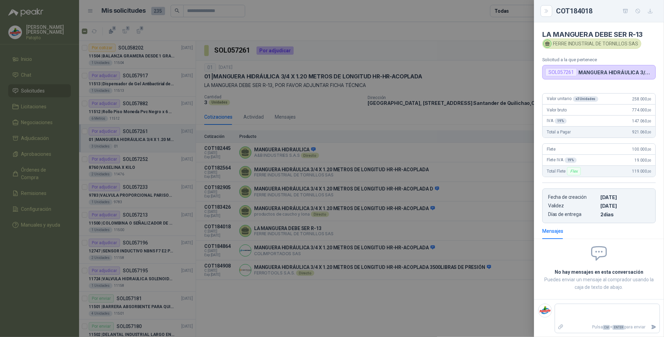
scroll to position [0, 0]
click at [491, 129] on div at bounding box center [332, 168] width 664 height 337
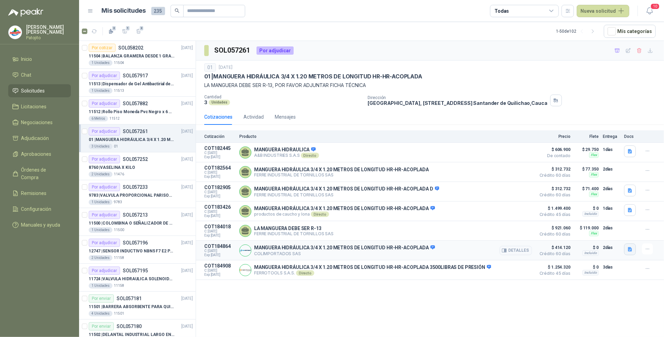
click at [628, 252] on icon "button" at bounding box center [630, 249] width 4 height 4
click at [568, 229] on button "WhatsApp Image [DATE] 2.05.53 PM.jpeg" at bounding box center [586, 230] width 91 height 7
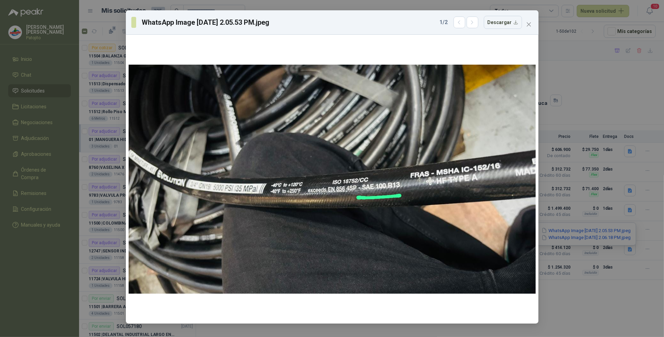
click at [529, 23] on icon "close" at bounding box center [529, 25] width 6 height 6
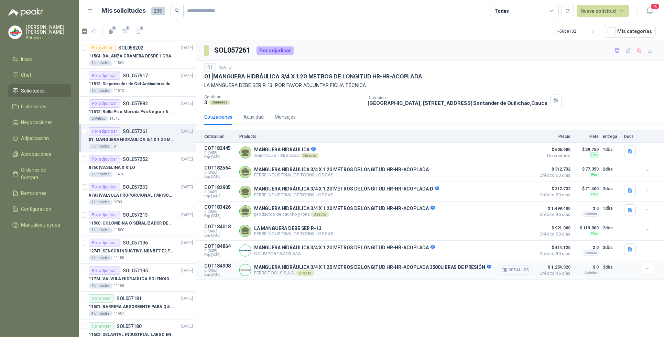
click at [516, 275] on button "Detalles" at bounding box center [516, 269] width 32 height 9
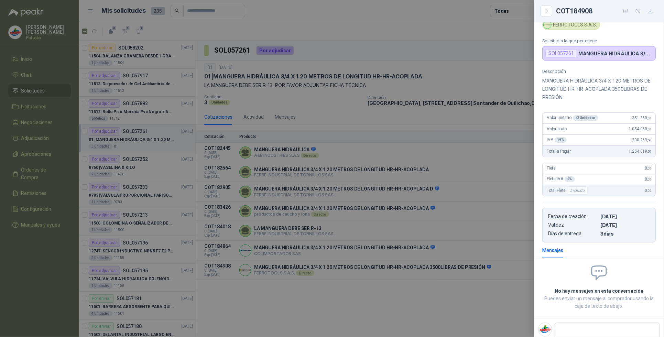
scroll to position [66, 0]
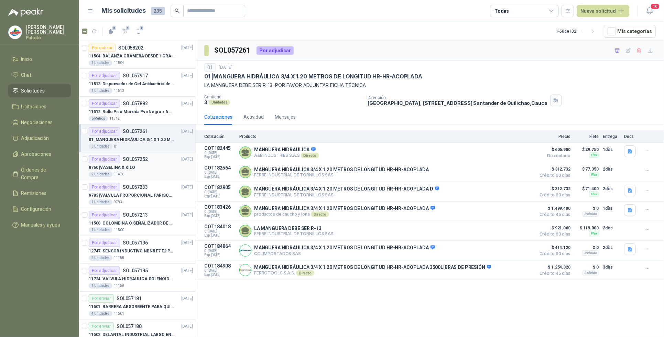
click at [146, 166] on div "8760 | VASELINA X KILO" at bounding box center [141, 167] width 104 height 8
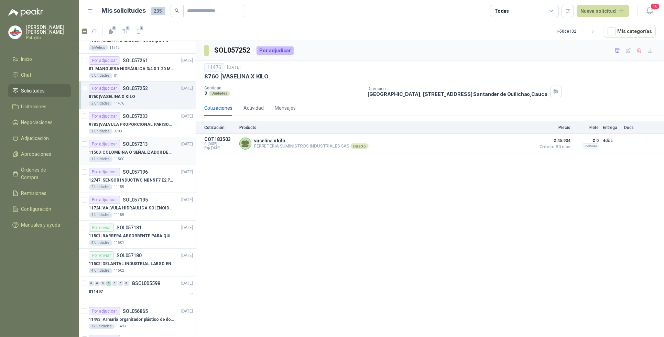
scroll to position [86, 0]
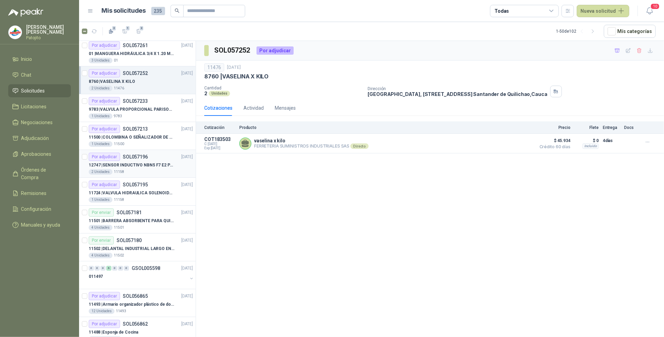
click at [119, 156] on div "Por adjudicar" at bounding box center [104, 157] width 31 height 8
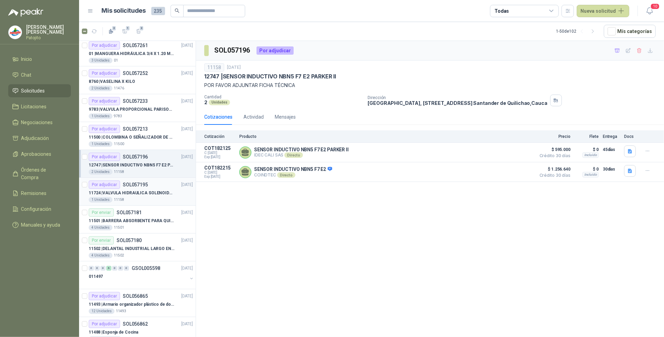
scroll to position [129, 0]
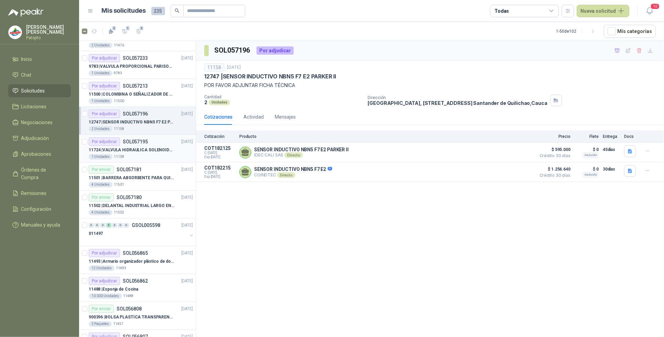
click at [123, 147] on div "11724 | VALVULA HIDRAULICA SOLENOIDE SV08-20 REF : SV08-3B-N-24DC-DG NORMALMENT…" at bounding box center [141, 150] width 104 height 8
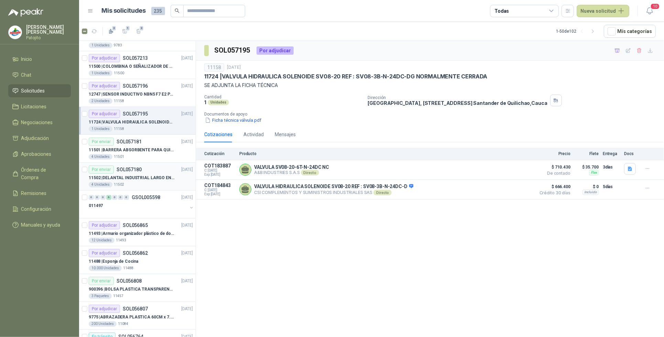
scroll to position [172, 0]
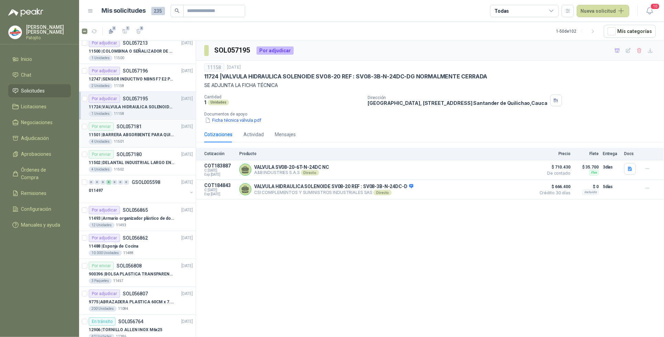
click at [139, 138] on p "11501 | BARRERA ABSORBENTE PARA QUIMICOS (DERRAME DE HIPOCLORITO)" at bounding box center [132, 135] width 86 height 7
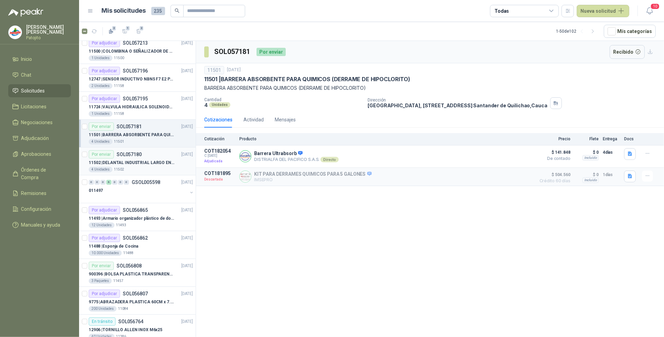
scroll to position [215, 0]
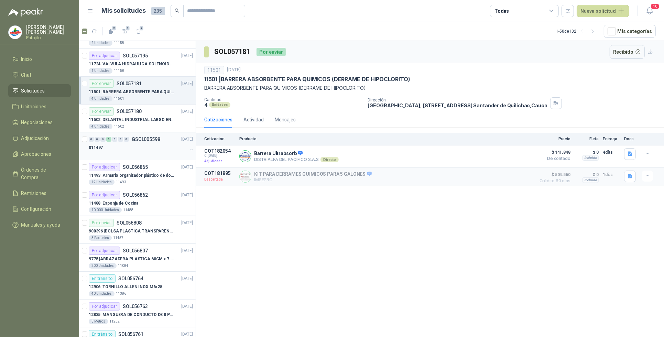
click at [106, 143] on div "0 0 0 6 0 0 0 GSOL005598 [DATE]" at bounding box center [142, 139] width 106 height 8
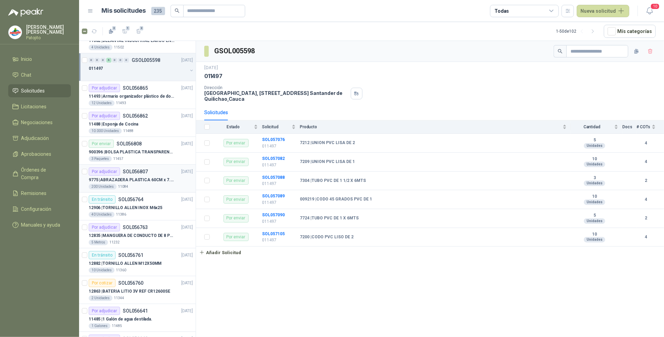
scroll to position [301, 0]
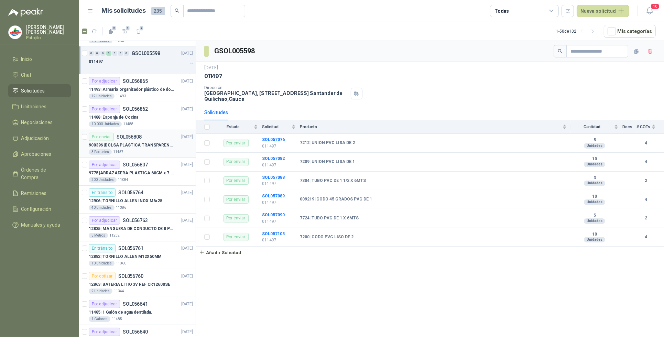
click at [134, 139] on p "SOL056808" at bounding box center [129, 136] width 25 height 5
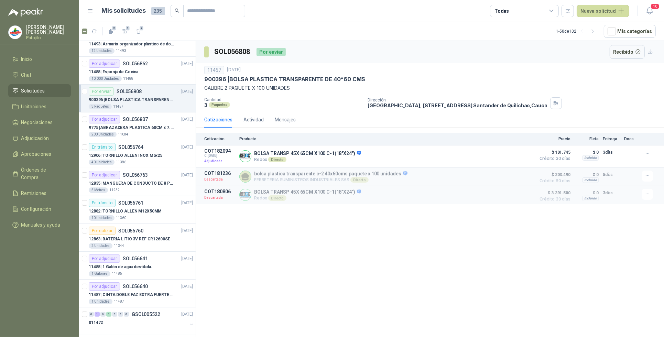
scroll to position [387, 0]
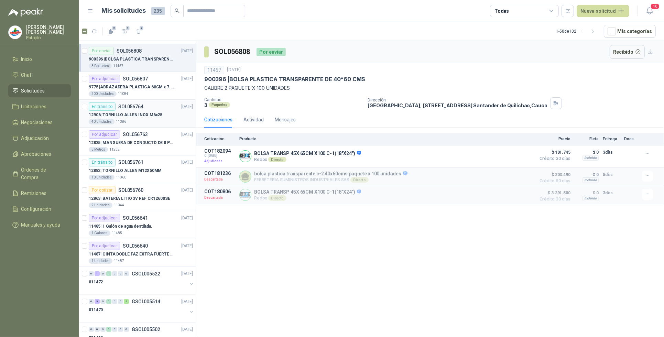
click at [134, 112] on div "12906 | [PERSON_NAME] INOX M6x25" at bounding box center [141, 115] width 104 height 8
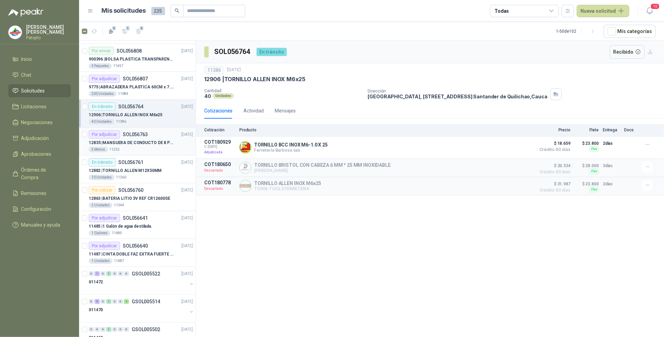
click at [150, 143] on p "12835 | MANGUERA DE CONDUCTO DE 8 PULGADAS DE ALAMBRE [PERSON_NAME] PU" at bounding box center [132, 143] width 86 height 7
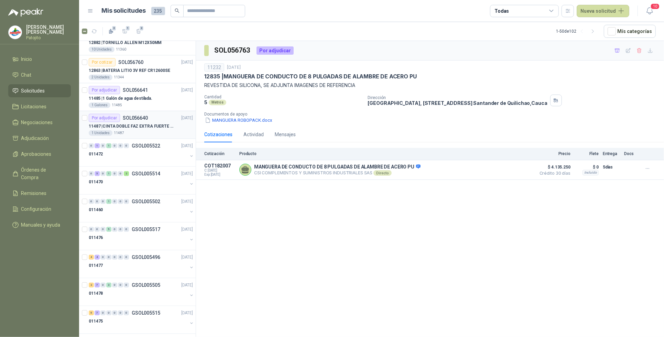
scroll to position [516, 0]
click at [97, 146] on div "1" at bounding box center [97, 144] width 5 height 5
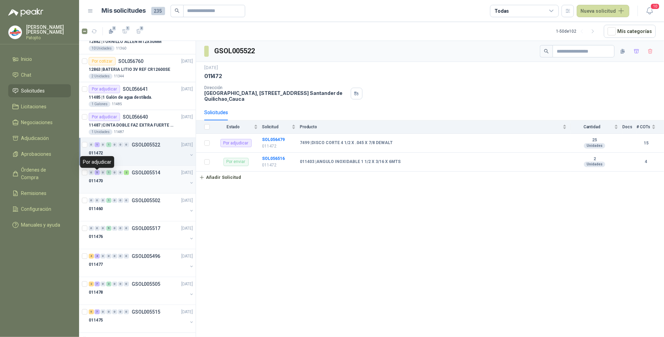
click at [99, 174] on div "5" at bounding box center [97, 172] width 5 height 5
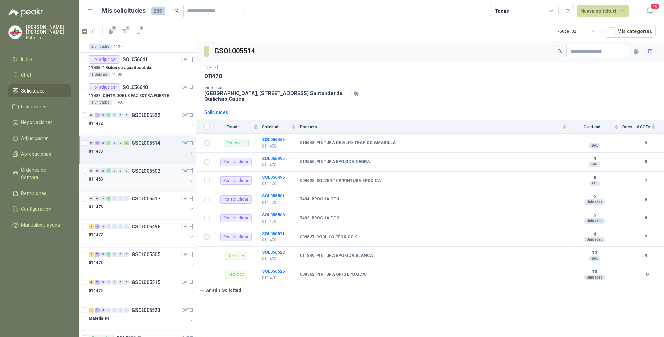
scroll to position [559, 0]
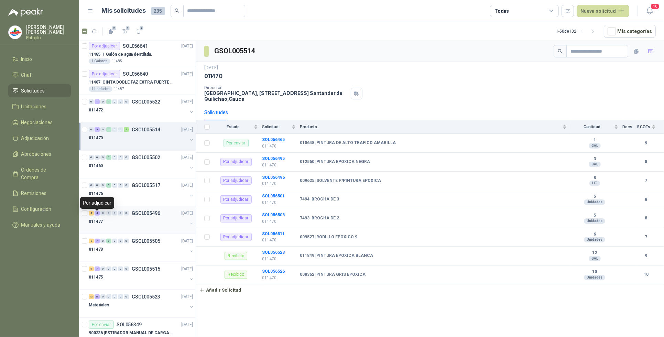
click at [96, 214] on div "4" at bounding box center [97, 213] width 5 height 5
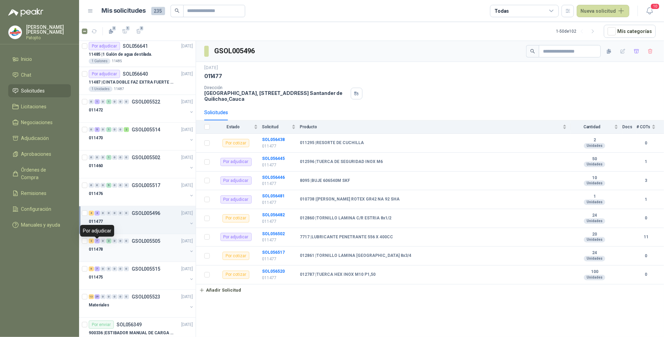
click at [97, 243] on div "7" at bounding box center [97, 241] width 5 height 5
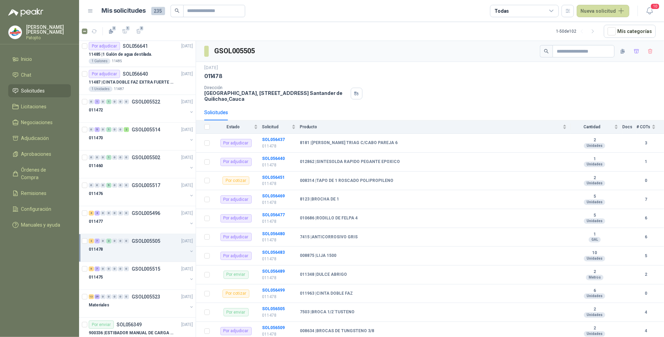
scroll to position [602, 0]
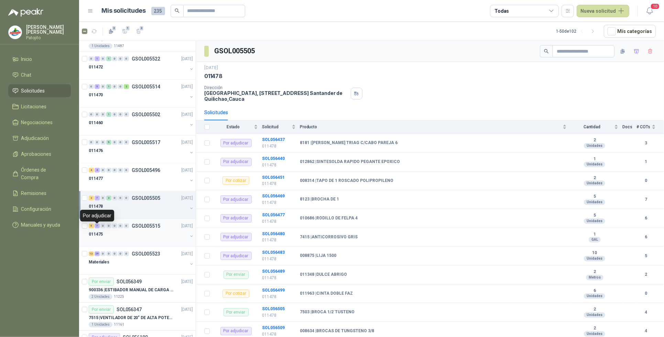
click at [98, 226] on div "7" at bounding box center [97, 225] width 5 height 5
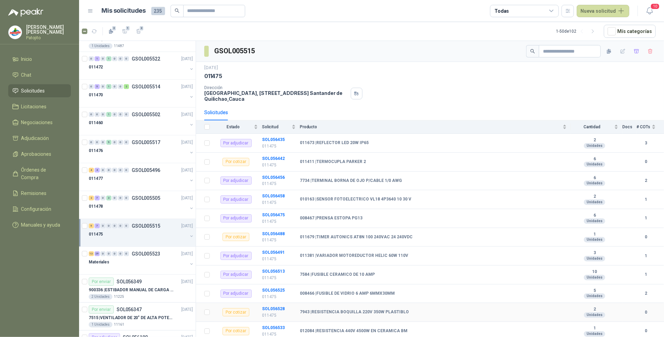
scroll to position [33, 0]
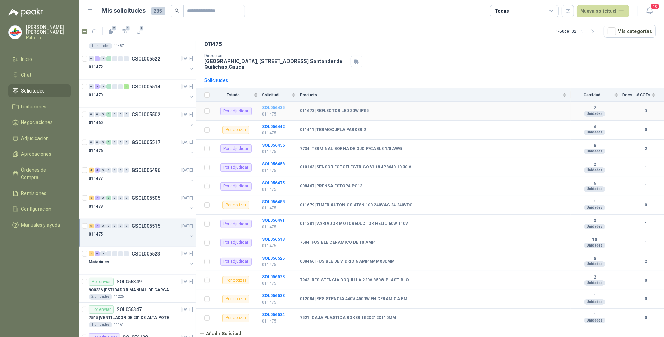
click at [269, 107] on b "SOL056435" at bounding box center [273, 107] width 23 height 5
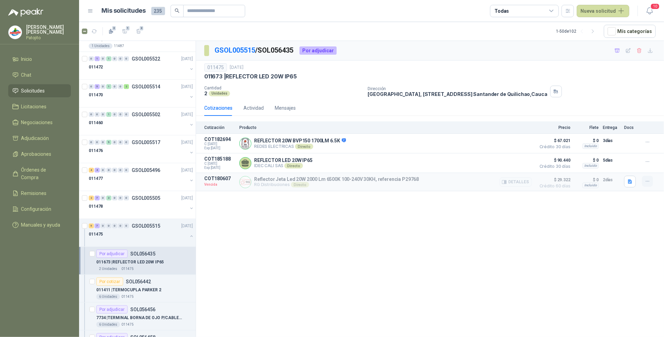
click at [648, 184] on icon "button" at bounding box center [648, 181] width 6 height 6
click at [637, 168] on button "Solicitar Recotización" at bounding box center [633, 167] width 55 height 11
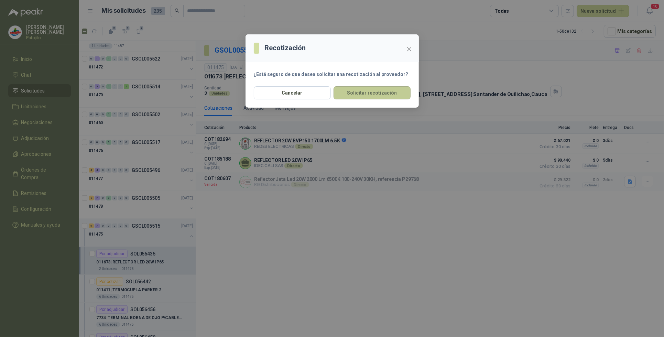
click at [390, 91] on button "Solicitar recotización" at bounding box center [371, 92] width 77 height 13
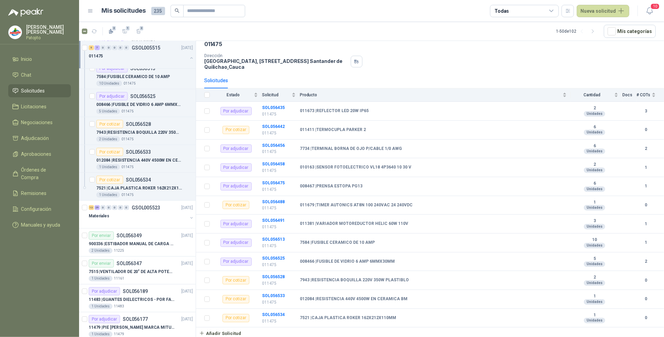
scroll to position [988, 0]
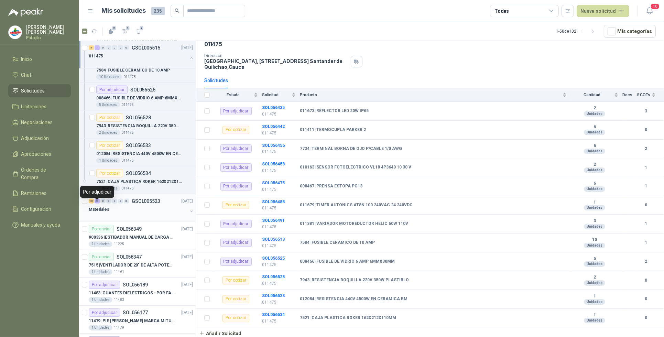
click at [96, 204] on div "29" at bounding box center [97, 201] width 5 height 5
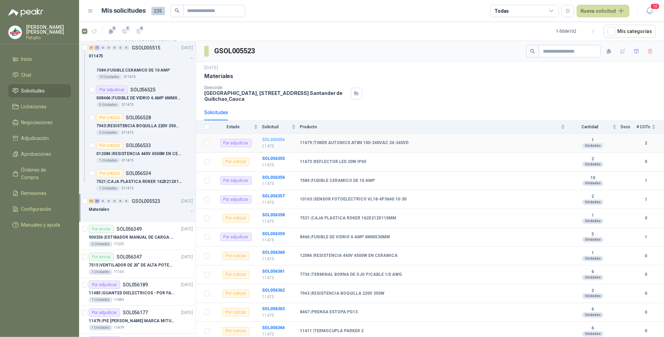
click at [278, 141] on b "SOL056354" at bounding box center [273, 139] width 23 height 5
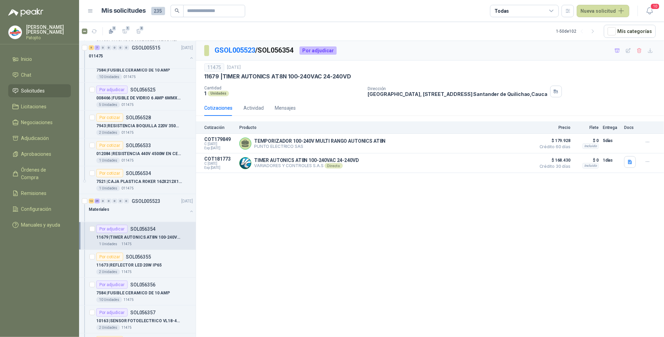
click at [289, 205] on div "GSOL005523 / SOL056354 Por adjudicar 11475 [DATE] 11679 | TIMER AUTONICS AT8N 1…" at bounding box center [430, 190] width 468 height 298
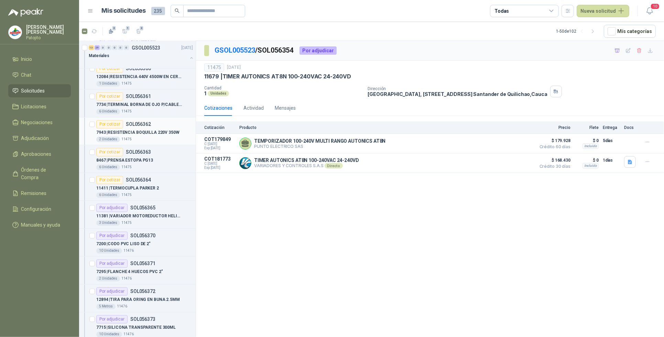
scroll to position [1332, 0]
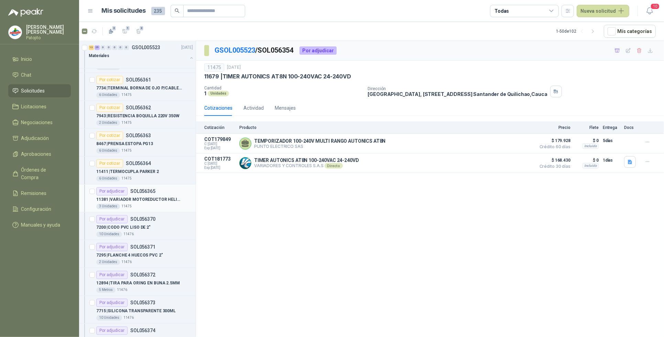
click at [132, 194] on p "SOL056365" at bounding box center [142, 191] width 25 height 5
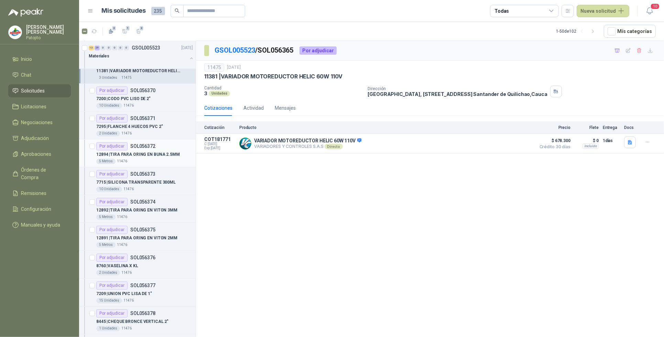
scroll to position [1504, 0]
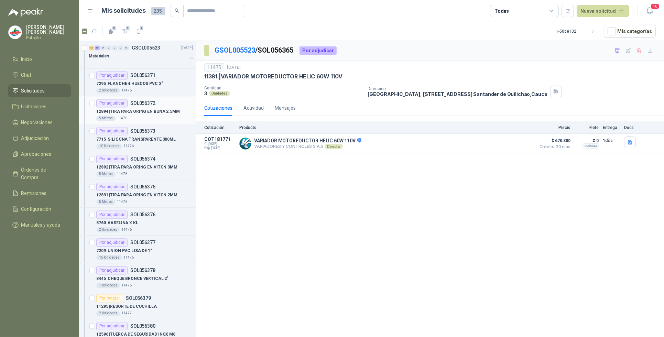
click at [126, 107] on div "Por adjudicar" at bounding box center [111, 103] width 31 height 8
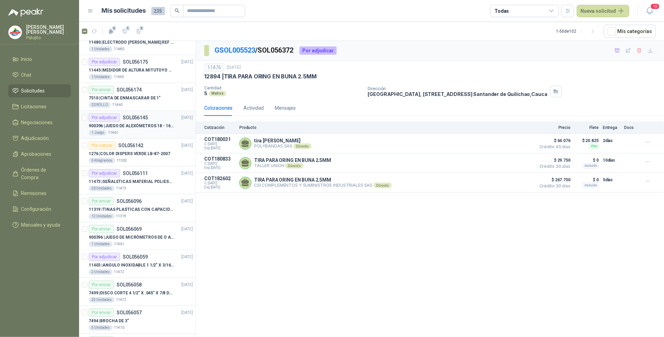
scroll to position [2449, 0]
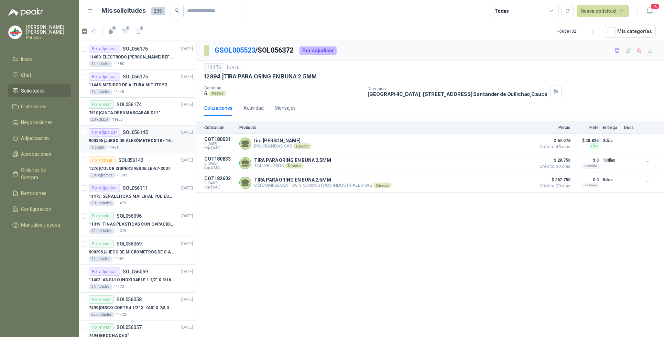
click at [126, 135] on p "SOL056145" at bounding box center [135, 132] width 25 height 5
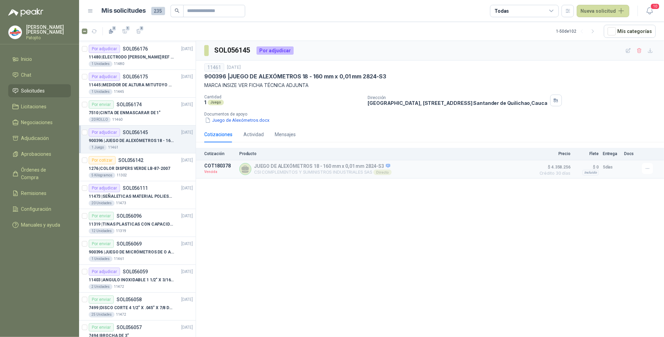
scroll to position [2406, 0]
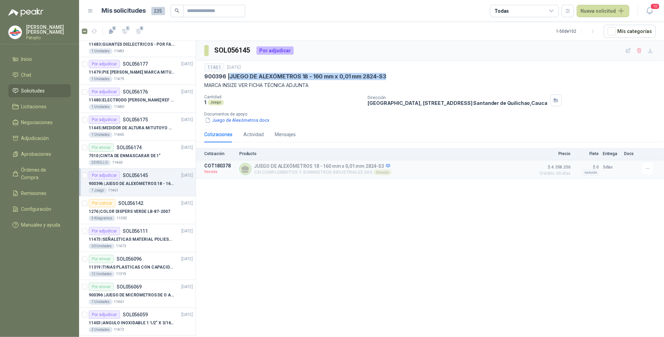
drag, startPoint x: 388, startPoint y: 74, endPoint x: 231, endPoint y: 76, distance: 157.1
click at [231, 76] on div "900396 | JUEGO DE ALEXÓMETROS 18 - 160 mm x 0,01 mm 2824-S3" at bounding box center [429, 76] width 451 height 7
drag, startPoint x: 231, startPoint y: 76, endPoint x: 240, endPoint y: 76, distance: 9.3
copy p "JUEGO DE ALEXÓMETROS 18 - 160 mm x 0,01 mm 2824-S3"
click at [622, 13] on button "Nueva solicitud" at bounding box center [603, 11] width 53 height 12
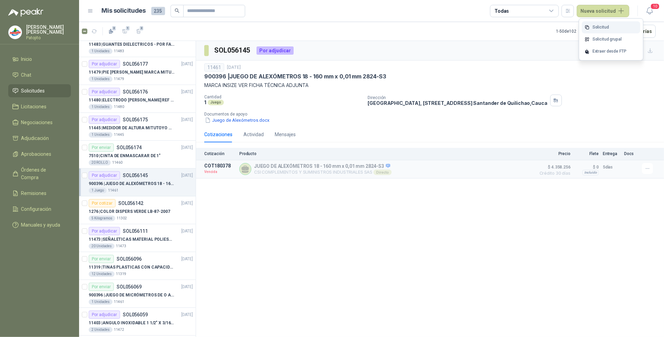
click at [599, 26] on link "Solicitud" at bounding box center [611, 27] width 58 height 12
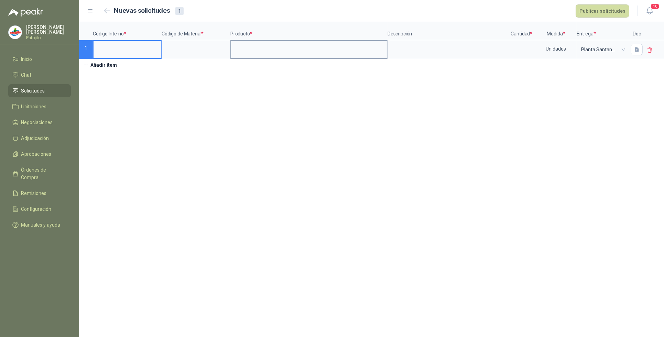
click at [251, 50] on input at bounding box center [309, 47] width 156 height 13
drag, startPoint x: 524, startPoint y: 47, endPoint x: 521, endPoint y: 51, distance: 4.9
click at [524, 47] on input at bounding box center [521, 47] width 26 height 13
click at [559, 50] on div "Unidades" at bounding box center [556, 49] width 40 height 16
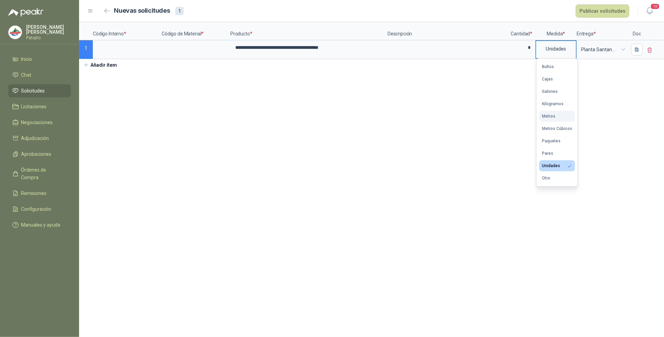
click at [554, 114] on div "Metros" at bounding box center [548, 116] width 13 height 5
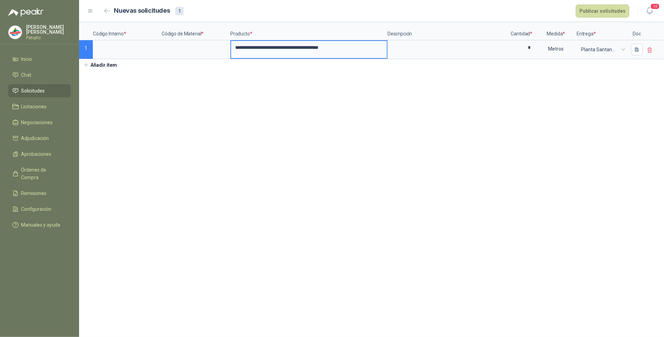
click at [363, 48] on input "**********" at bounding box center [309, 47] width 156 height 13
click at [246, 48] on input "**********" at bounding box center [310, 48] width 158 height 14
click at [215, 45] on input at bounding box center [195, 47] width 67 height 13
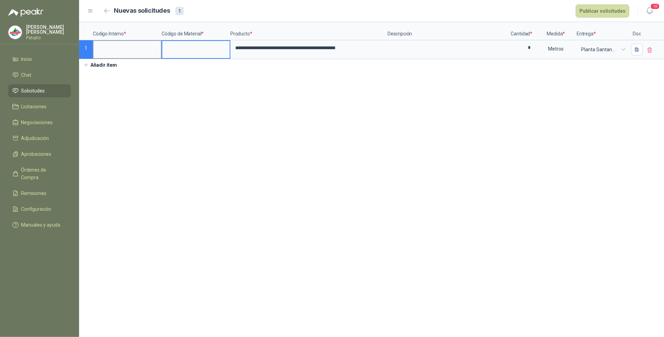
click at [112, 54] on input at bounding box center [127, 47] width 67 height 13
click at [189, 50] on input at bounding box center [195, 47] width 67 height 13
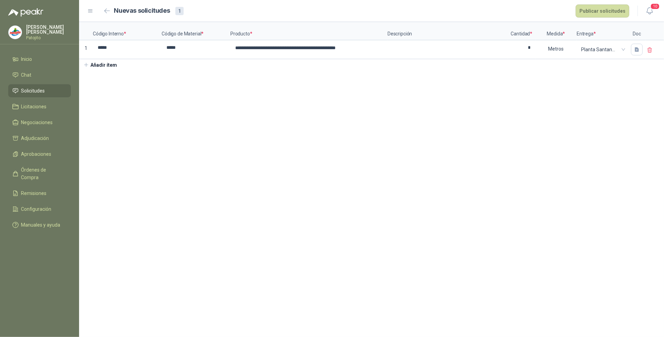
drag, startPoint x: 578, startPoint y: 116, endPoint x: 575, endPoint y: 118, distance: 3.7
click at [578, 116] on section "**********" at bounding box center [371, 179] width 585 height 315
click at [605, 11] on button "Publicar solicitudes" at bounding box center [602, 10] width 54 height 13
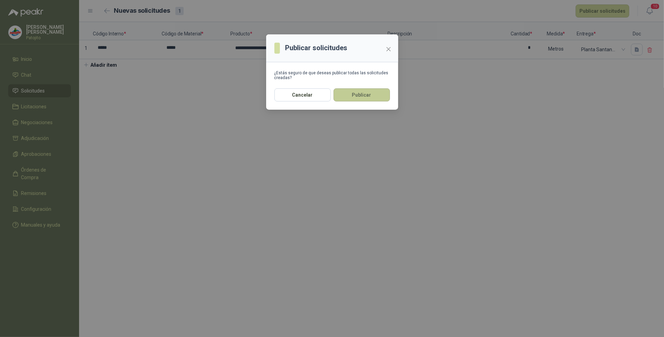
click at [375, 91] on button "Publicar" at bounding box center [361, 94] width 56 height 13
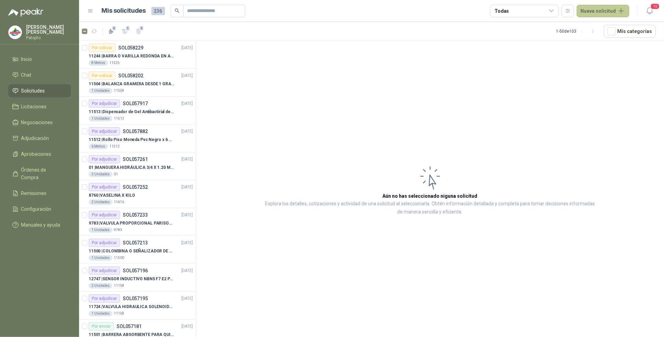
click at [603, 14] on button "Nueva solicitud" at bounding box center [603, 11] width 53 height 12
click at [613, 27] on link "Solicitud" at bounding box center [611, 27] width 58 height 12
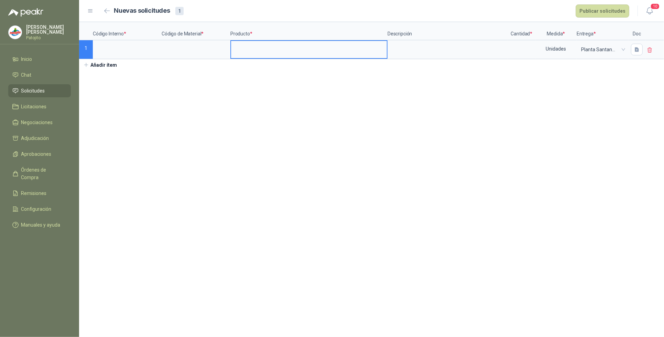
click at [281, 52] on input at bounding box center [309, 47] width 156 height 13
click at [400, 49] on textarea at bounding box center [447, 49] width 119 height 16
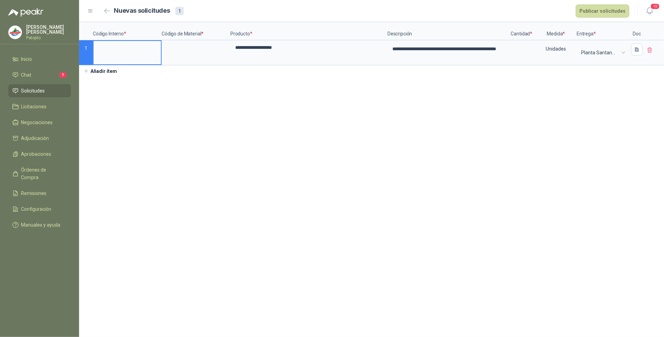
click at [140, 54] on input at bounding box center [127, 47] width 67 height 13
click at [346, 150] on section "**********" at bounding box center [371, 179] width 585 height 315
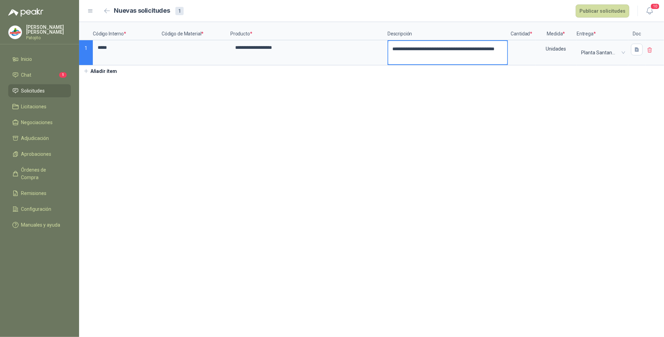
click at [485, 55] on textarea "**********" at bounding box center [447, 52] width 119 height 23
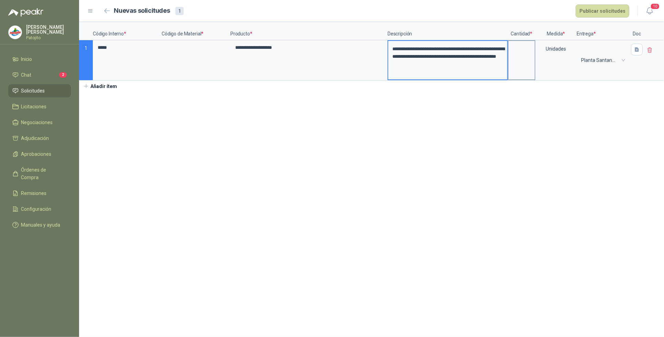
click at [531, 67] on label at bounding box center [521, 60] width 26 height 39
click at [531, 54] on input at bounding box center [521, 47] width 26 height 13
click at [573, 78] on div "Unidades" at bounding box center [555, 60] width 41 height 40
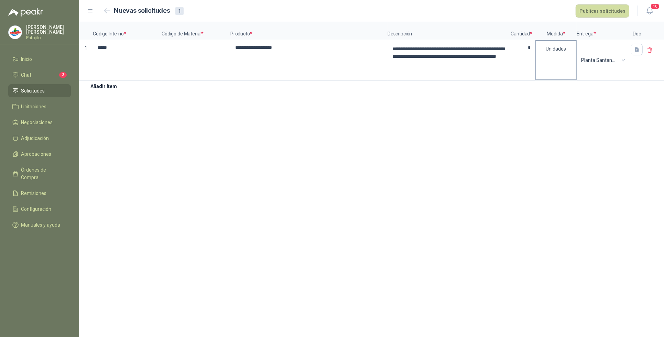
click at [575, 74] on div "Unidades" at bounding box center [555, 60] width 41 height 40
click at [567, 66] on div "Unidades" at bounding box center [555, 60] width 41 height 40
click at [566, 66] on div "Unidades" at bounding box center [555, 60] width 41 height 40
click at [561, 71] on div "Unidades" at bounding box center [555, 60] width 41 height 40
click at [0, 0] on button "Marker" at bounding box center [0, 0] width 0 height 0
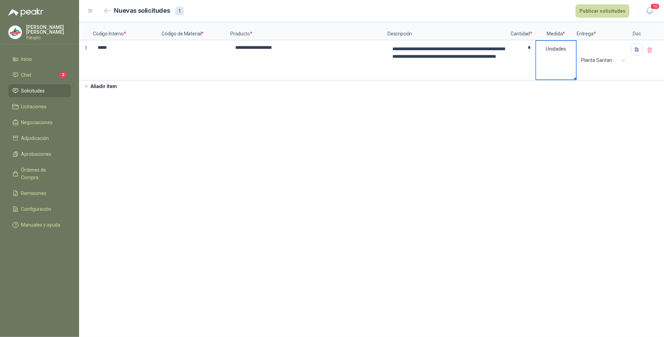
click at [575, 78] on button "Marker" at bounding box center [575, 79] width 2 height 2
click at [568, 48] on div "Unidades" at bounding box center [556, 49] width 40 height 16
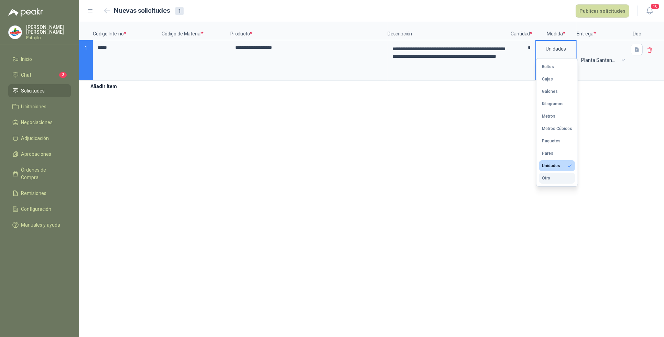
click at [558, 178] on button "Otro" at bounding box center [557, 178] width 36 height 11
click at [577, 187] on input "text" at bounding box center [564, 188] width 50 height 12
click at [631, 126] on section "**********" at bounding box center [371, 179] width 585 height 315
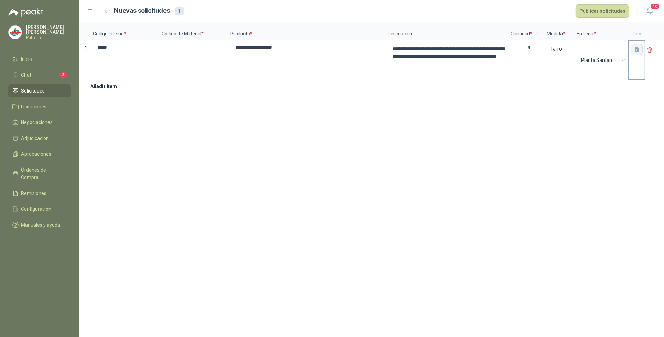
click at [640, 51] on button "button" at bounding box center [637, 50] width 12 height 12
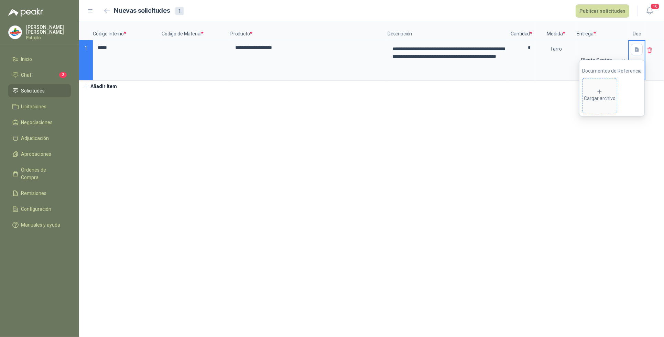
click at [607, 101] on div "Cargar archivo" at bounding box center [600, 96] width 32 height 14
click at [583, 105] on div "Imagen de WhatsApp [DATE] a las 09.12.33_7da9477d.jpg" at bounding box center [586, 95] width 35 height 35
click at [583, 94] on icon "eye" at bounding box center [582, 95] width 6 height 6
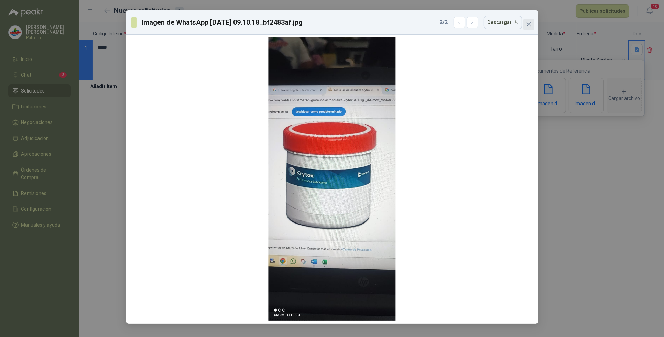
click at [528, 26] on icon "close" at bounding box center [529, 25] width 6 height 6
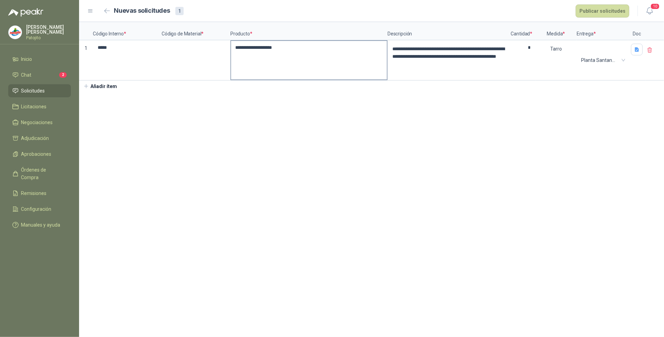
click at [247, 48] on input "**********" at bounding box center [309, 47] width 156 height 13
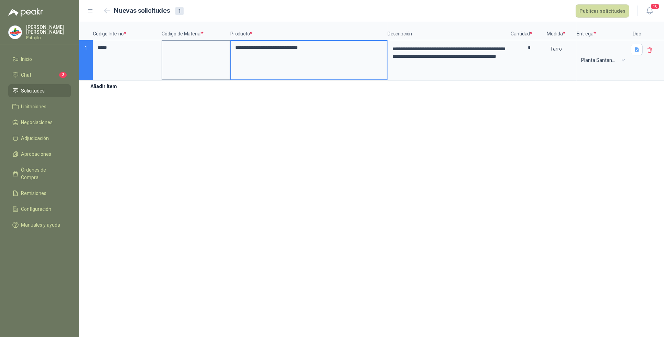
click at [190, 57] on label at bounding box center [195, 60] width 67 height 39
click at [190, 54] on input at bounding box center [195, 47] width 67 height 13
click at [328, 47] on input "**********" at bounding box center [309, 47] width 156 height 13
click at [600, 11] on button "Publicar solicitudes" at bounding box center [602, 10] width 54 height 13
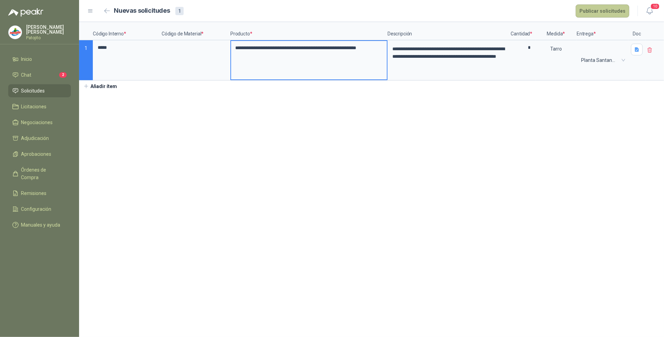
scroll to position [0, 0]
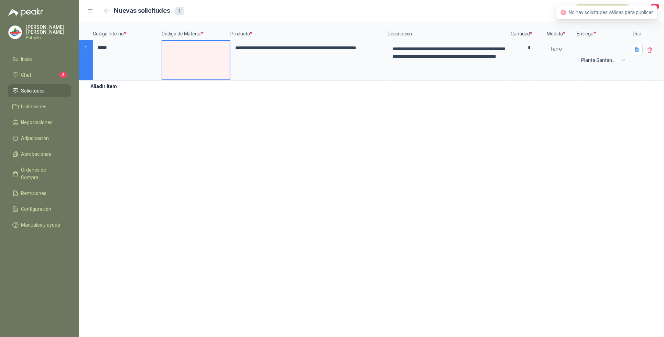
click at [576, 87] on div "**********" at bounding box center [371, 57] width 585 height 70
drag, startPoint x: 185, startPoint y: 48, endPoint x: 186, endPoint y: 53, distance: 5.3
click at [185, 50] on input at bounding box center [195, 47] width 67 height 13
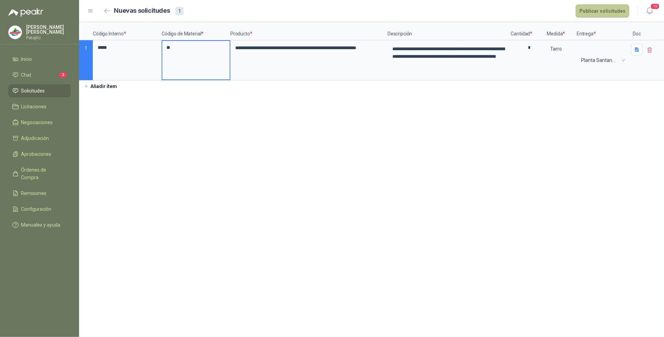
click at [622, 9] on button "Publicar solicitudes" at bounding box center [602, 10] width 54 height 13
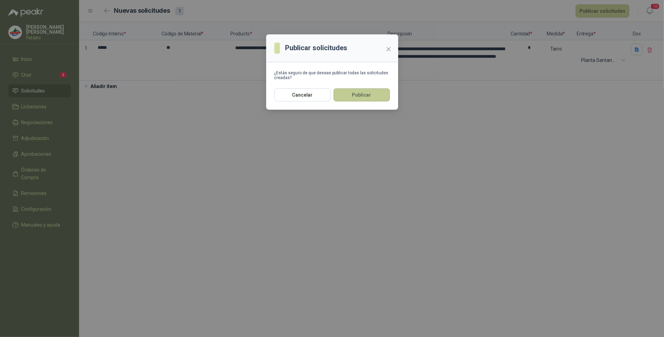
click at [373, 92] on button "Publicar" at bounding box center [361, 94] width 56 height 13
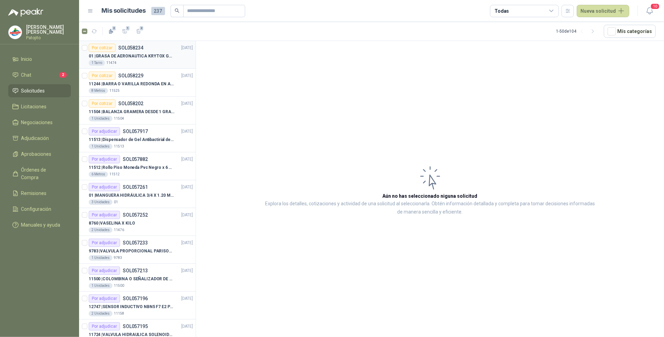
click at [117, 55] on p "01 | GRASA DE AERONAUTICA KRYTOX GPL 207 (SE ADJUNTA IMAGEN DE REFERENCIA)" at bounding box center [132, 56] width 86 height 7
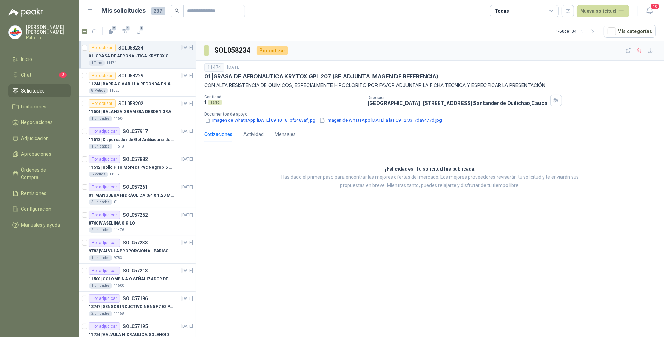
click at [266, 119] on button "Imagen de WhatsApp [DATE] 09.10.18_bf2483af.jpg" at bounding box center [260, 120] width 112 height 7
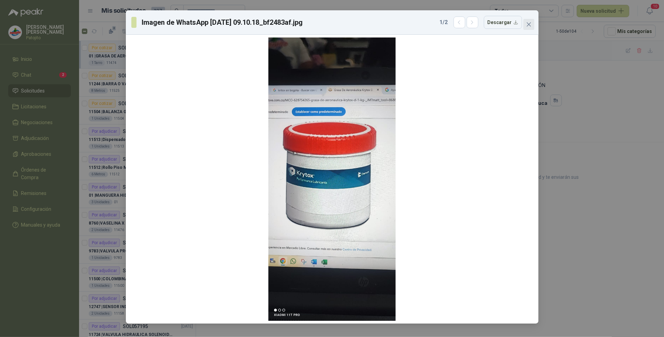
click at [529, 22] on icon "close" at bounding box center [529, 25] width 6 height 6
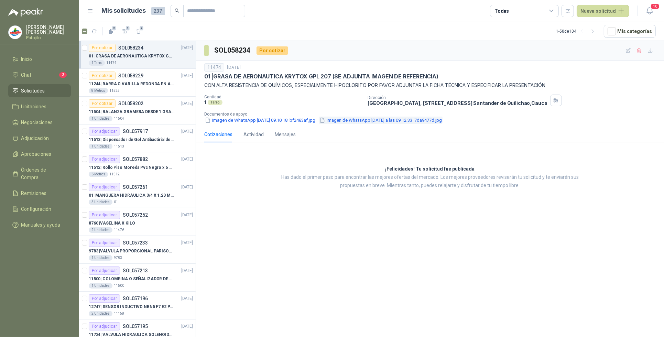
click at [428, 119] on button "Imagen de WhatsApp [DATE] a las 09.12.33_7da9477d.jpg" at bounding box center [381, 120] width 124 height 7
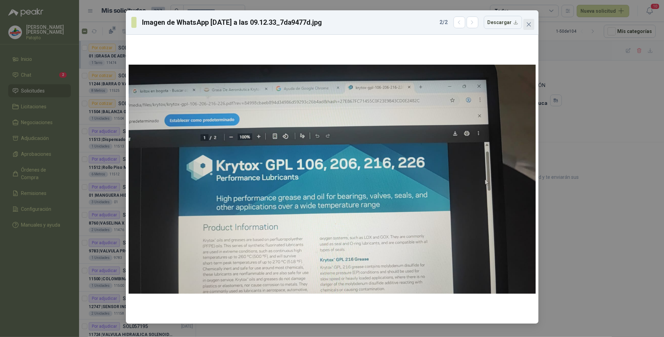
click at [529, 23] on icon "close" at bounding box center [529, 25] width 6 height 6
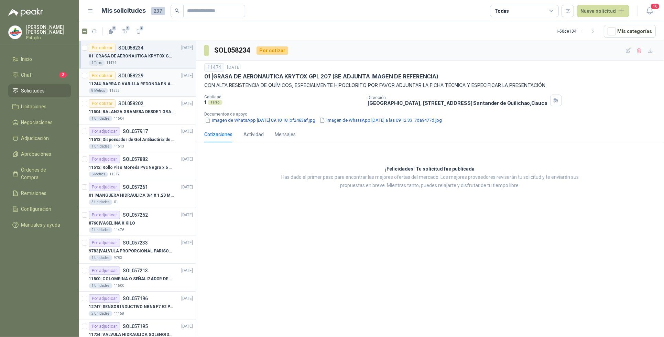
click at [150, 80] on div "11244 | BARRA O VARILLA REDONDA EN ACERO INOXIDABLE DE 2" O 50 MM" at bounding box center [141, 84] width 104 height 8
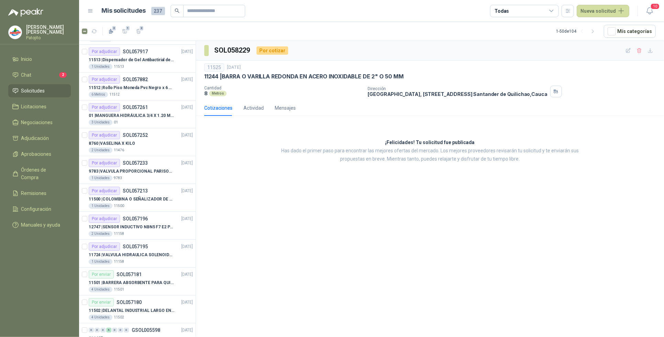
scroll to position [86, 0]
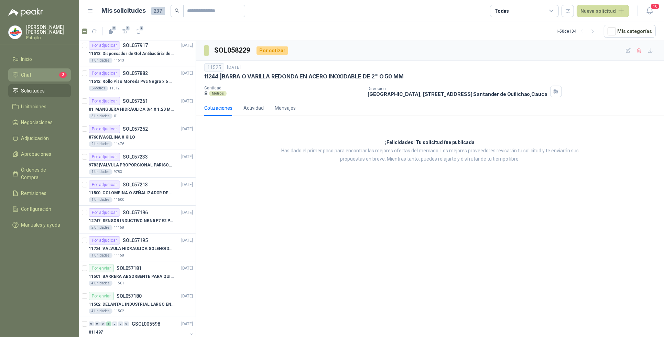
click at [31, 74] on li "Chat 2" at bounding box center [39, 75] width 54 height 8
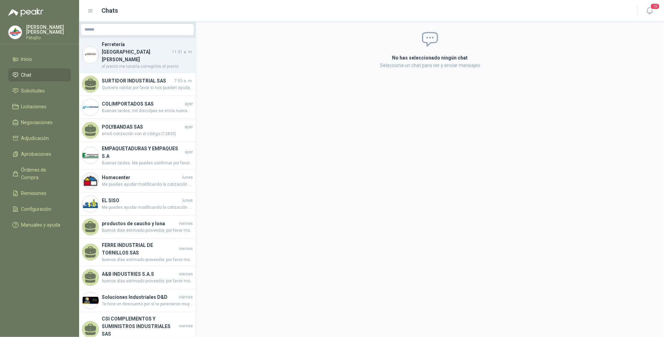
click at [172, 63] on span "el precio me tocaría corregirlos el precio" at bounding box center [147, 66] width 91 height 7
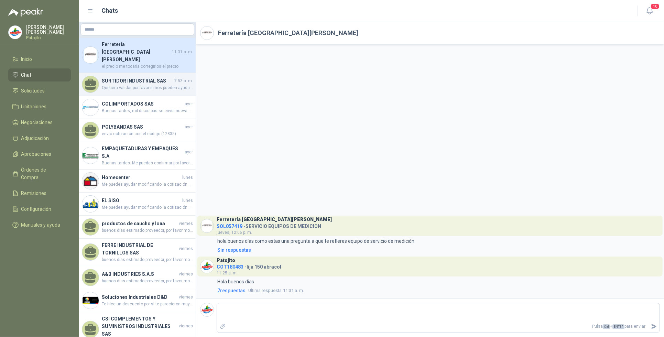
click at [155, 85] on span "Quisiera validar por favor si nos pueden ayudar con esta compra" at bounding box center [147, 88] width 91 height 7
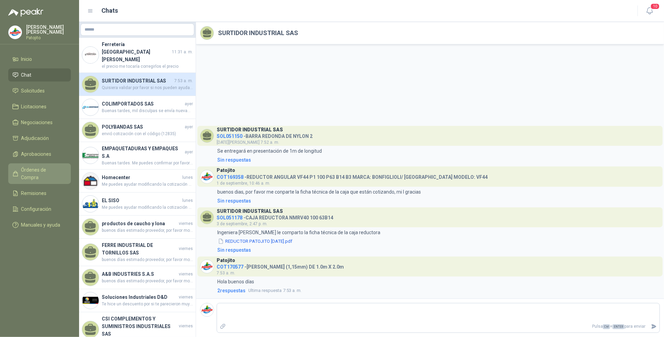
click at [55, 167] on span "Órdenes de Compra" at bounding box center [42, 173] width 43 height 15
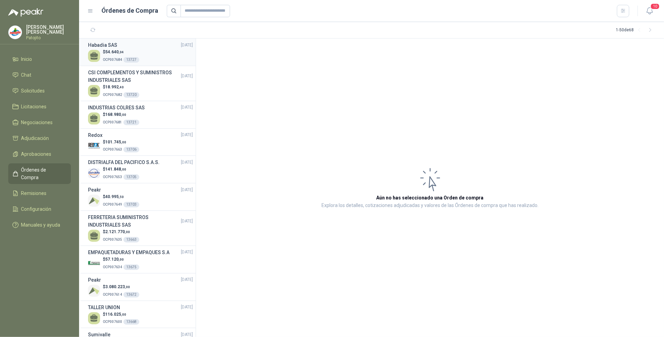
click at [129, 47] on div "Habadia SAS [DATE]" at bounding box center [140, 45] width 105 height 8
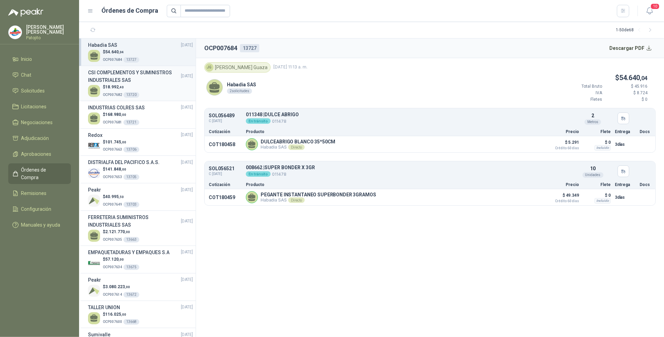
click at [138, 78] on h3 "CSI COMPLEMENTOS Y SUMINISTROS INDUSTRIALES SAS" at bounding box center [134, 76] width 93 height 15
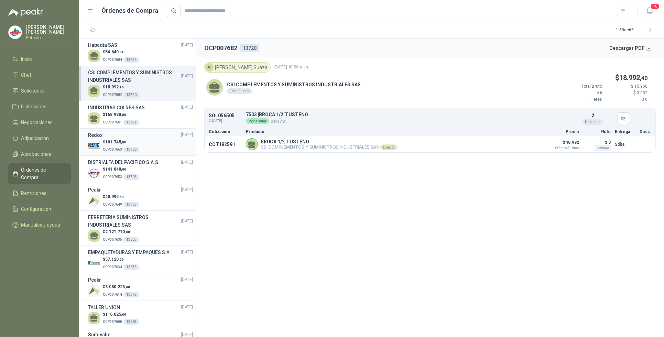
click at [127, 141] on p "$ 101.745 ,00" at bounding box center [121, 142] width 36 height 7
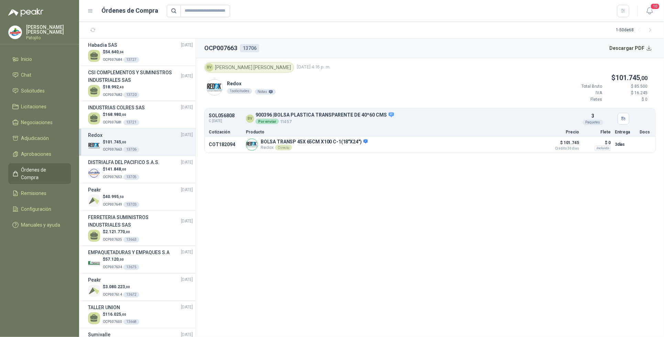
click at [393, 257] on section "OCP007663 13706 Descargar PDF BV [PERSON_NAME] [DATE] 4:16 p. m. Redox 1 solici…" at bounding box center [430, 188] width 468 height 298
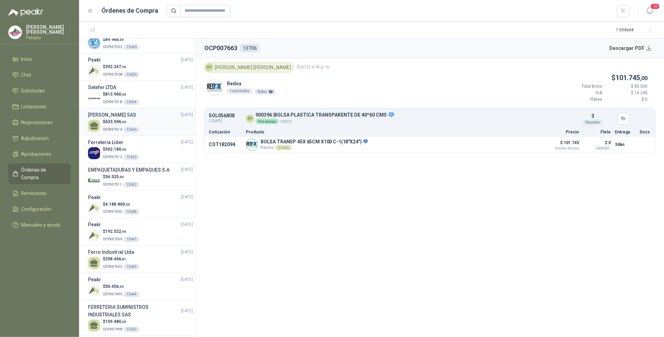
scroll to position [473, 0]
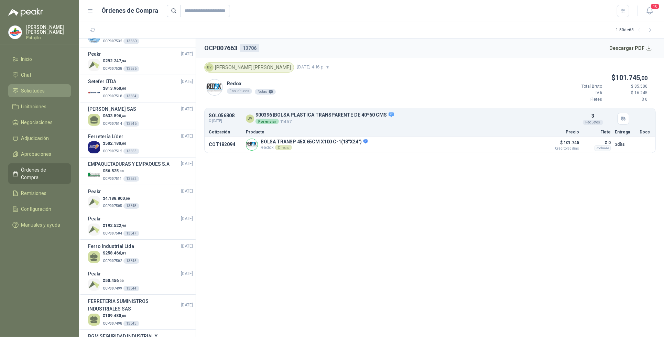
click at [50, 87] on li "Solicitudes" at bounding box center [39, 91] width 54 height 8
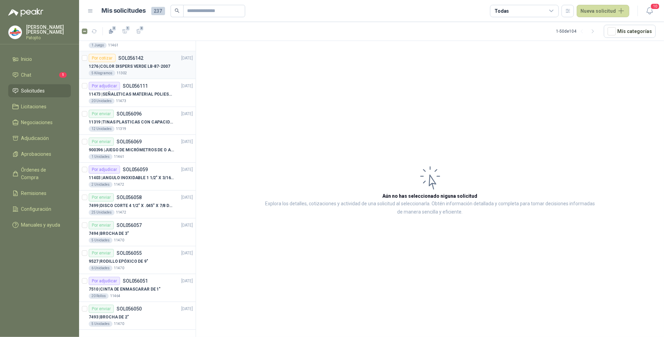
scroll to position [1107, 0]
click at [595, 31] on icon "button" at bounding box center [593, 32] width 6 height 6
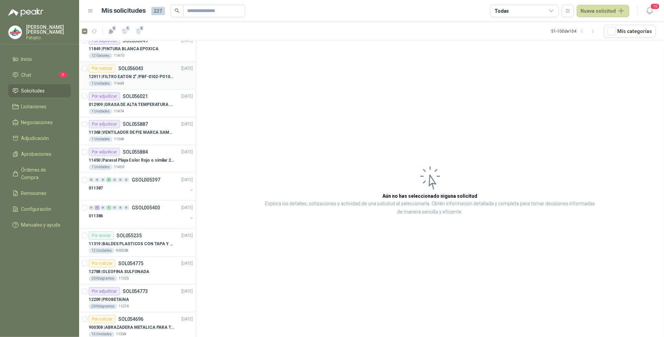
scroll to position [0, 0]
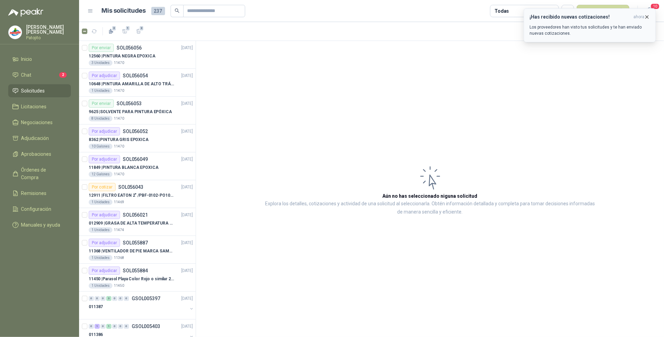
click at [591, 28] on p "Los proveedores han visto tus solicitudes y te han enviado nuevas cotizaciones." at bounding box center [589, 30] width 120 height 12
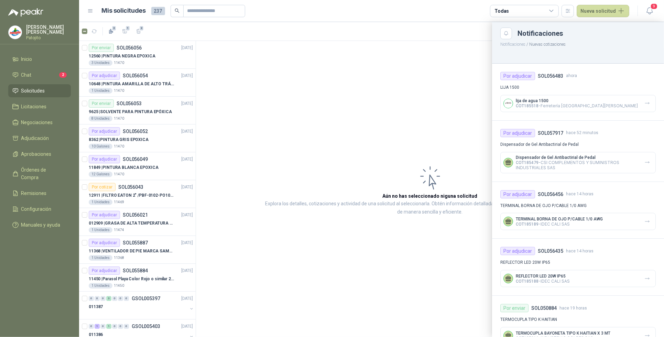
click at [441, 109] on div at bounding box center [371, 179] width 585 height 315
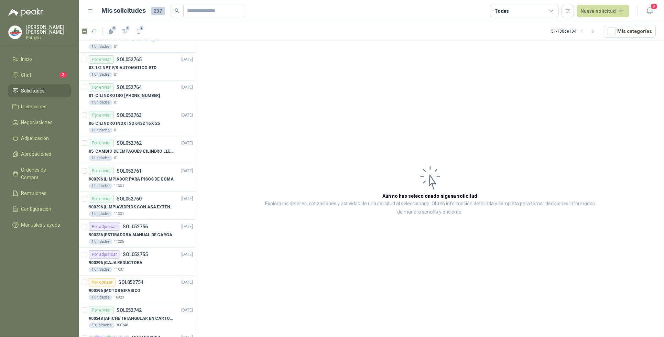
scroll to position [1107, 0]
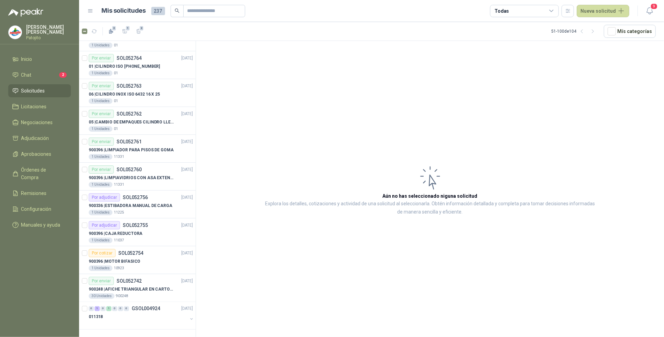
drag, startPoint x: 593, startPoint y: 31, endPoint x: 533, endPoint y: 47, distance: 62.2
click at [593, 31] on icon "button" at bounding box center [593, 32] width 6 height 6
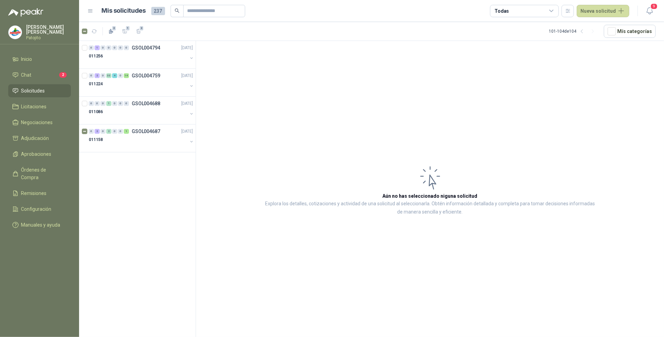
scroll to position [0, 0]
click at [96, 74] on div "2" at bounding box center [97, 75] width 5 height 5
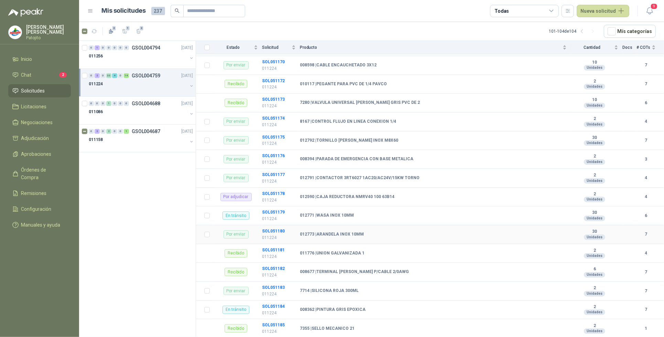
scroll to position [430, 0]
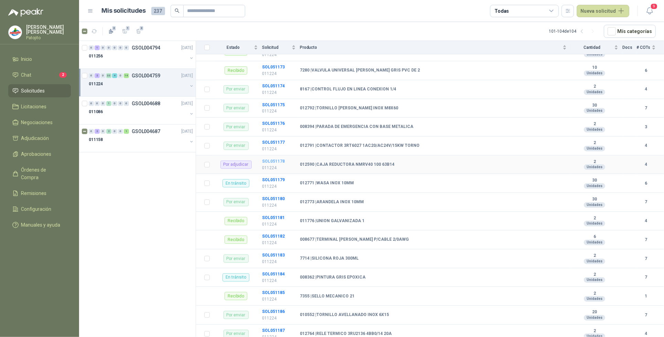
click at [277, 164] on b "SOL051178" at bounding box center [273, 161] width 23 height 5
